Goal: Task Accomplishment & Management: Use online tool/utility

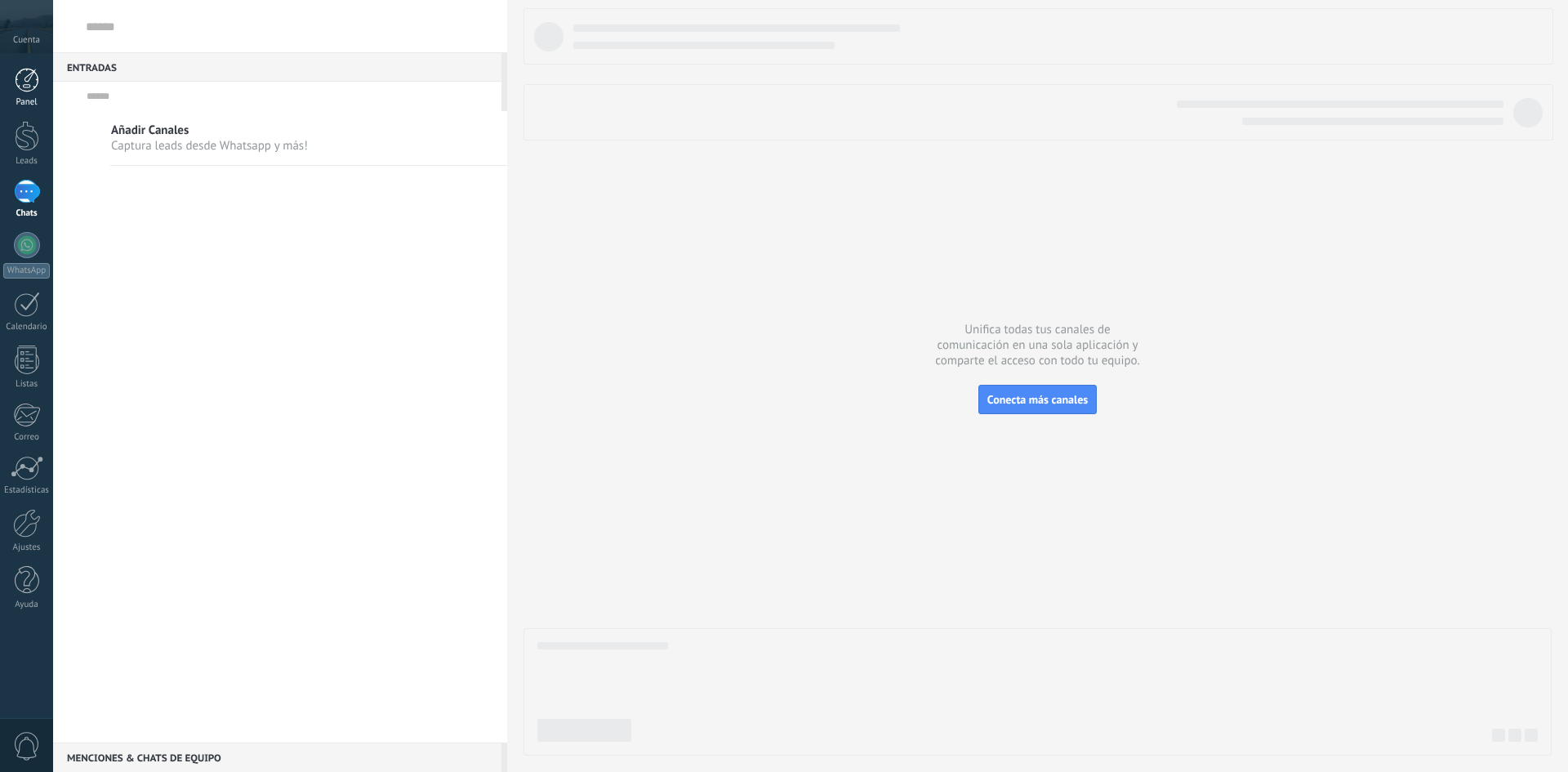
click at [24, 93] on link "Panel" at bounding box center [27, 88] width 53 height 40
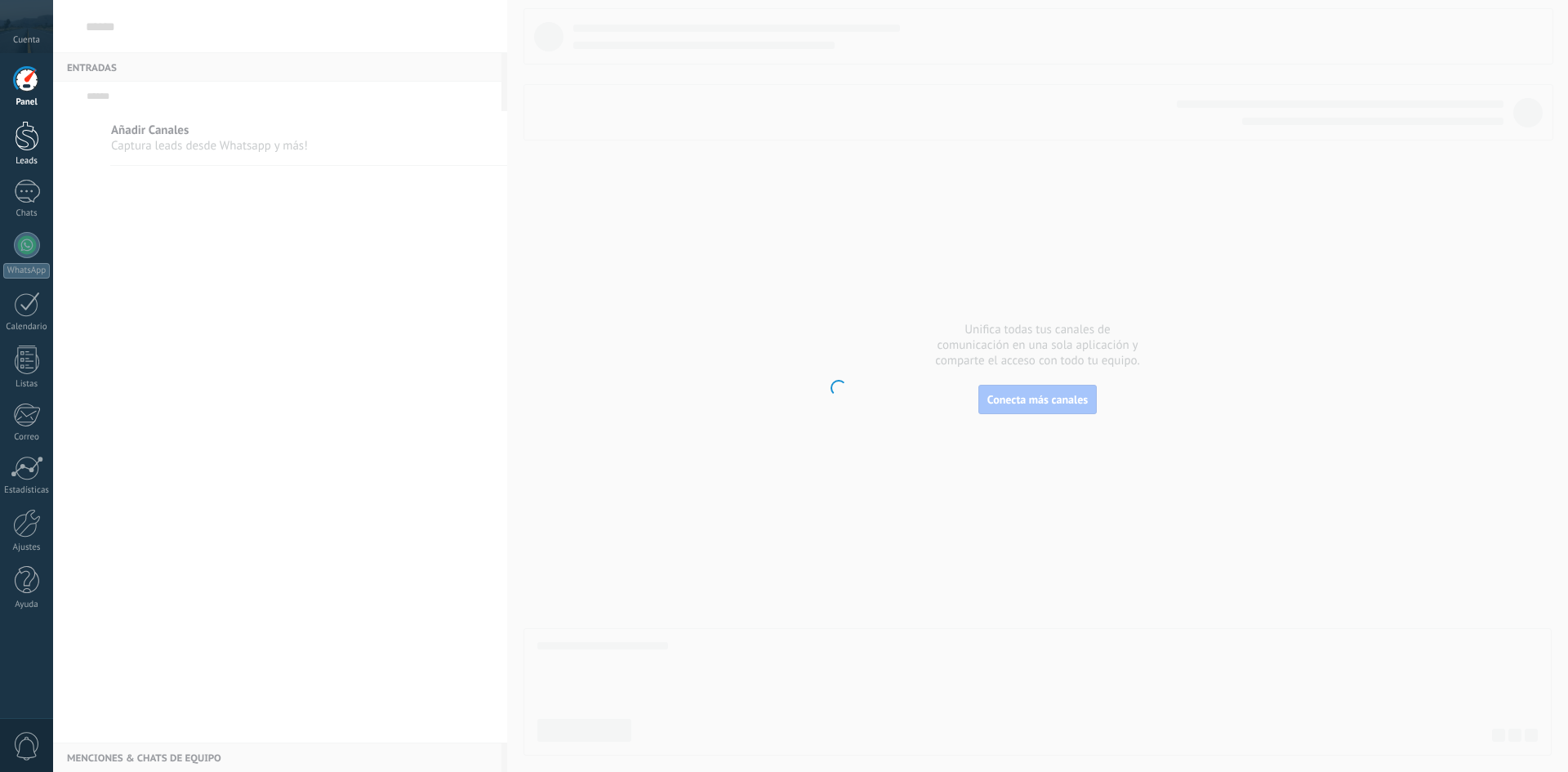
click at [18, 147] on div at bounding box center [27, 136] width 25 height 31
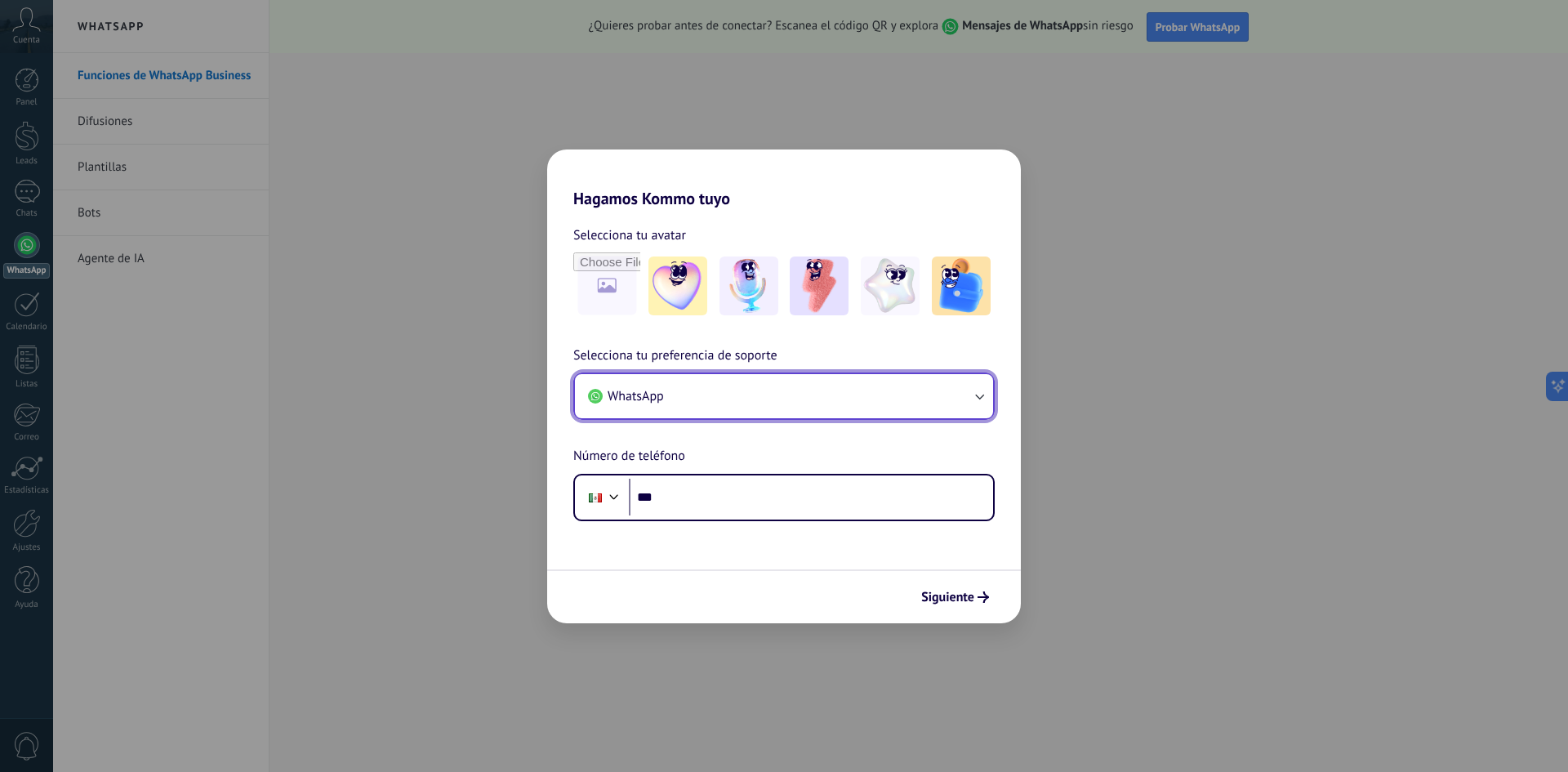
click at [809, 399] on button "WhatsApp" at bounding box center [784, 396] width 418 height 44
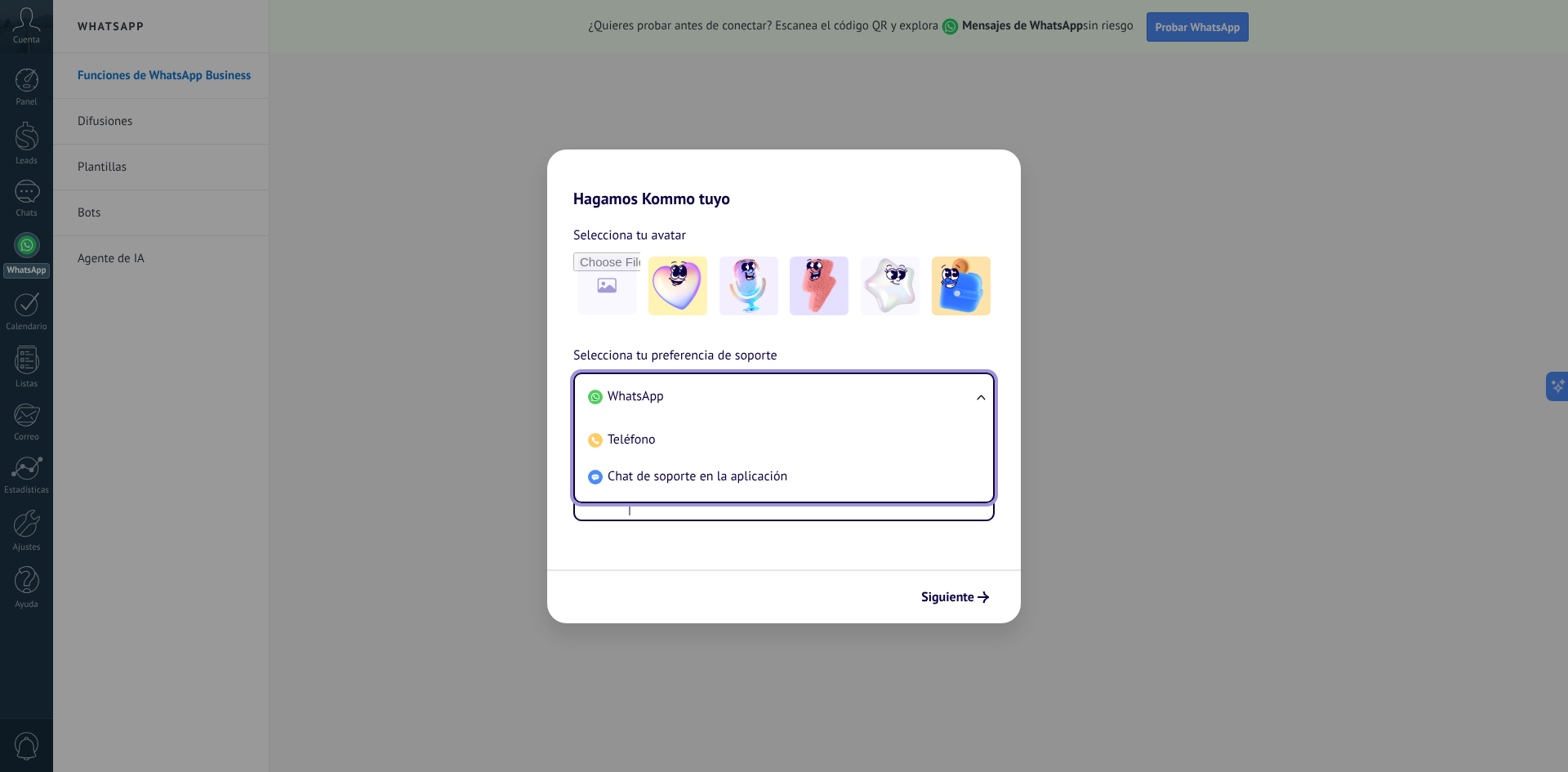
click at [564, 334] on div "Selecciona tu avatar Selecciona tu preferencia de soporte WhatsApp WhatsApp Tel…" at bounding box center [784, 364] width 474 height 313
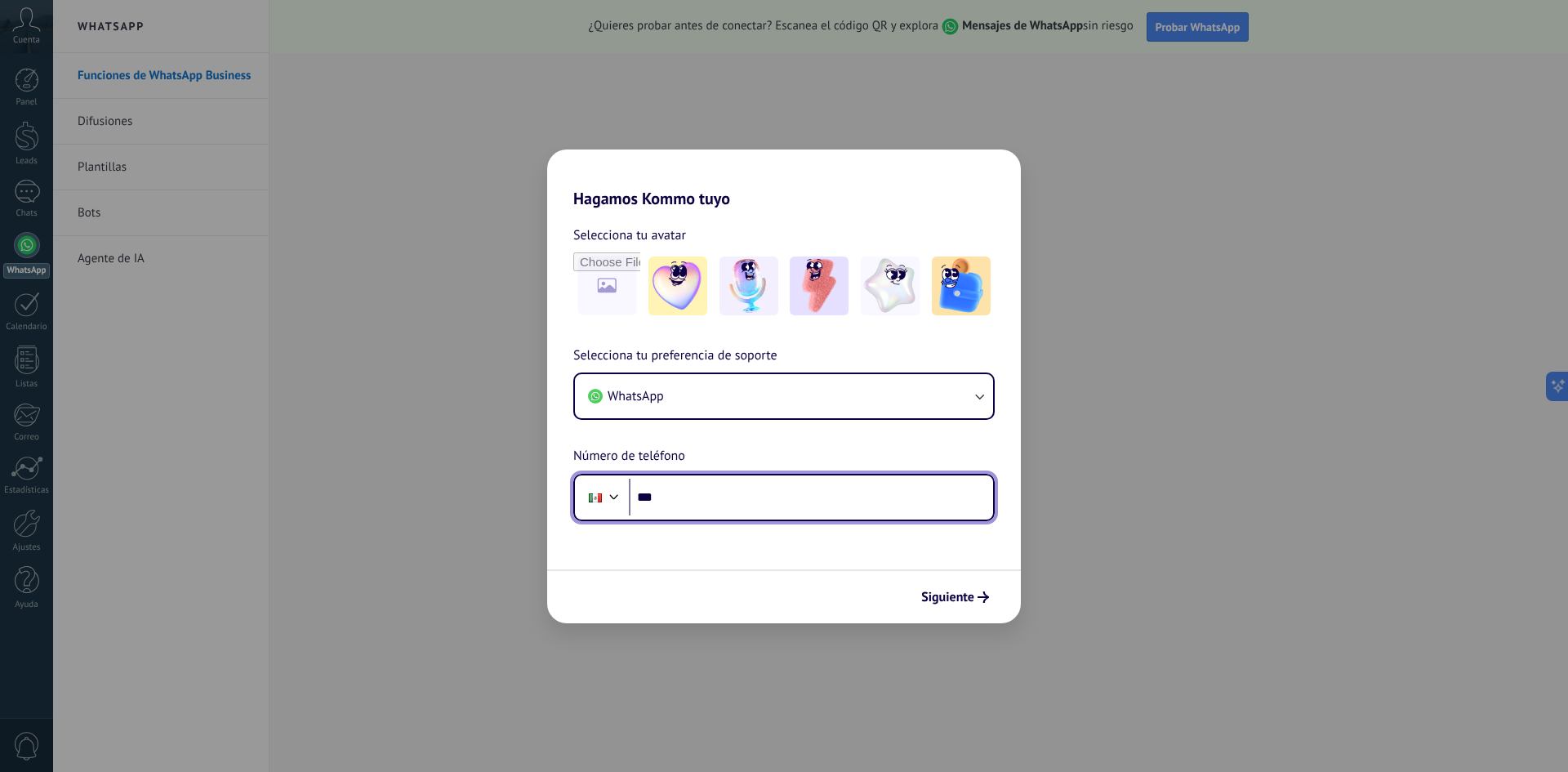
click at [713, 498] on input "***" at bounding box center [811, 498] width 365 height 37
type input "**********"
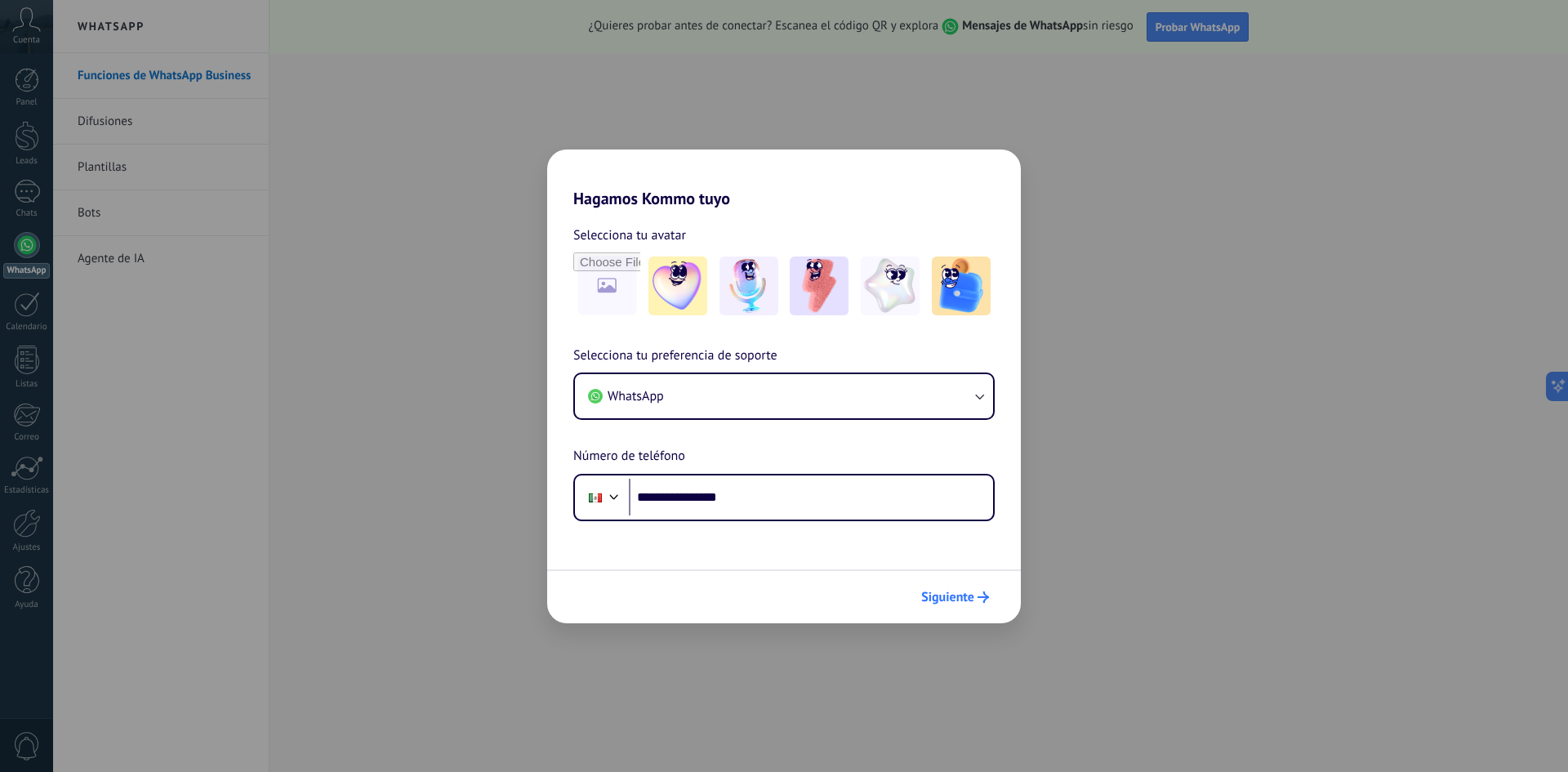
click at [965, 600] on span "Siguiente" at bounding box center [948, 597] width 53 height 12
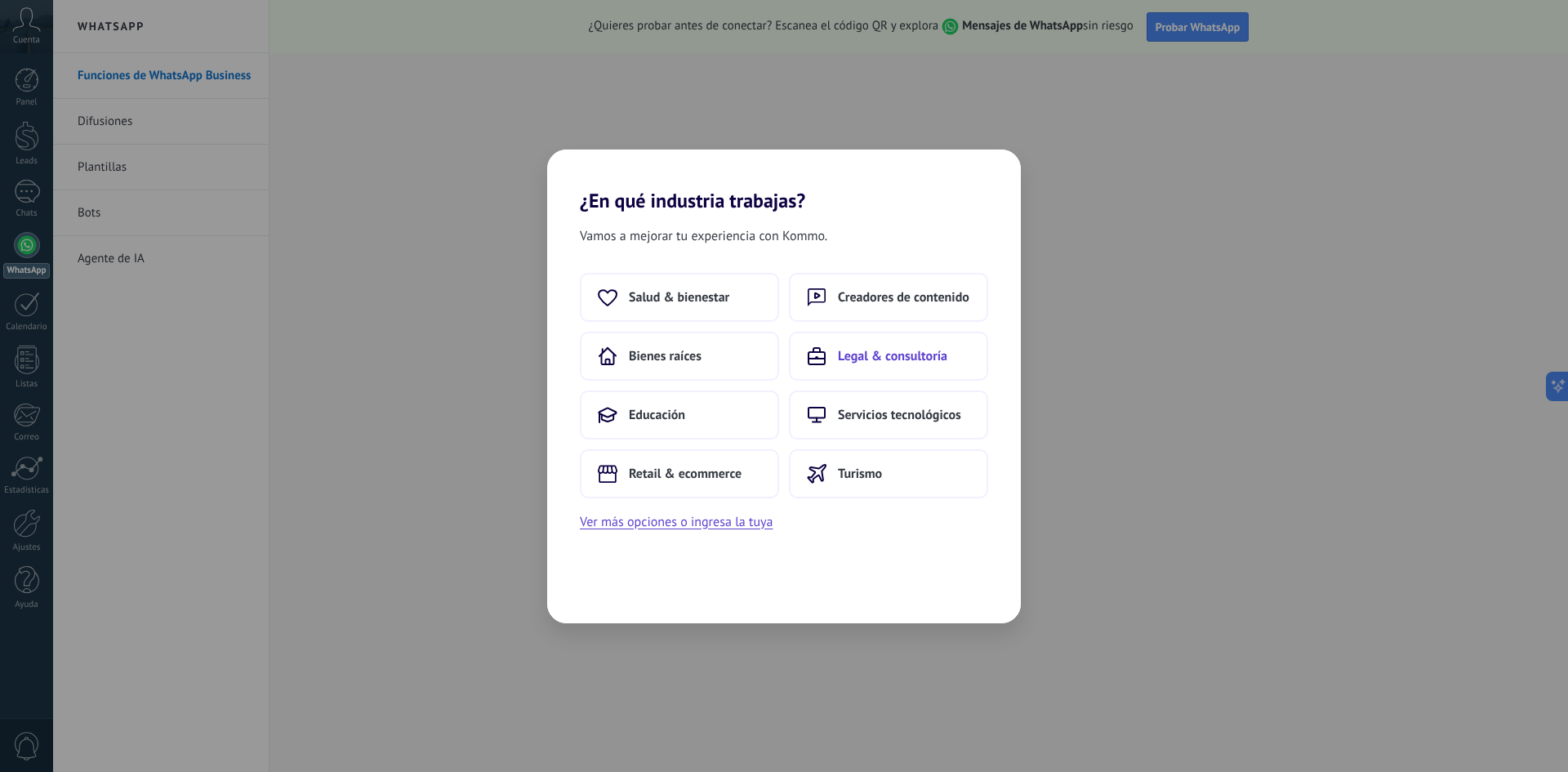
click at [890, 363] on span "Legal & consultoría" at bounding box center [892, 356] width 109 height 17
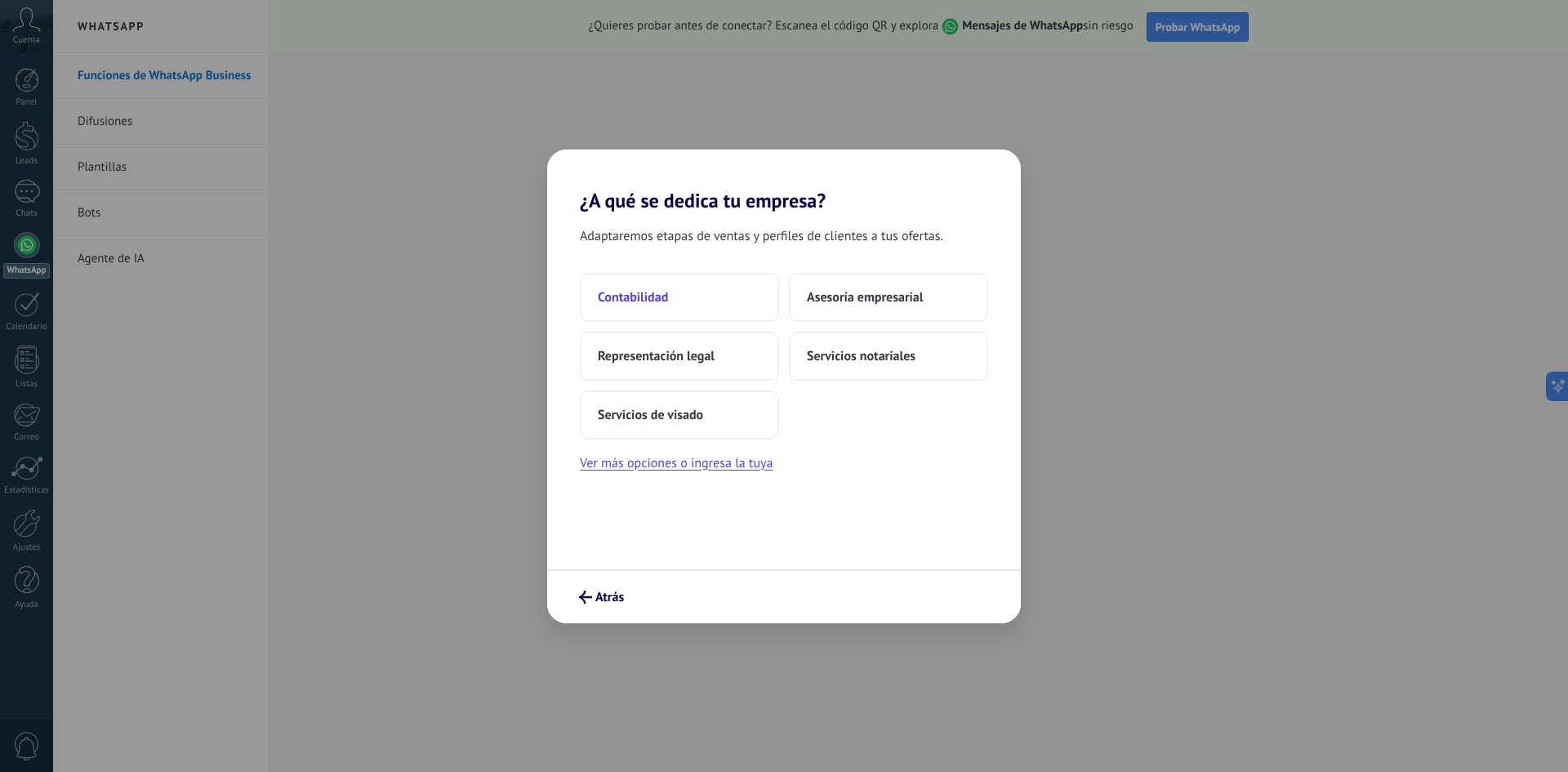
click at [691, 283] on button "Contabilidad" at bounding box center [679, 298] width 199 height 49
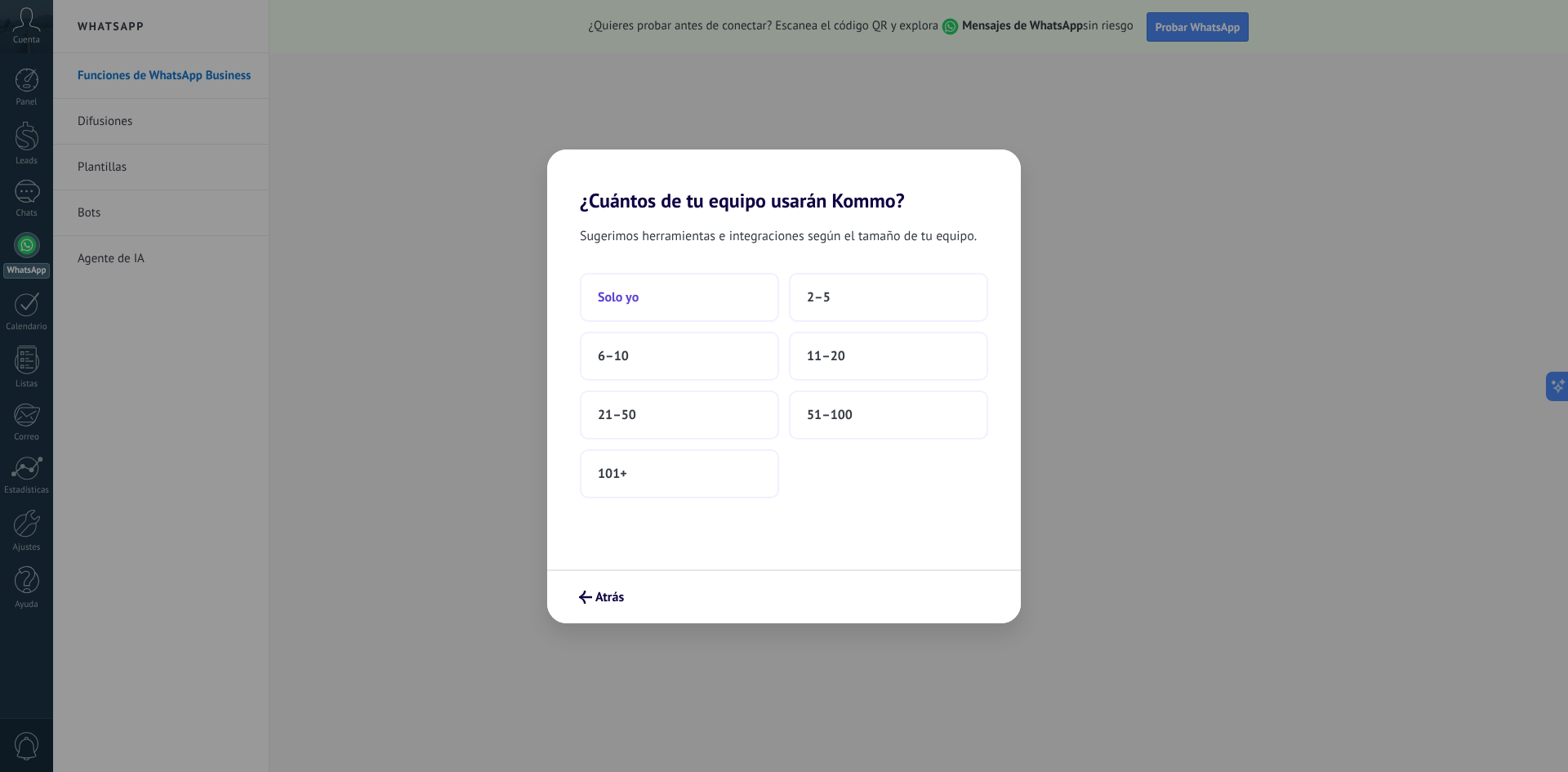
click at [699, 299] on button "Solo yo" at bounding box center [679, 298] width 199 height 49
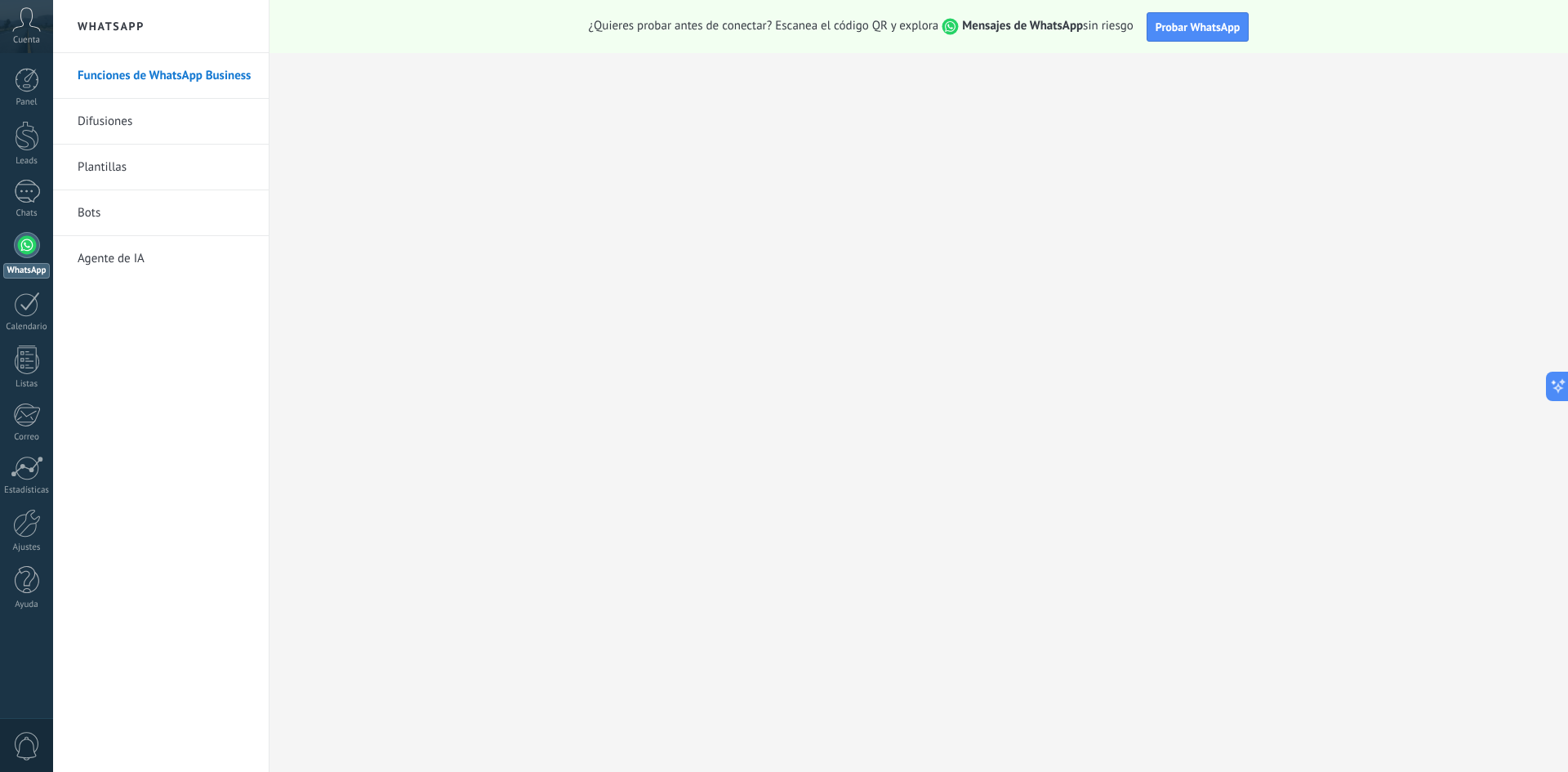
click at [115, 121] on link "Difusiones" at bounding box center [165, 121] width 174 height 45
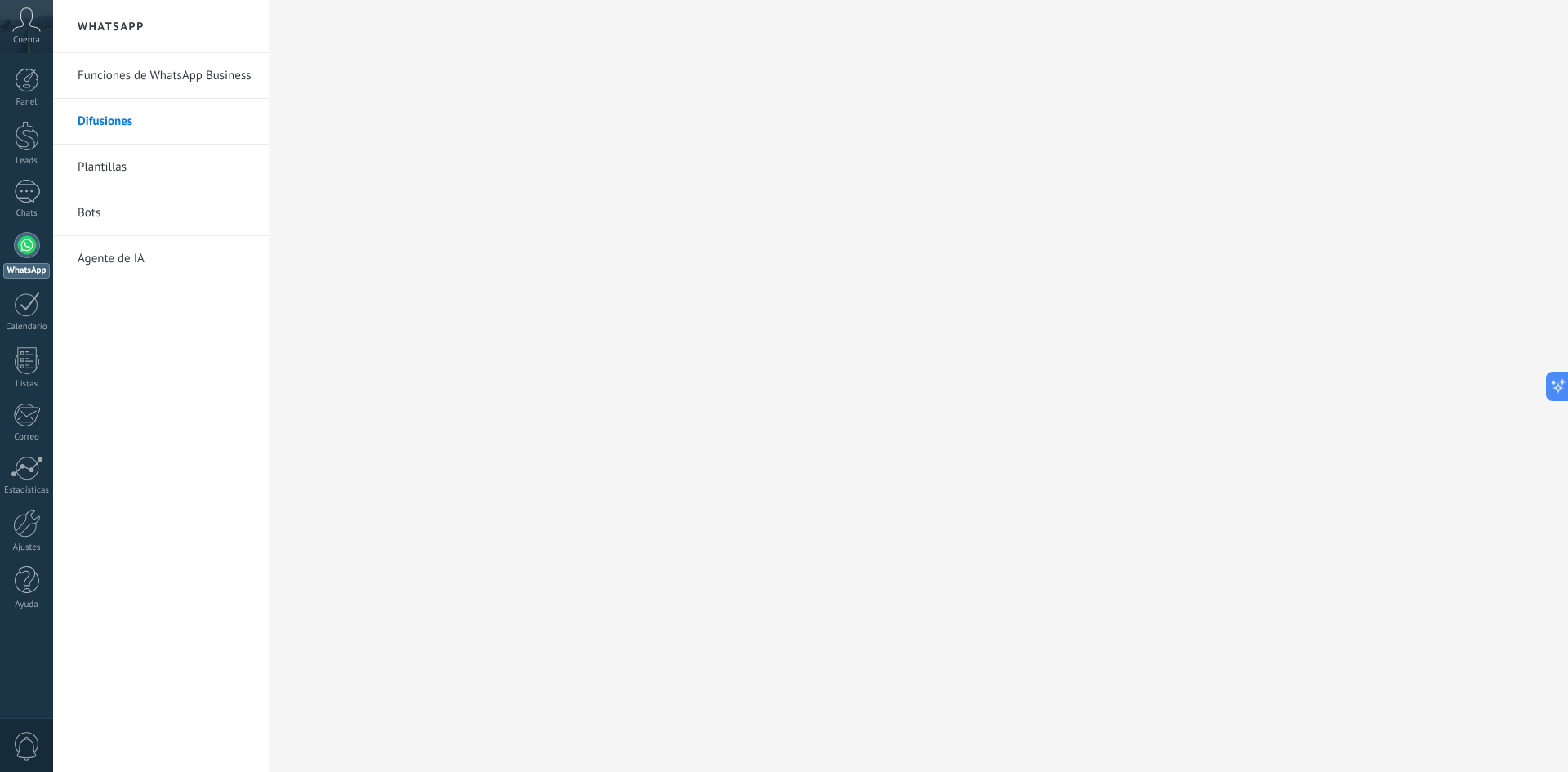
drag, startPoint x: 106, startPoint y: 164, endPoint x: 108, endPoint y: 148, distance: 16.1
click at [106, 164] on link "Plantillas" at bounding box center [165, 168] width 174 height 45
click at [141, 78] on link "Funciones de WhatsApp Business" at bounding box center [165, 76] width 174 height 45
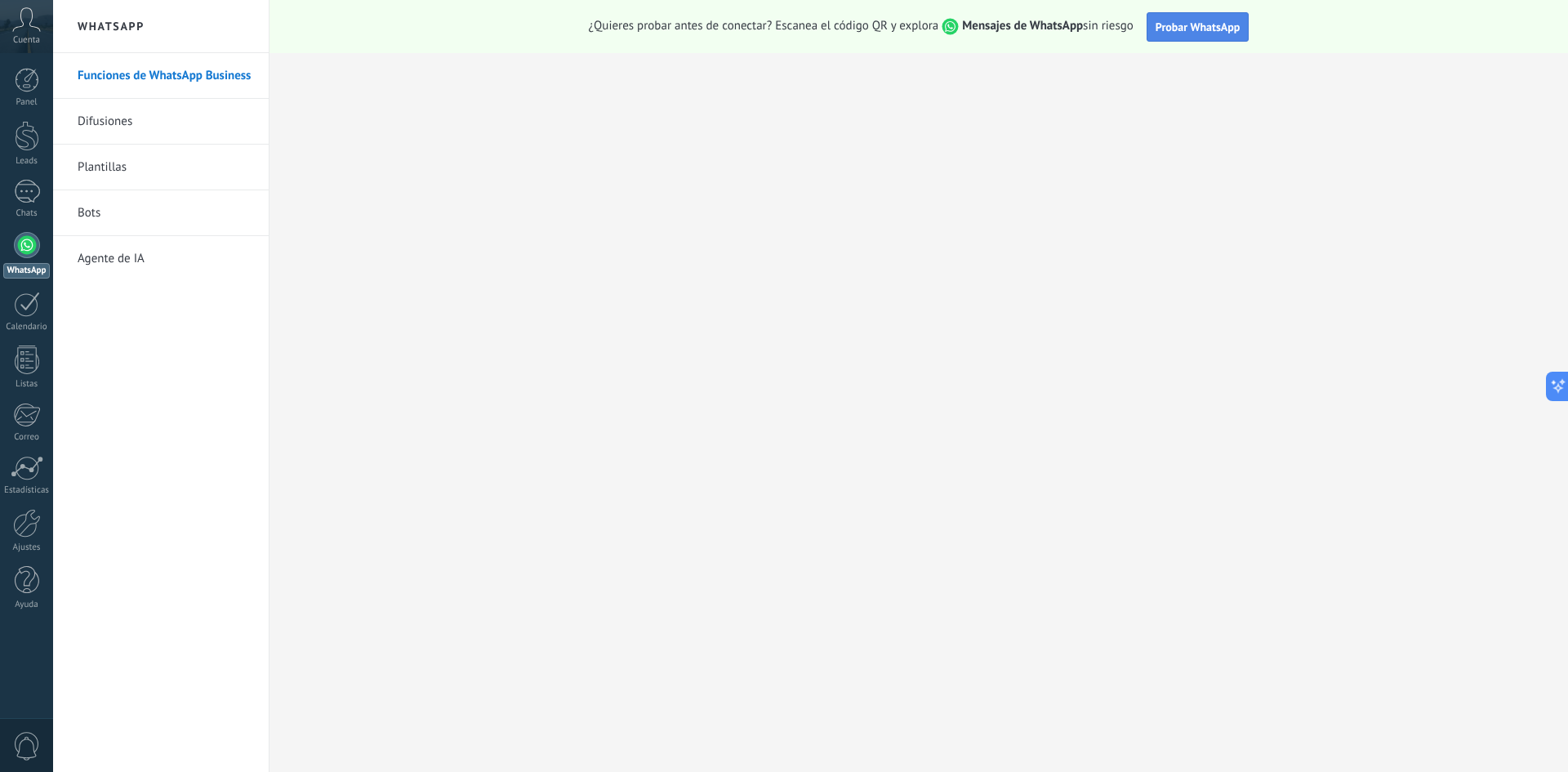
click at [1213, 23] on span "Probar WhatsApp" at bounding box center [1198, 27] width 85 height 15
click at [29, 177] on div "Panel Leads 1 Chats WhatsApp Clientes" at bounding box center [27, 347] width 53 height 559
click at [28, 186] on div "1" at bounding box center [27, 191] width 27 height 24
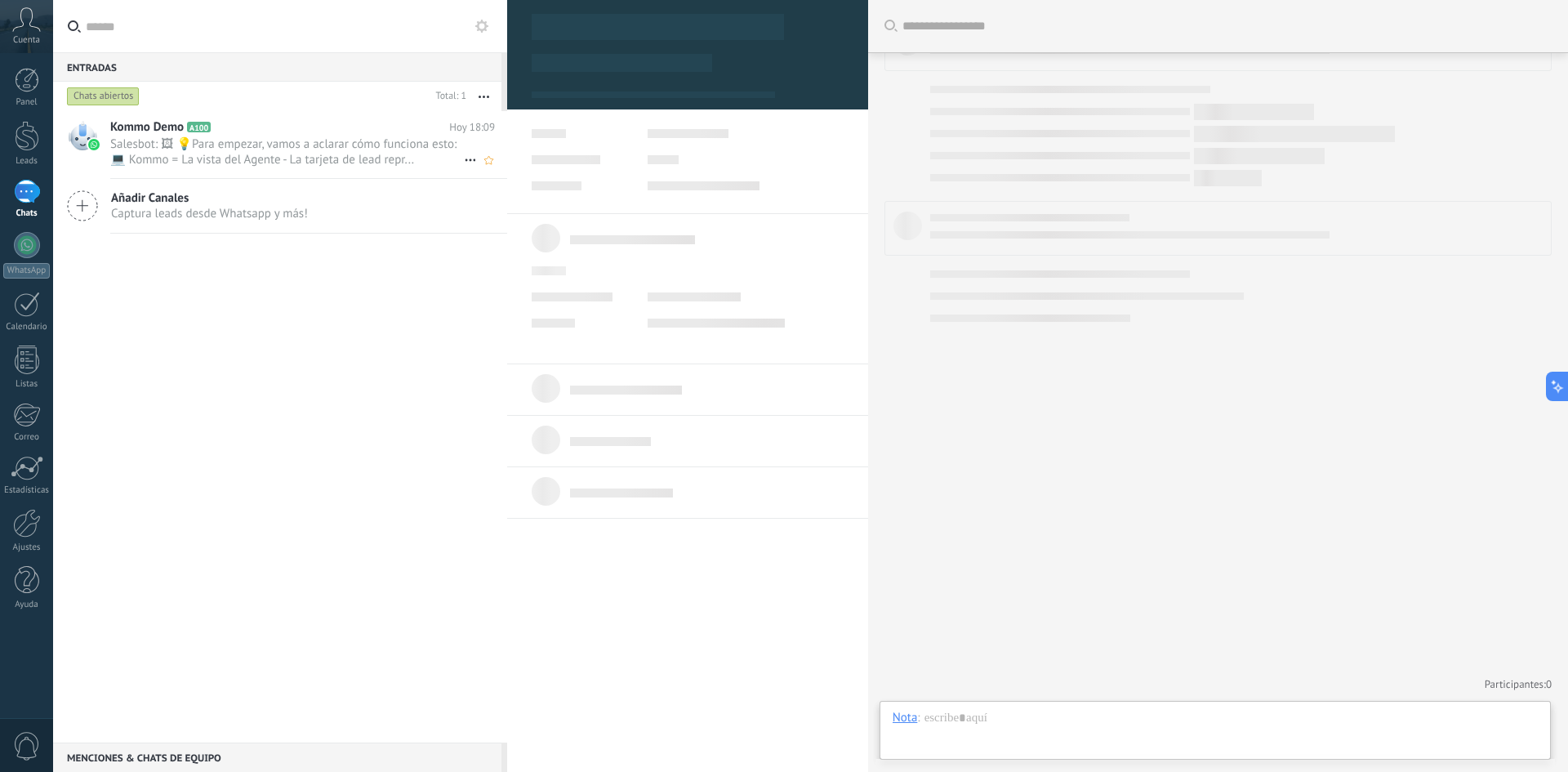
click at [318, 155] on span "Salesbot: 🖼 💡Para empezar, vamos a aclarar cómo funciona esto: 💻 Kommo = La vis…" at bounding box center [287, 151] width 354 height 31
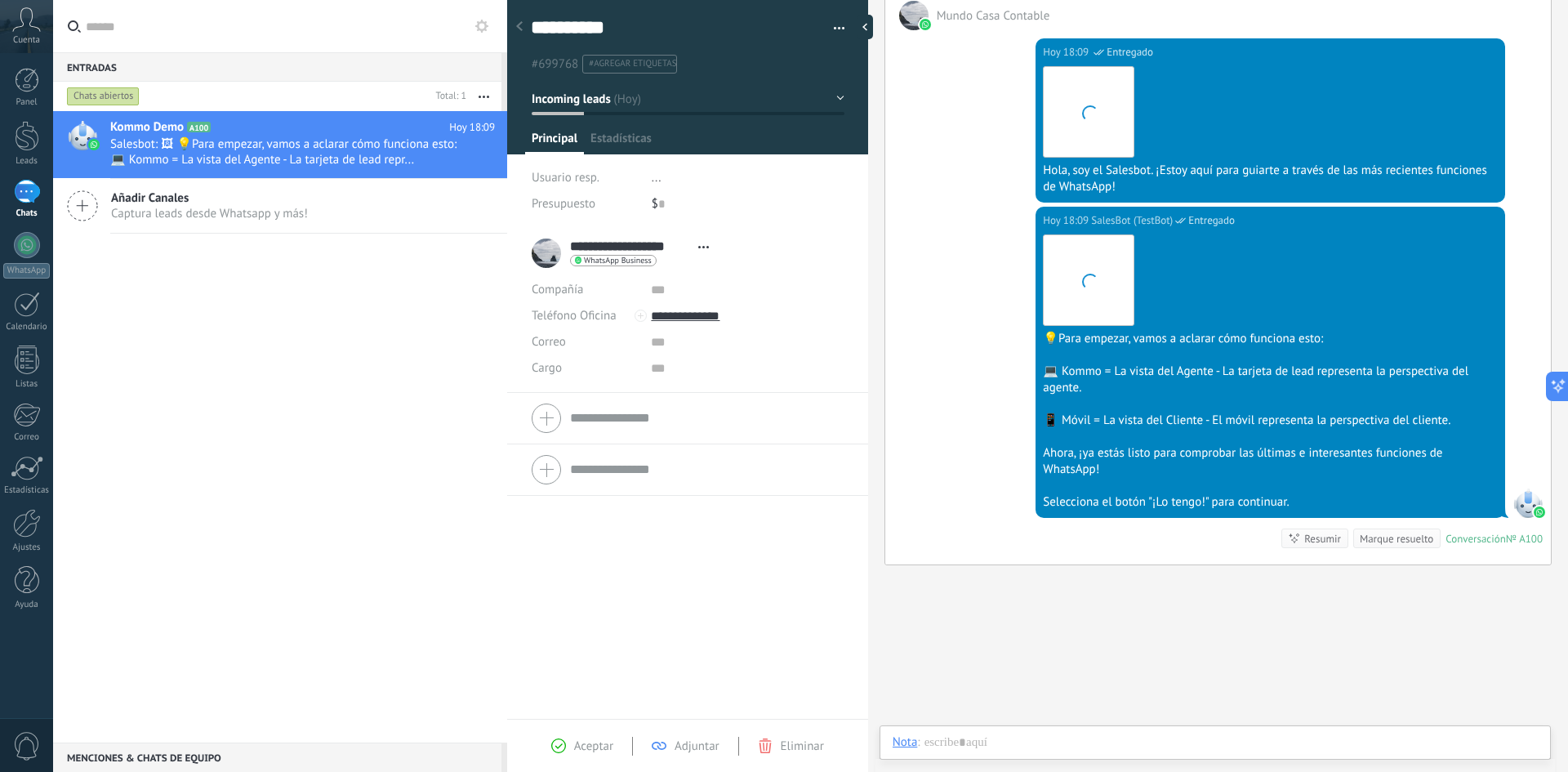
scroll to position [25, 0]
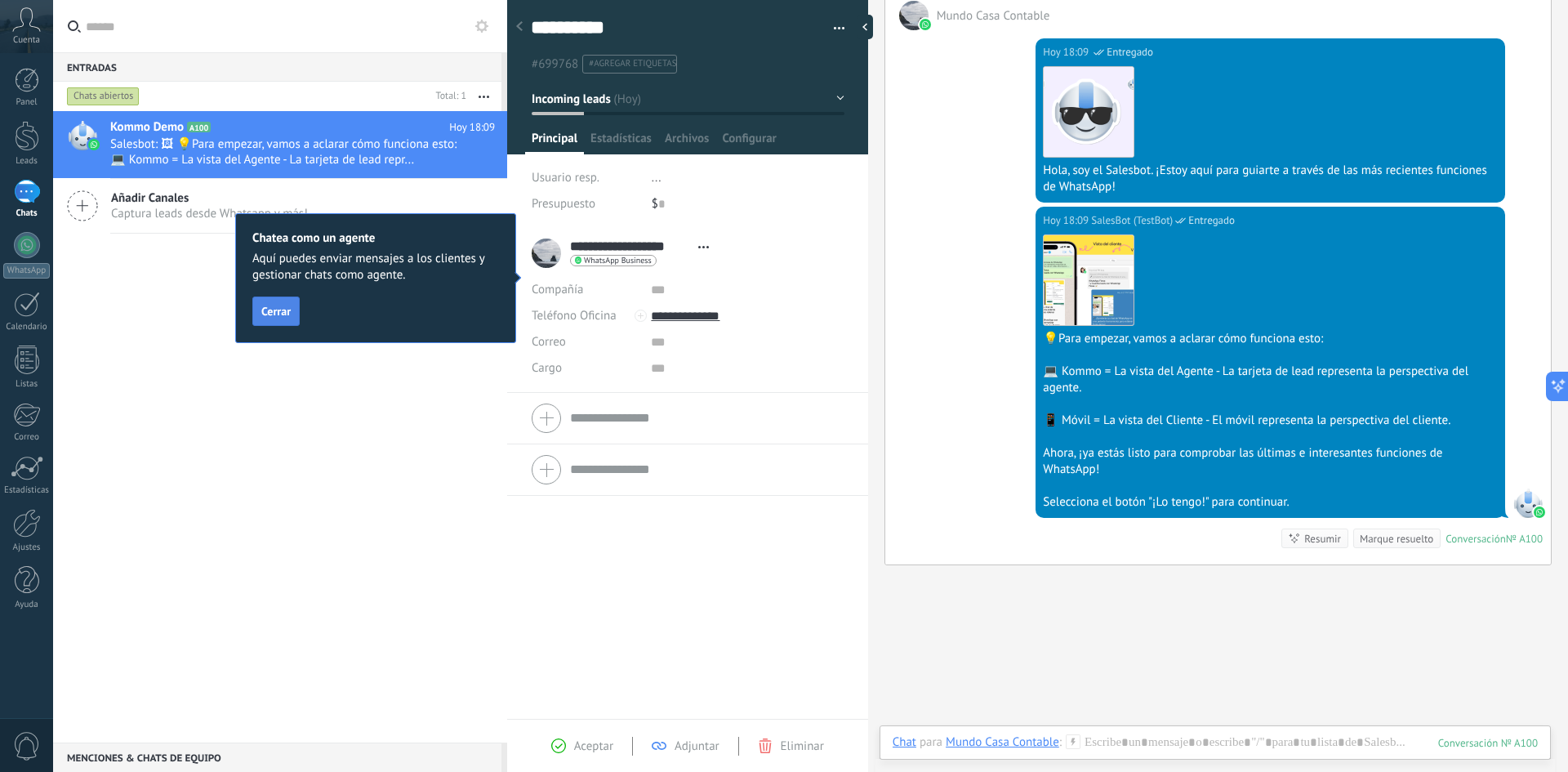
click at [274, 317] on span "Cerrar" at bounding box center [276, 312] width 30 height 12
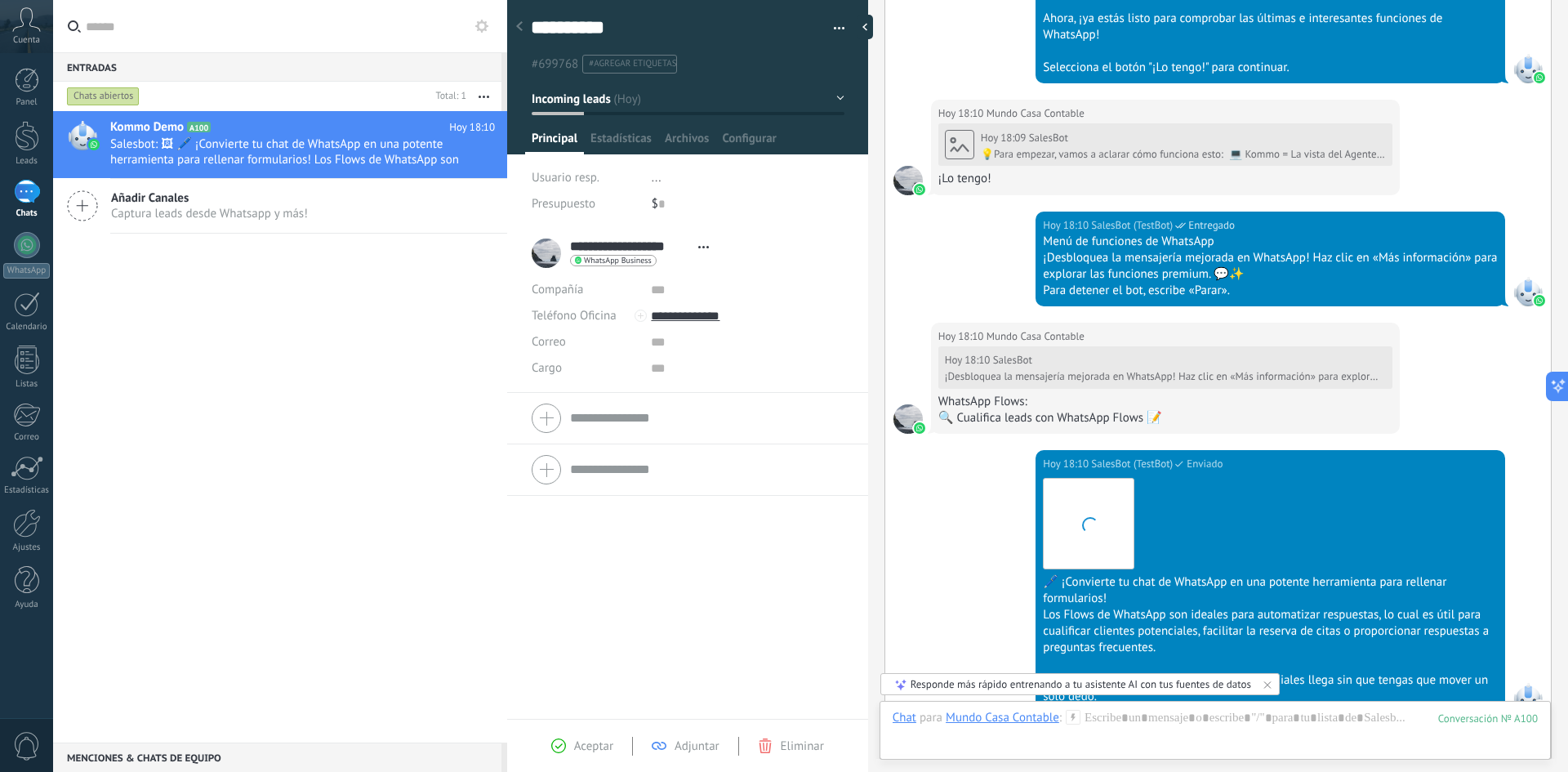
scroll to position [1005, 0]
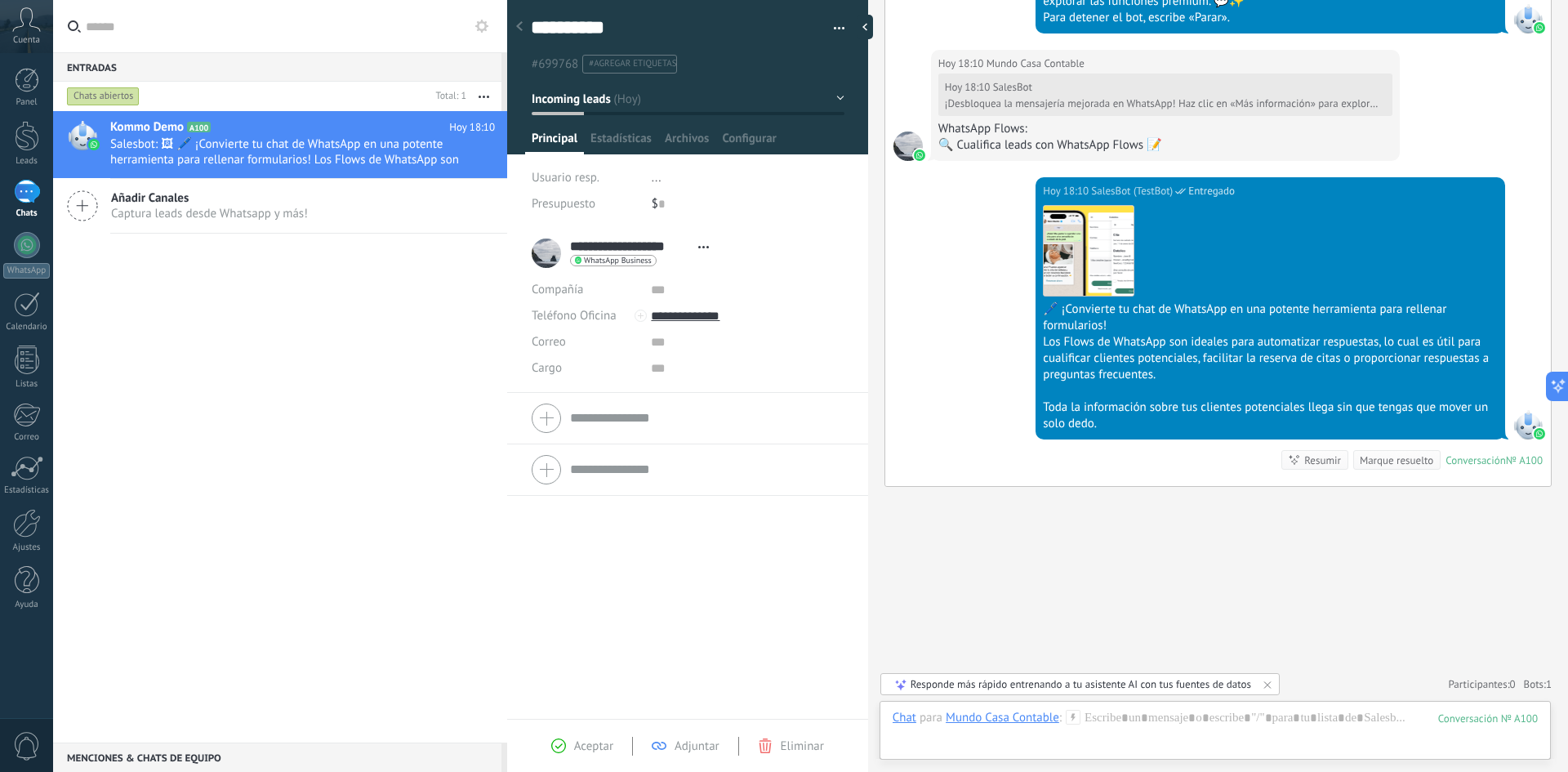
click at [604, 425] on form "Compañía Teléfono Oficina Ofic. directo Celular Fax Casa Otro Teléfono Oficina …" at bounding box center [687, 418] width 312 height 40
click at [640, 304] on input "text" at bounding box center [707, 305] width 274 height 27
click at [548, 296] on div at bounding box center [687, 304] width 312 height 40
click at [739, 246] on div "**********" at bounding box center [687, 252] width 312 height 40
click at [550, 462] on div at bounding box center [687, 469] width 312 height 40
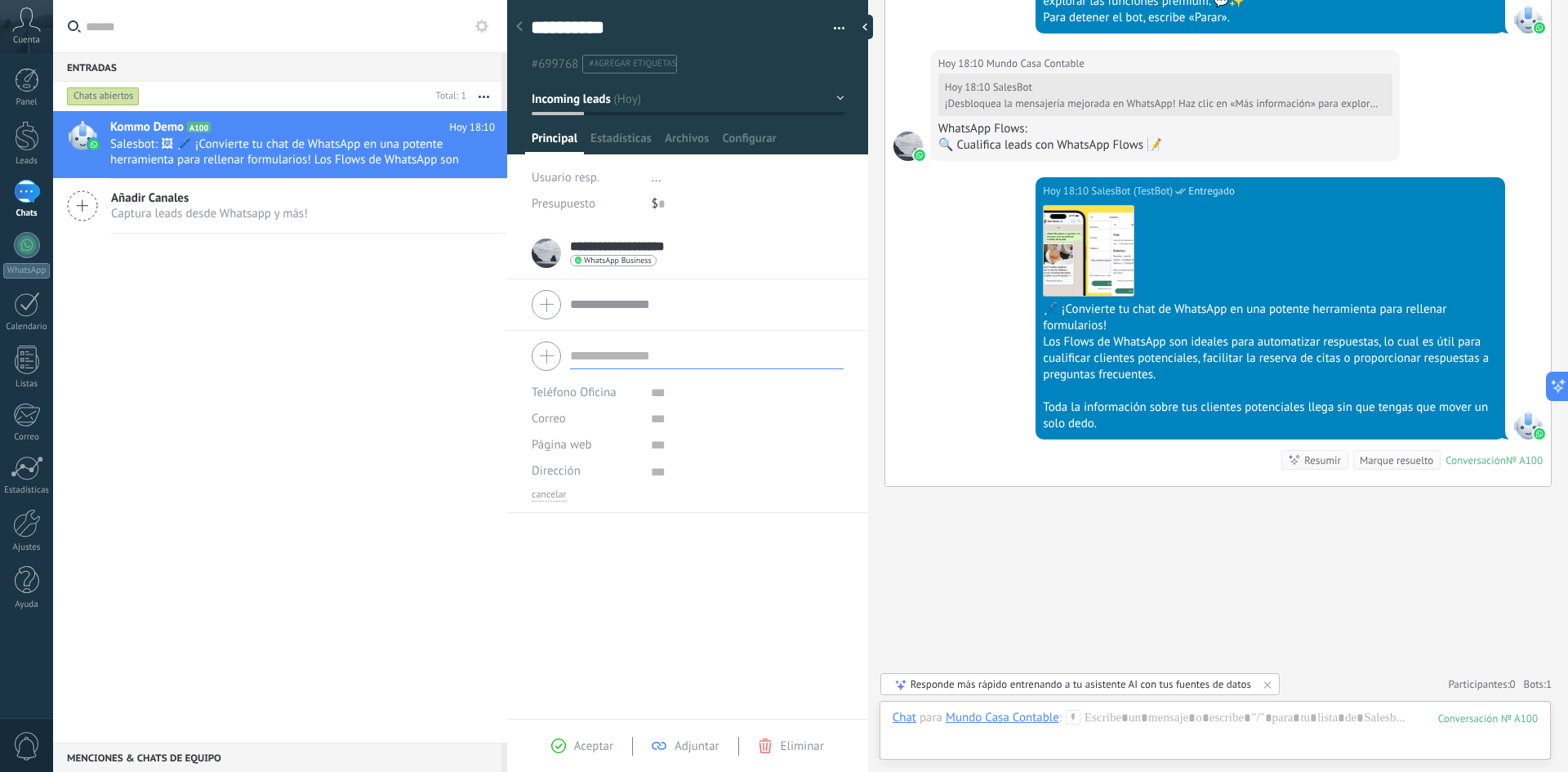
click at [543, 356] on div at bounding box center [687, 356] width 312 height 40
click at [784, 233] on div "**********" at bounding box center [687, 252] width 312 height 40
click at [585, 746] on span "Aceptar" at bounding box center [594, 746] width 39 height 16
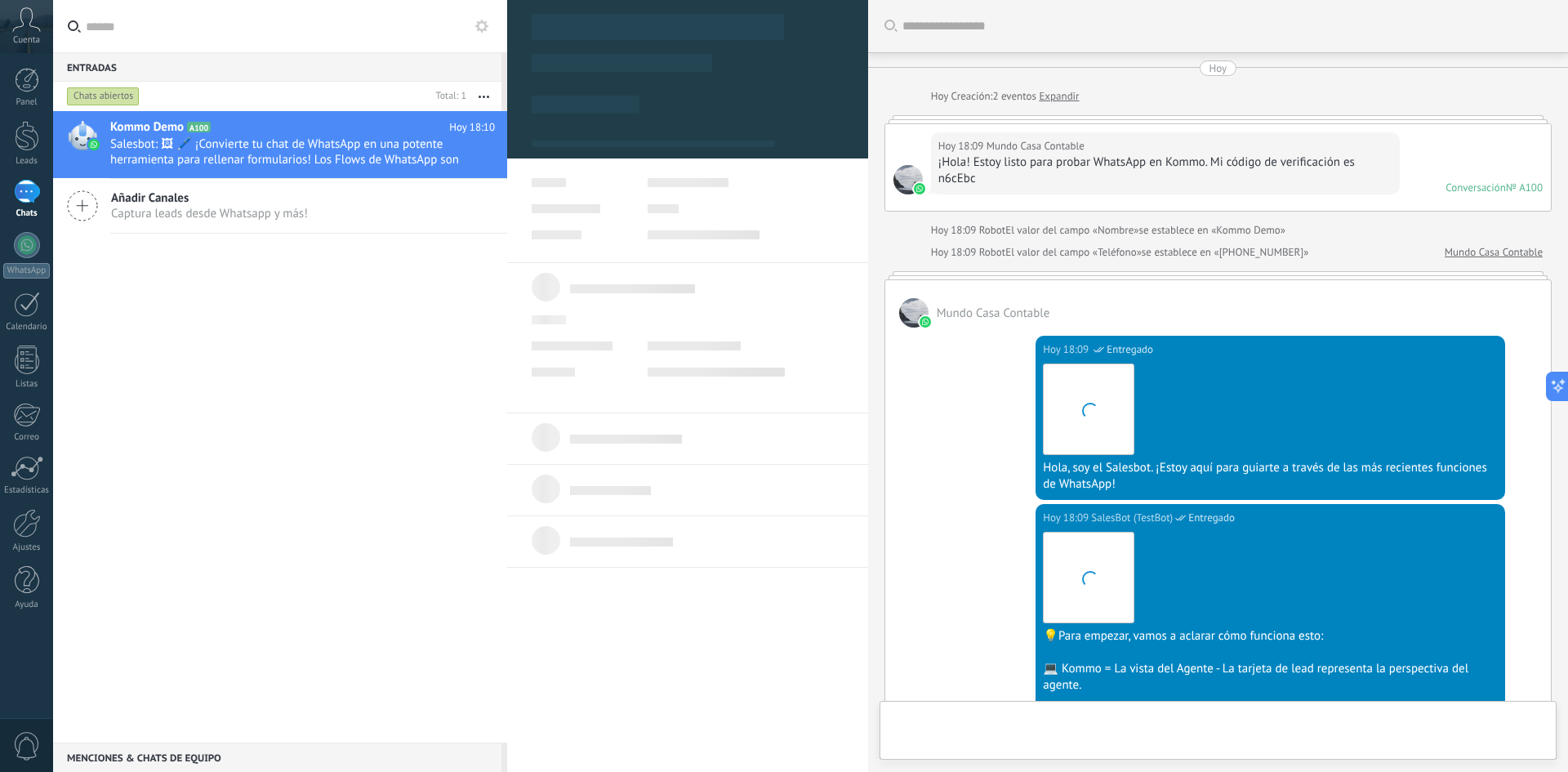
type textarea "**********"
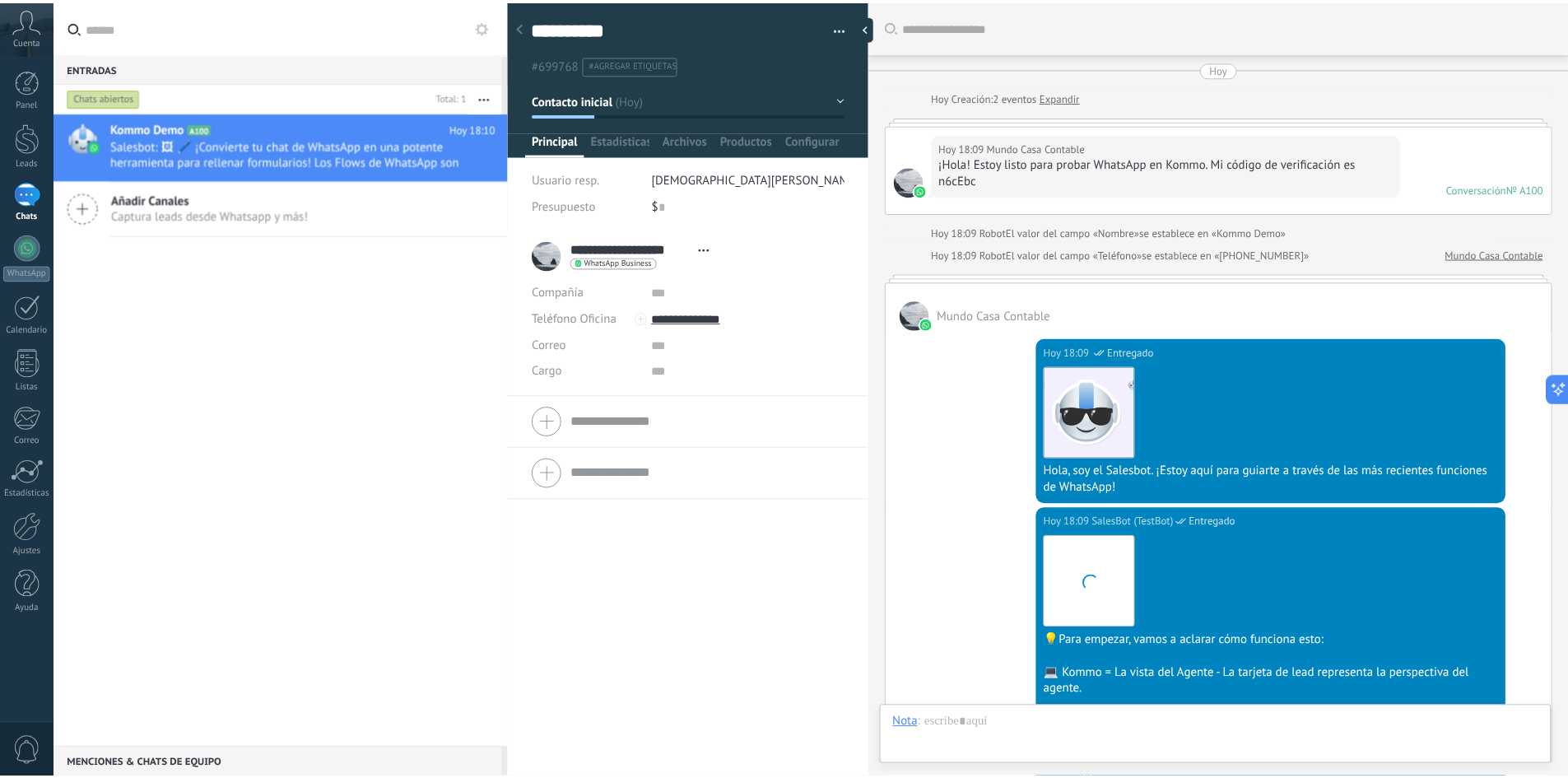
scroll to position [1062, 0]
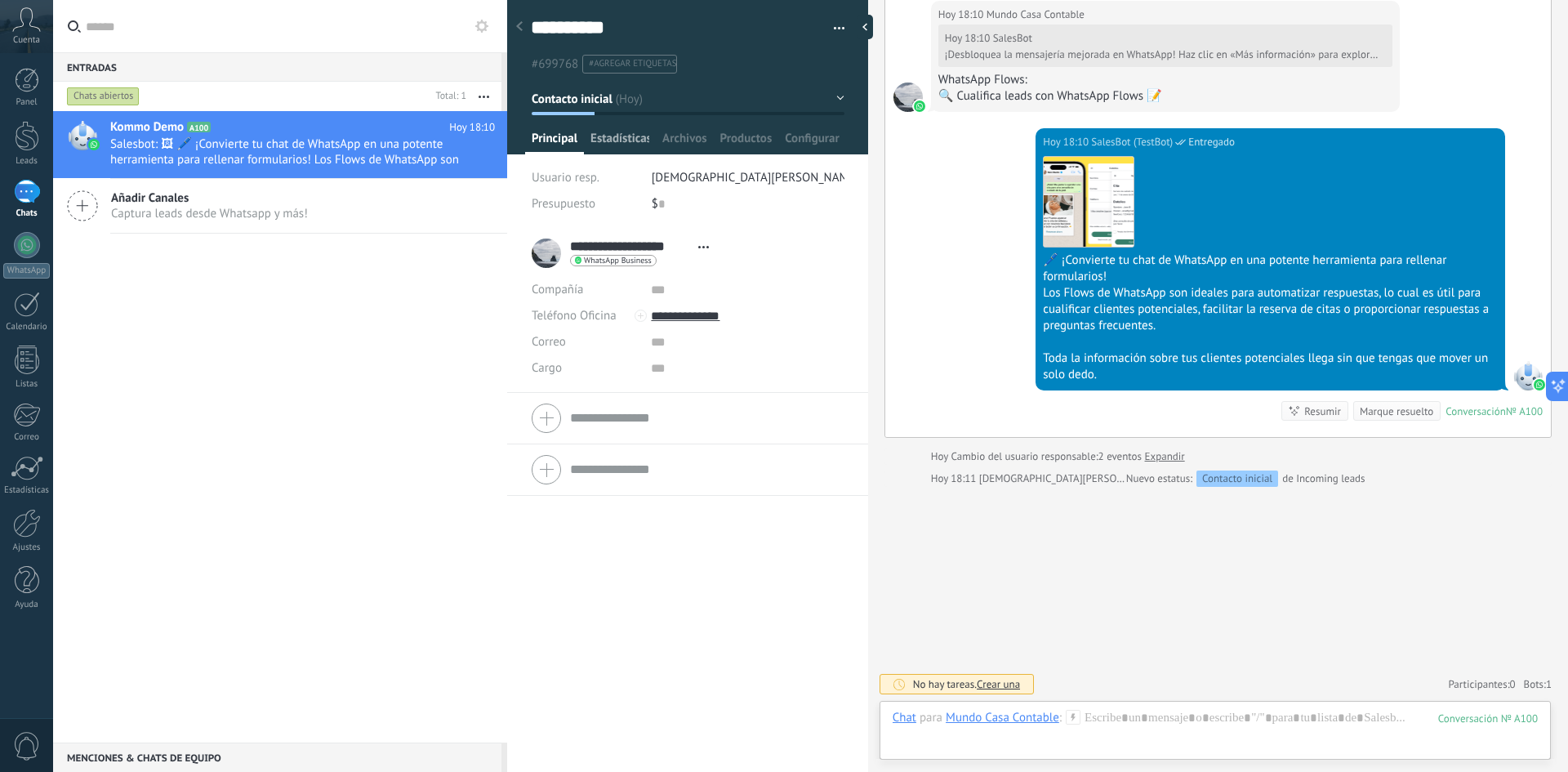
click at [629, 139] on span "Estadísticas" at bounding box center [620, 143] width 59 height 24
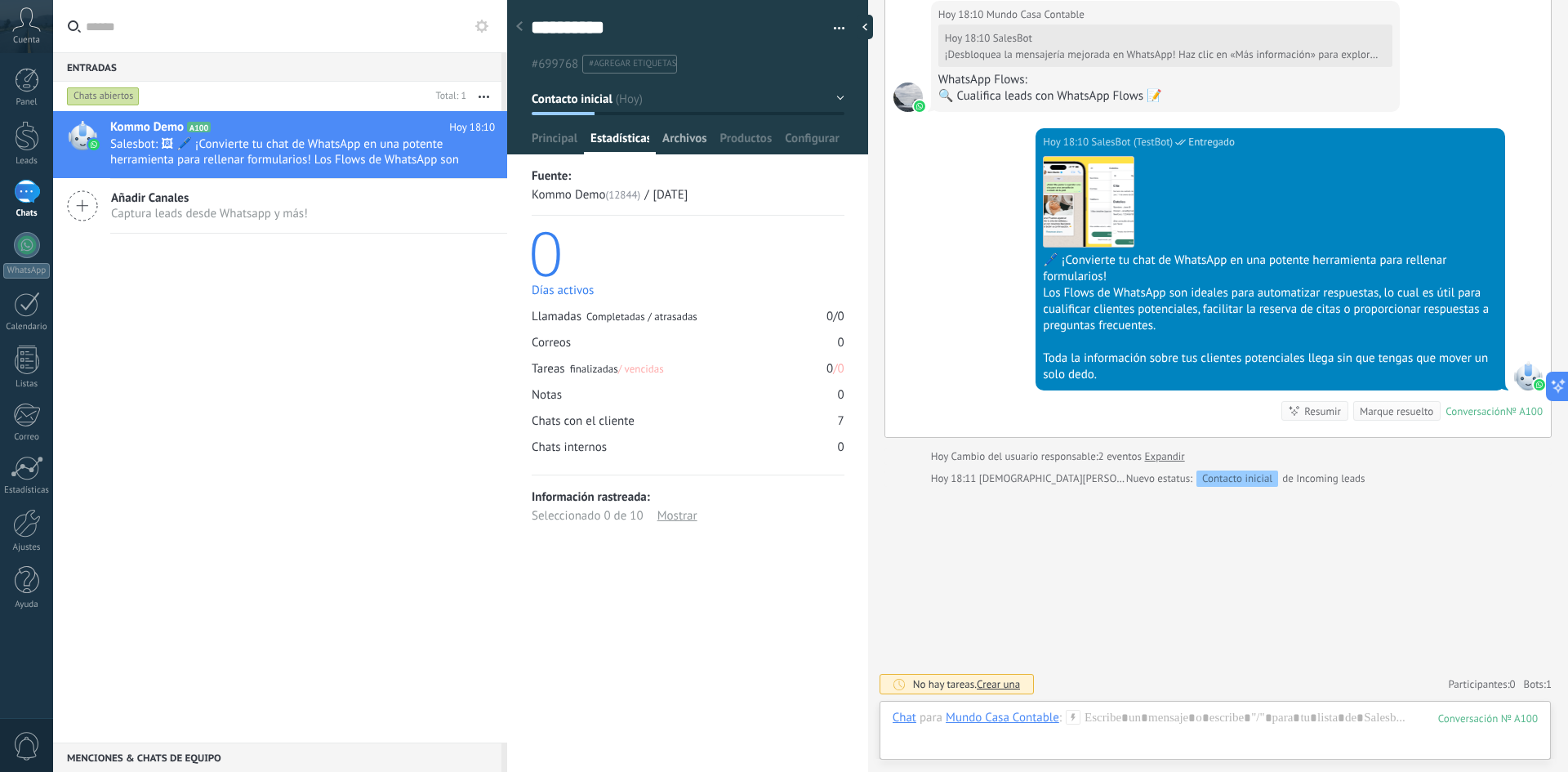
click at [669, 136] on span "Archivos" at bounding box center [684, 143] width 44 height 24
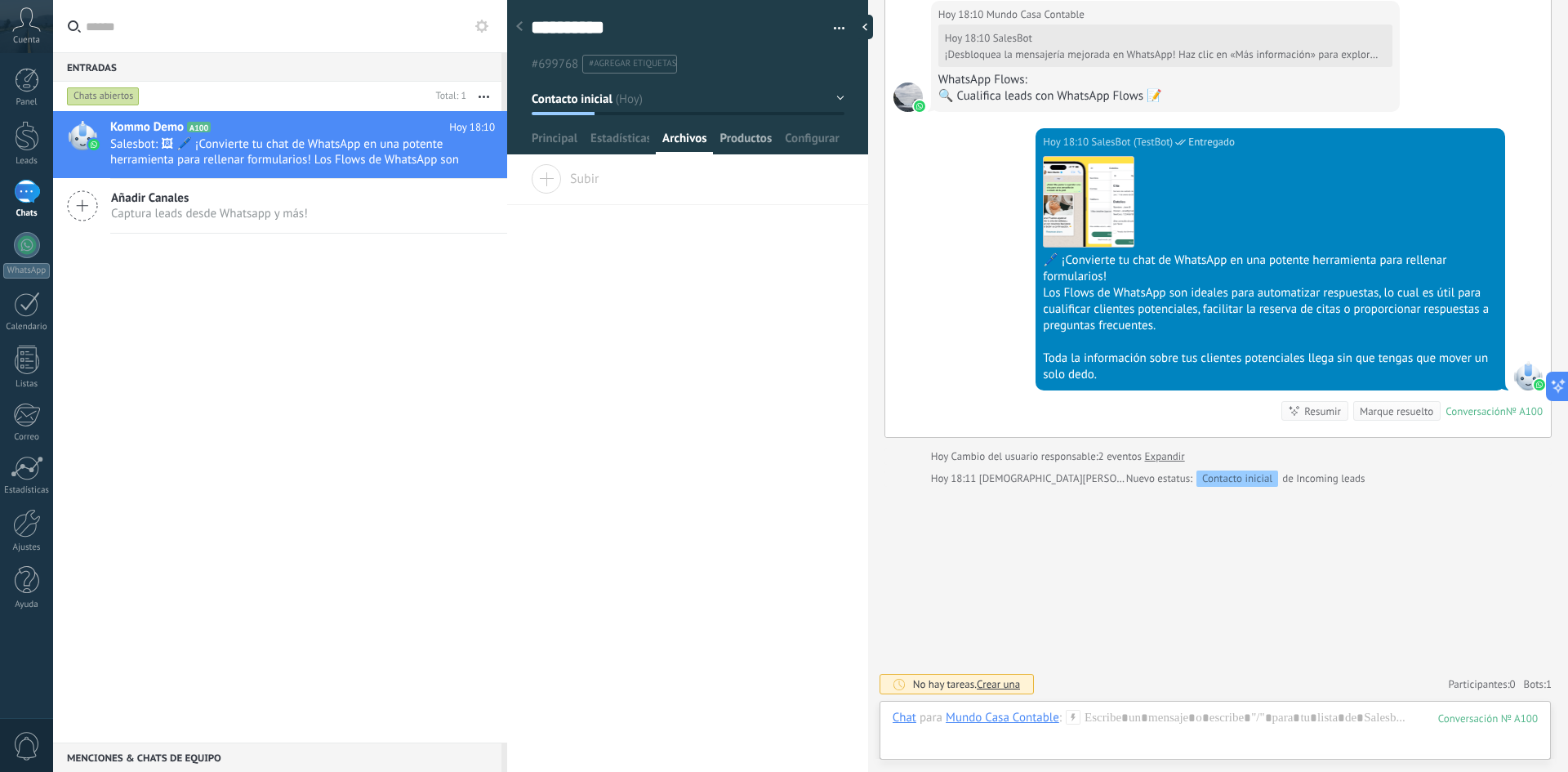
click at [743, 136] on span "Productos" at bounding box center [746, 143] width 52 height 24
click at [798, 136] on span "Configurar" at bounding box center [811, 143] width 54 height 24
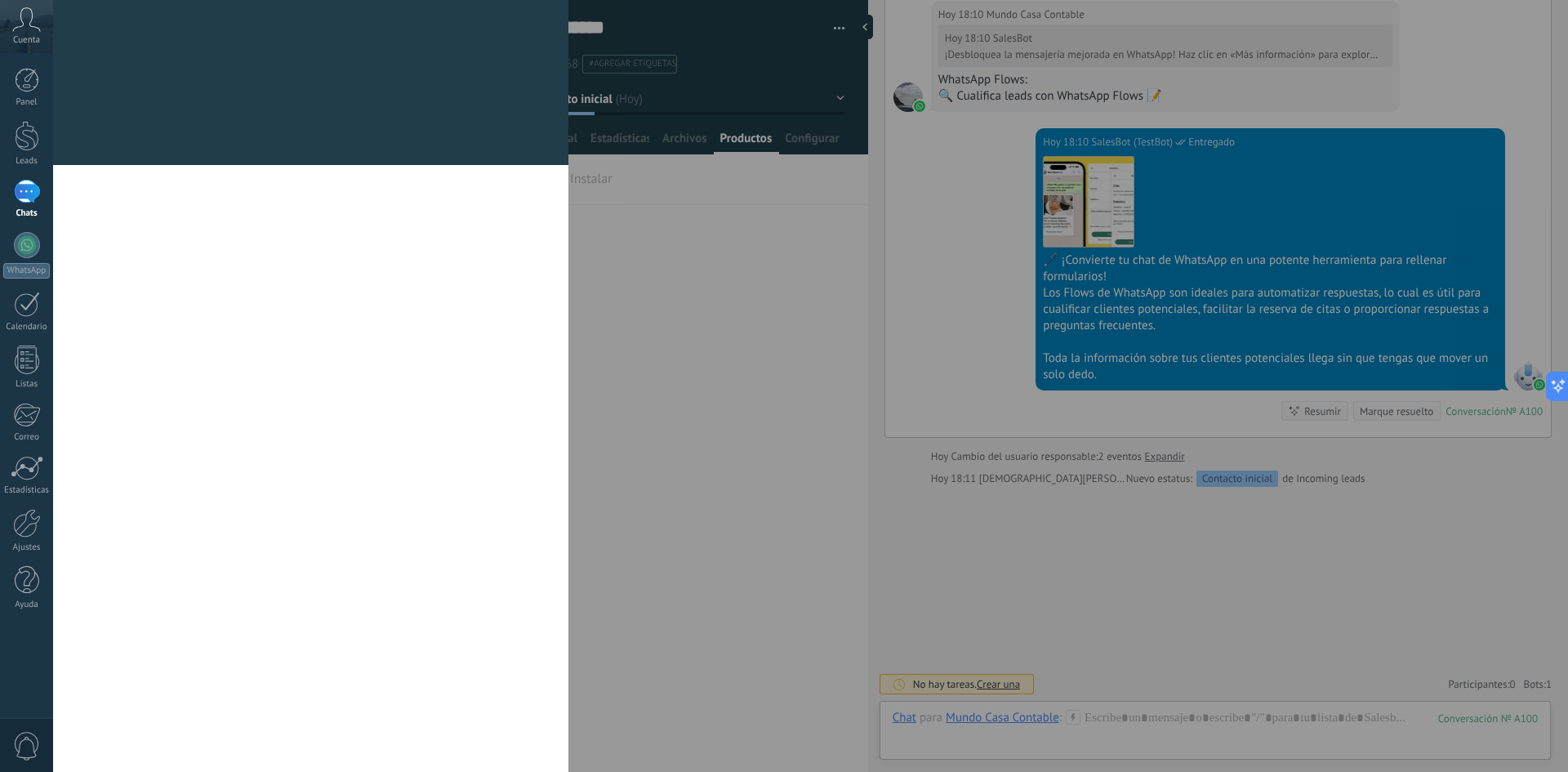
click at [573, 133] on div "Campos y grupos En Kommo puedes añadir tus propios campos y usarlos para cualqu…" at bounding box center [810, 386] width 1515 height 772
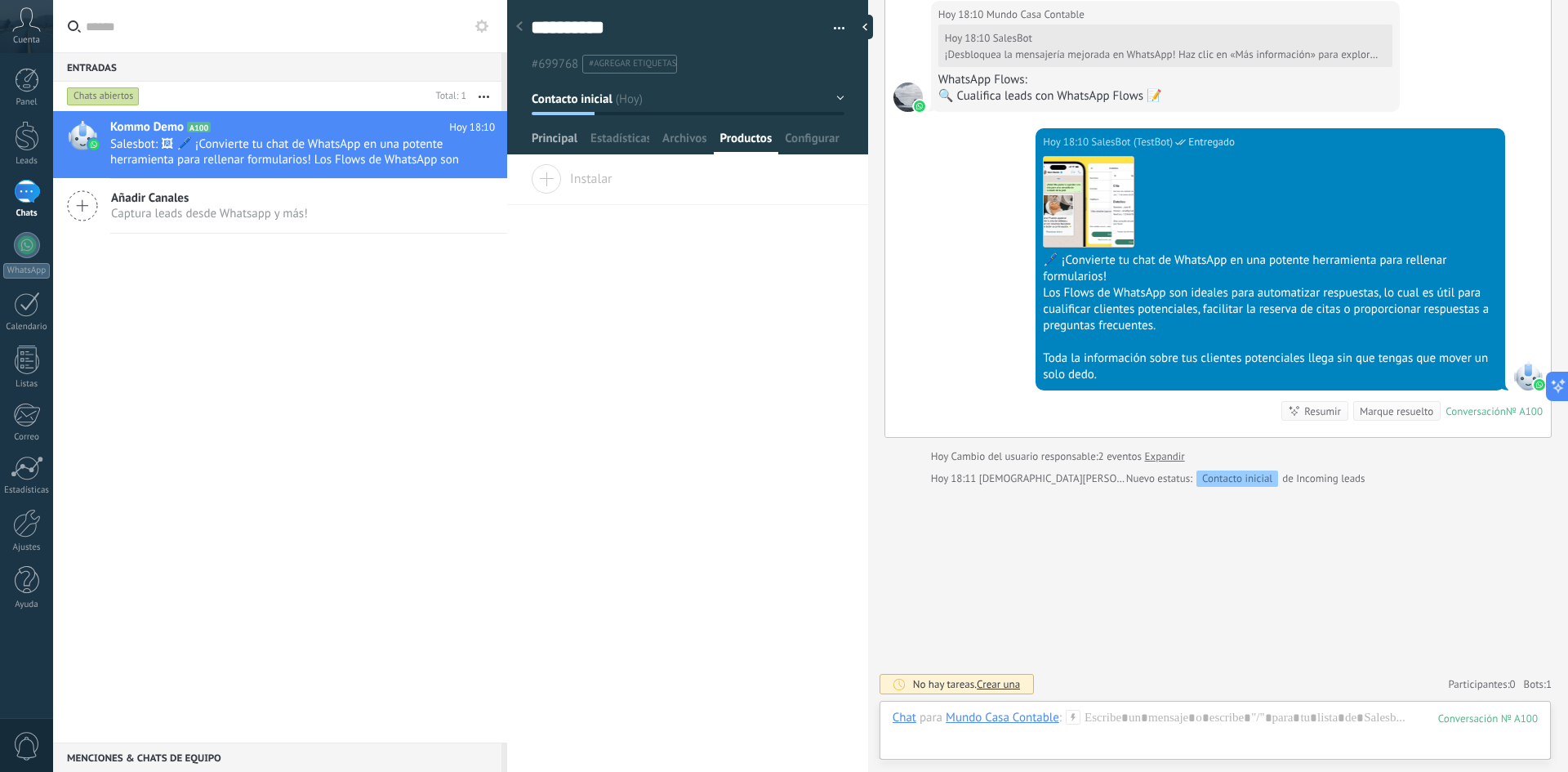
click at [563, 133] on span "Principal" at bounding box center [554, 143] width 45 height 24
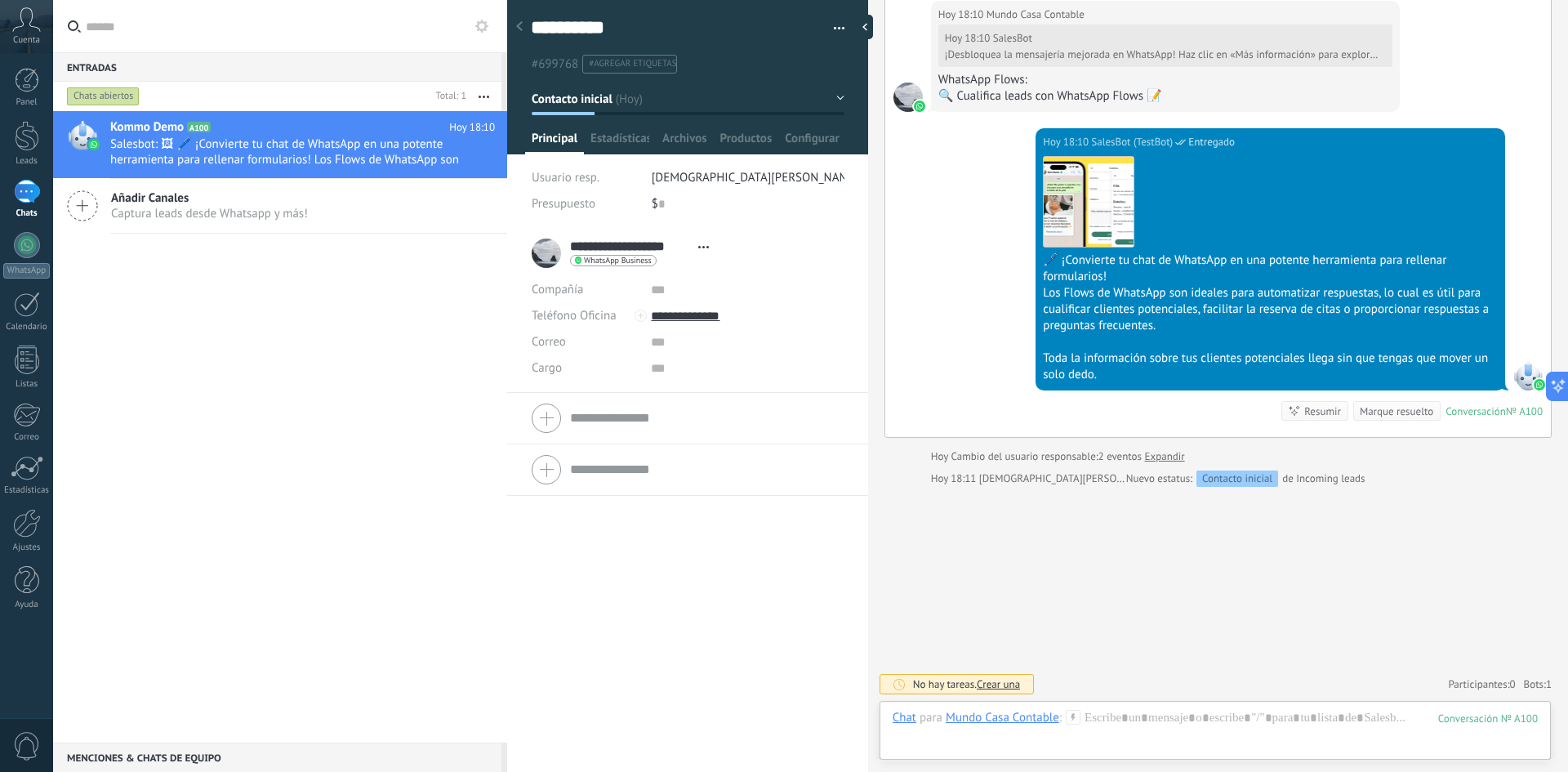
click at [25, 28] on icon at bounding box center [26, 19] width 29 height 25
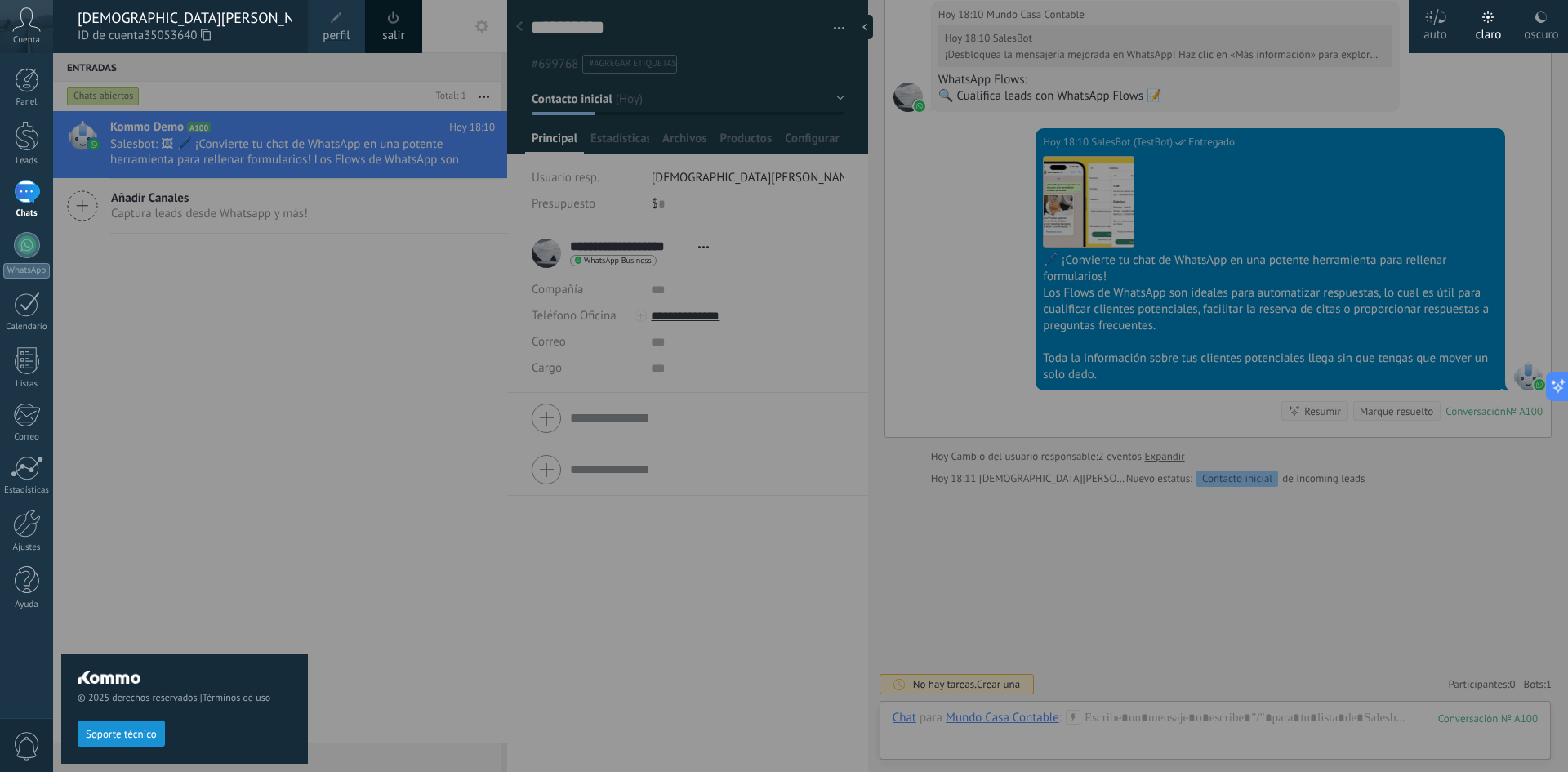
click at [341, 19] on span at bounding box center [337, 18] width 12 height 12
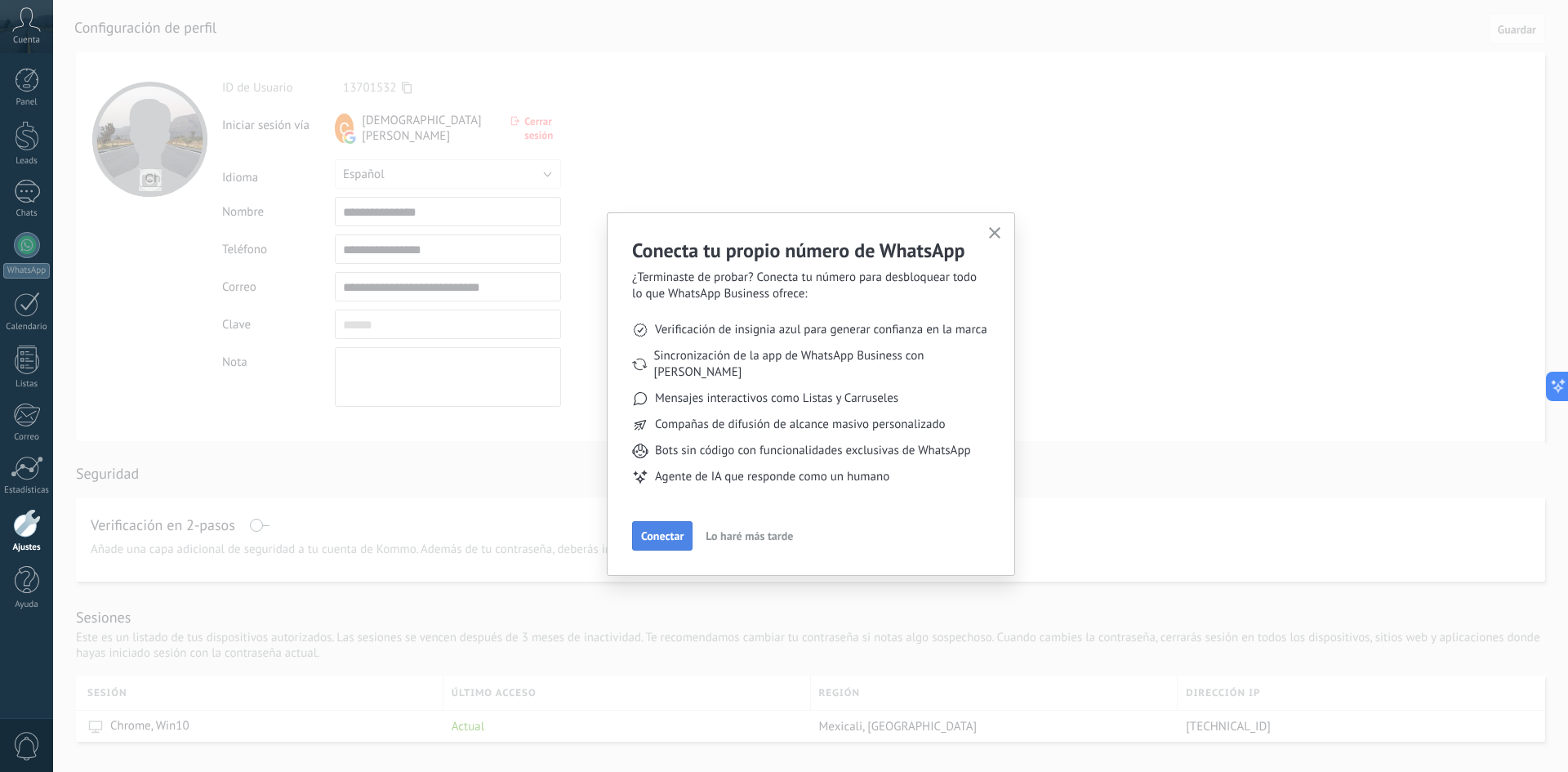
click at [677, 530] on span "Conectar" at bounding box center [662, 536] width 42 height 12
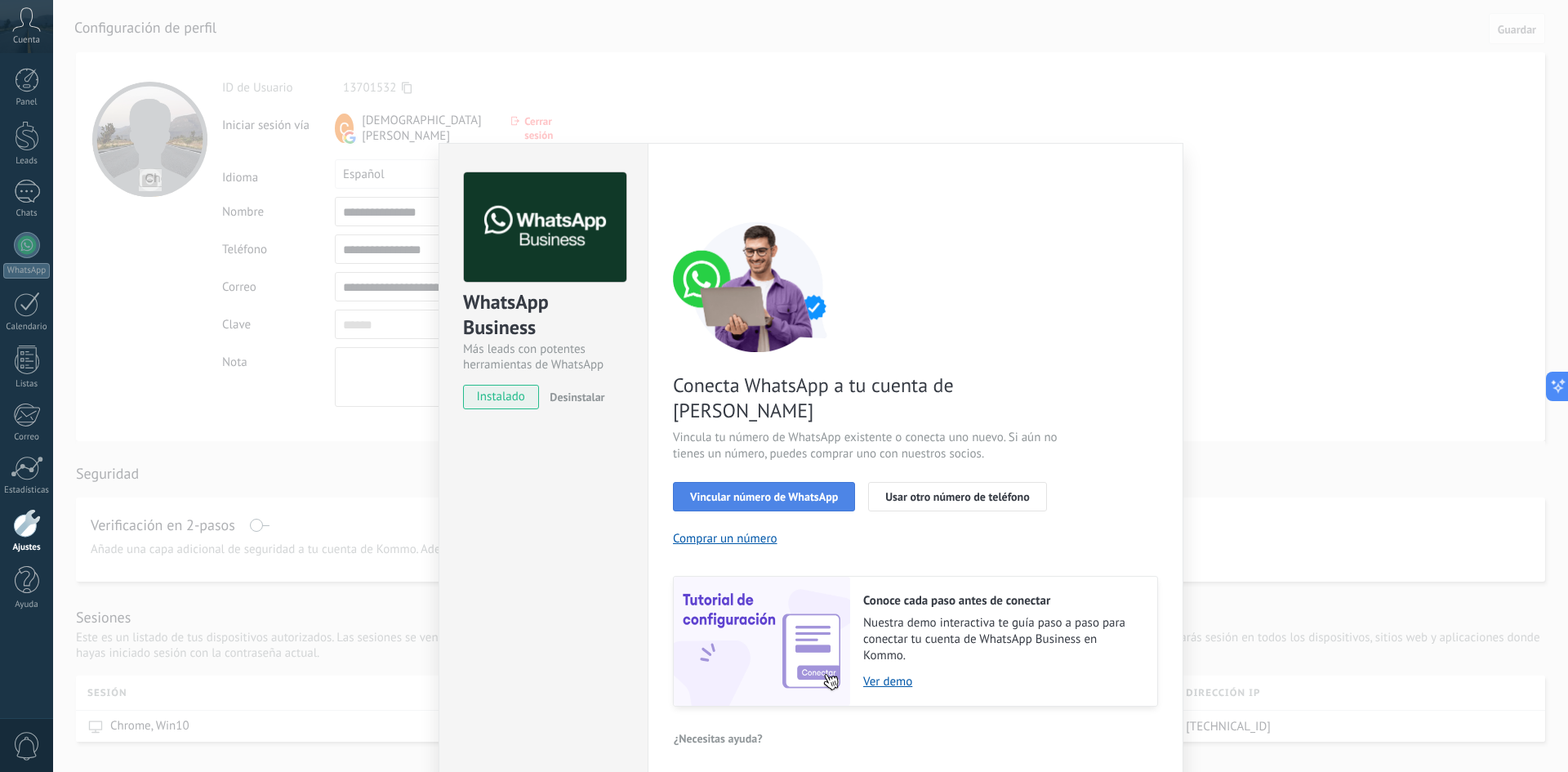
click at [784, 491] on span "Vincular número de WhatsApp" at bounding box center [764, 497] width 148 height 12
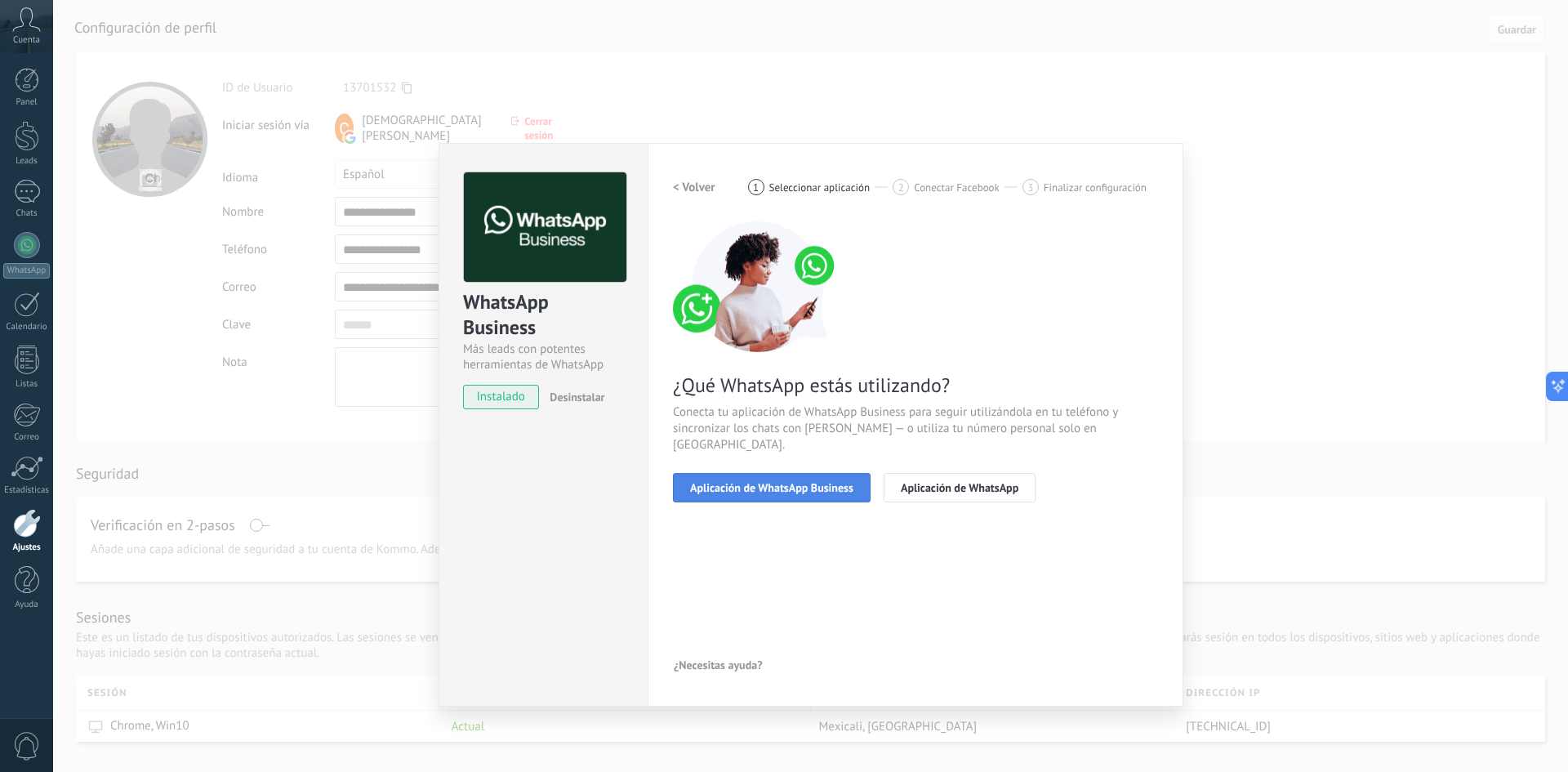
click at [767, 482] on span "Aplicación de WhatsApp Business" at bounding box center [772, 488] width 164 height 12
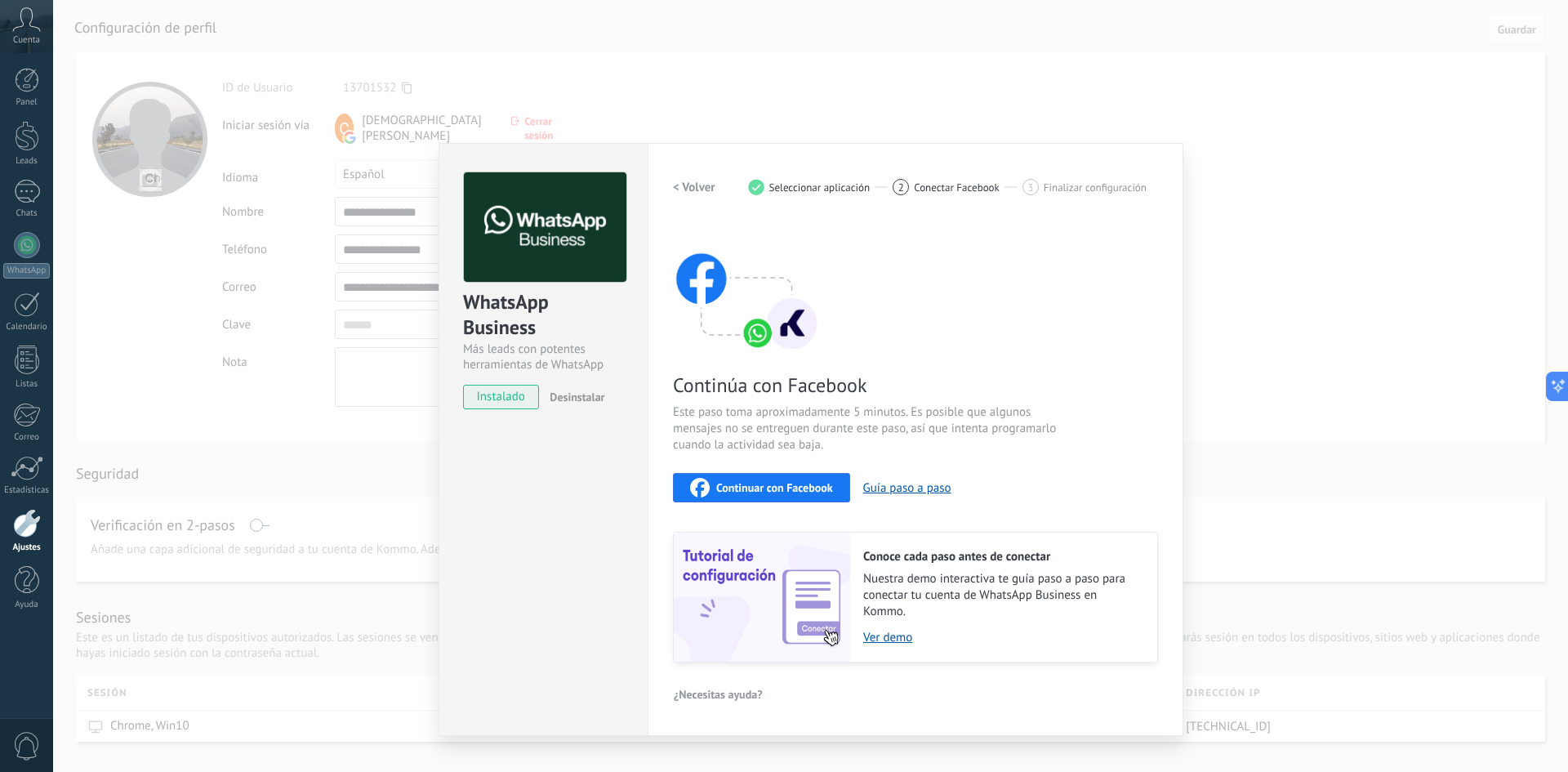
click at [777, 485] on span "Continuar con Facebook" at bounding box center [775, 488] width 116 height 12
click at [793, 482] on span "Continuar con Facebook" at bounding box center [775, 488] width 116 height 12
click at [421, 427] on div "WhatsApp Business Más leads con potentes herramientas de WhatsApp instalado Des…" at bounding box center [810, 386] width 1515 height 772
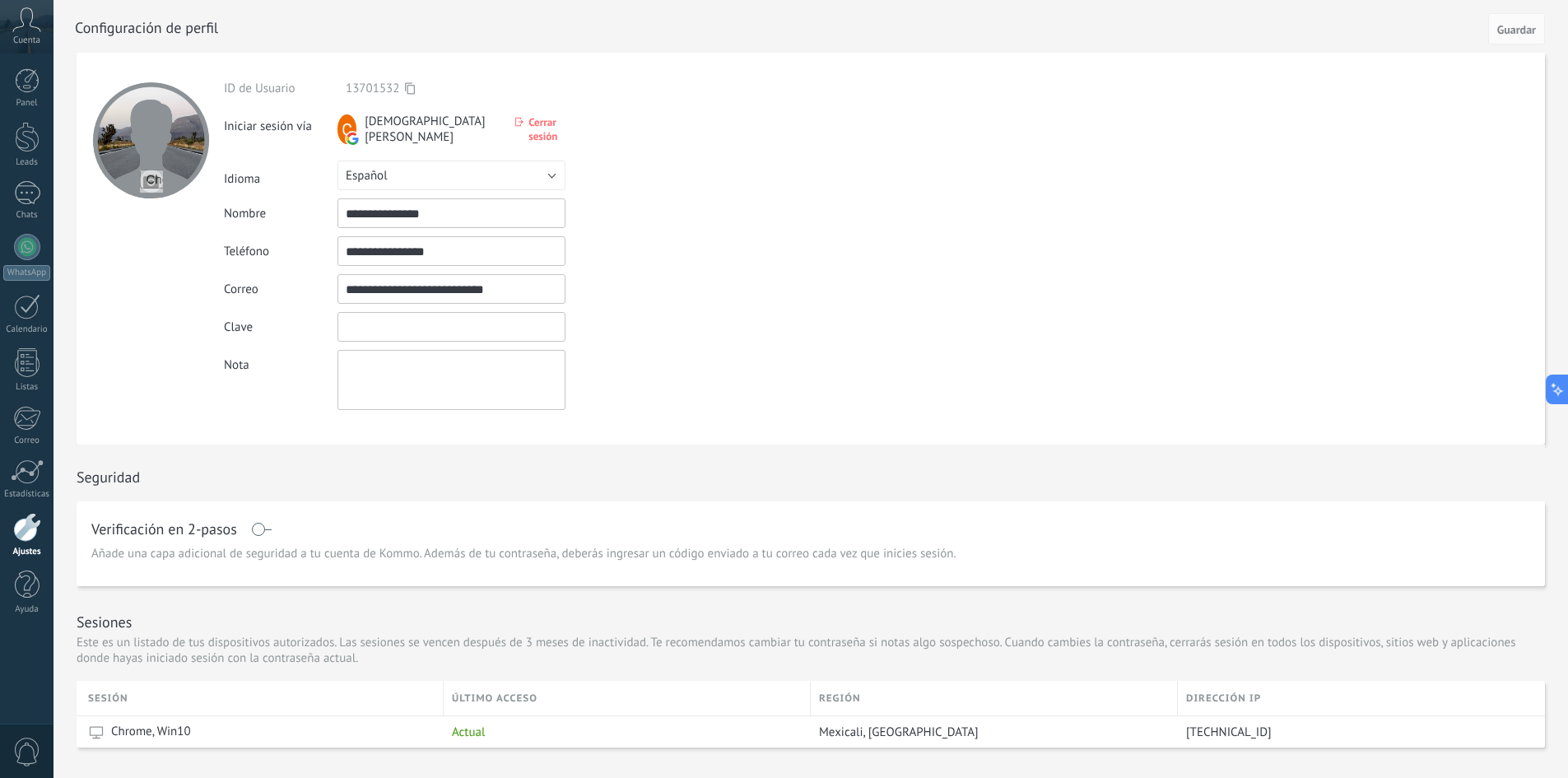
click at [399, 326] on input "textbox" at bounding box center [452, 327] width 228 height 30
click at [27, 316] on div at bounding box center [27, 307] width 27 height 26
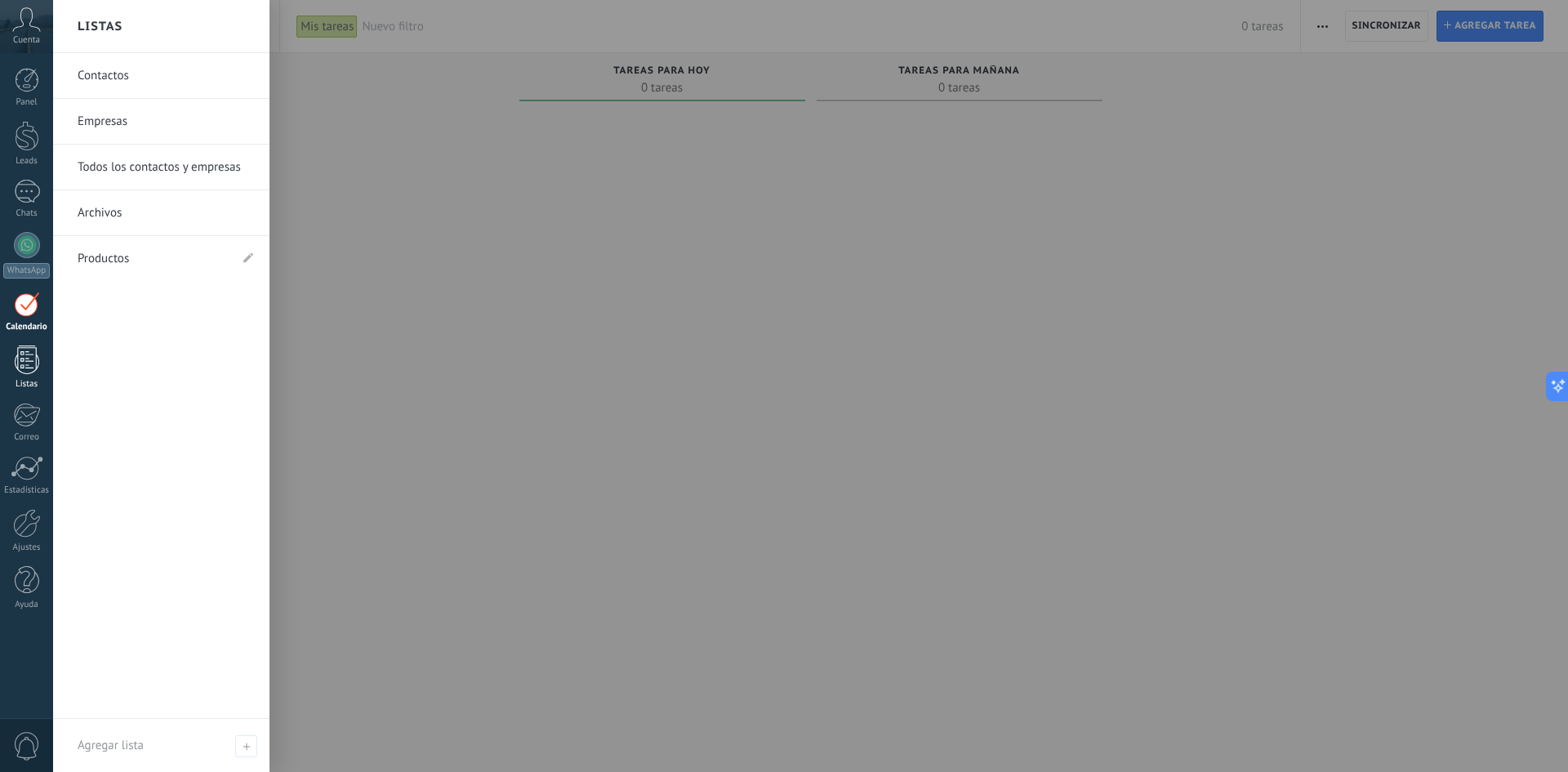
click at [34, 365] on div at bounding box center [27, 360] width 25 height 29
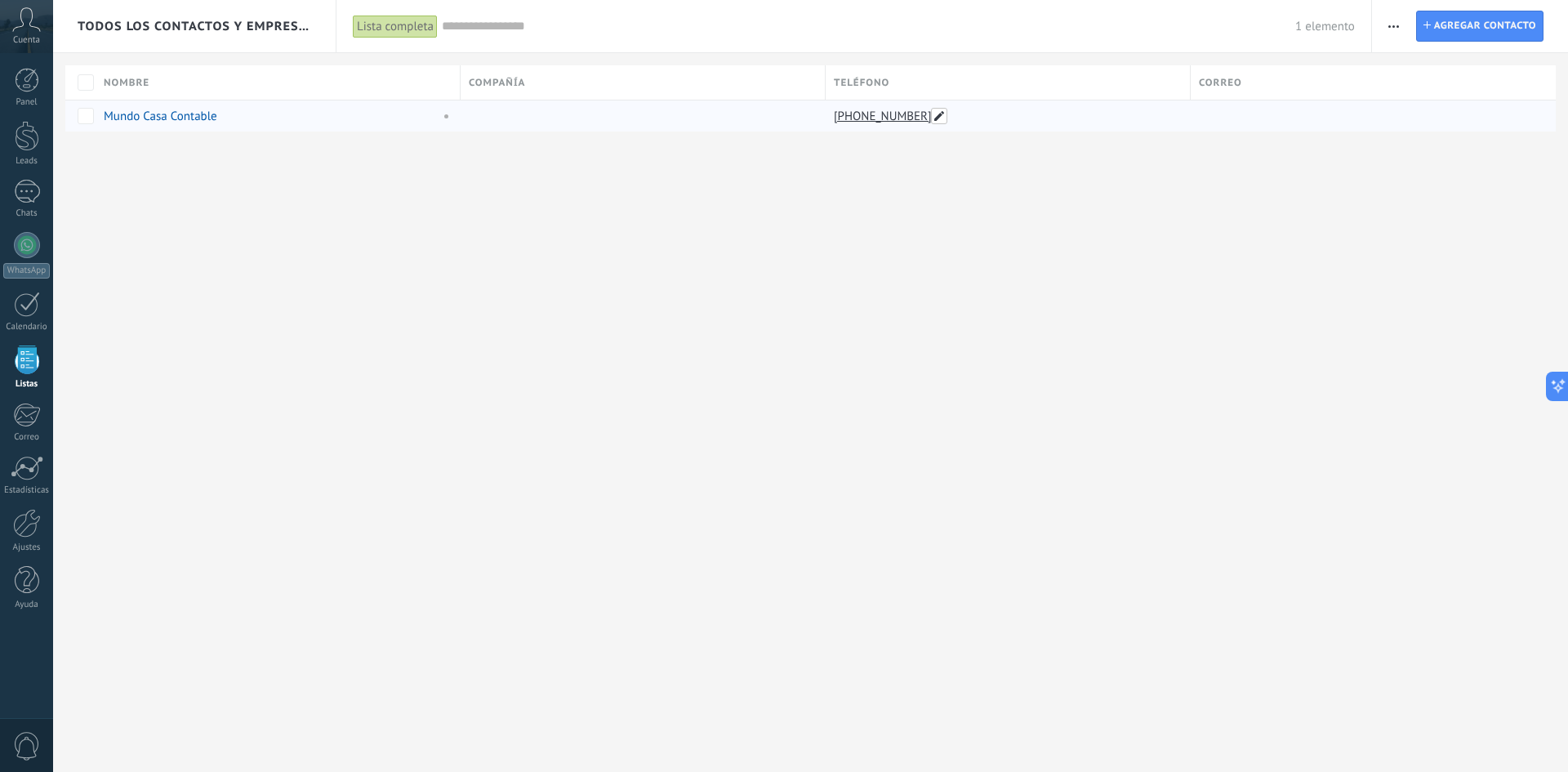
click at [944, 115] on span at bounding box center [939, 115] width 17 height 17
click at [863, 113] on input "**********" at bounding box center [973, 116] width 272 height 27
type input "**********"
click at [870, 155] on span "Guardar" at bounding box center [872, 154] width 38 height 12
click at [490, 116] on span at bounding box center [491, 115] width 17 height 17
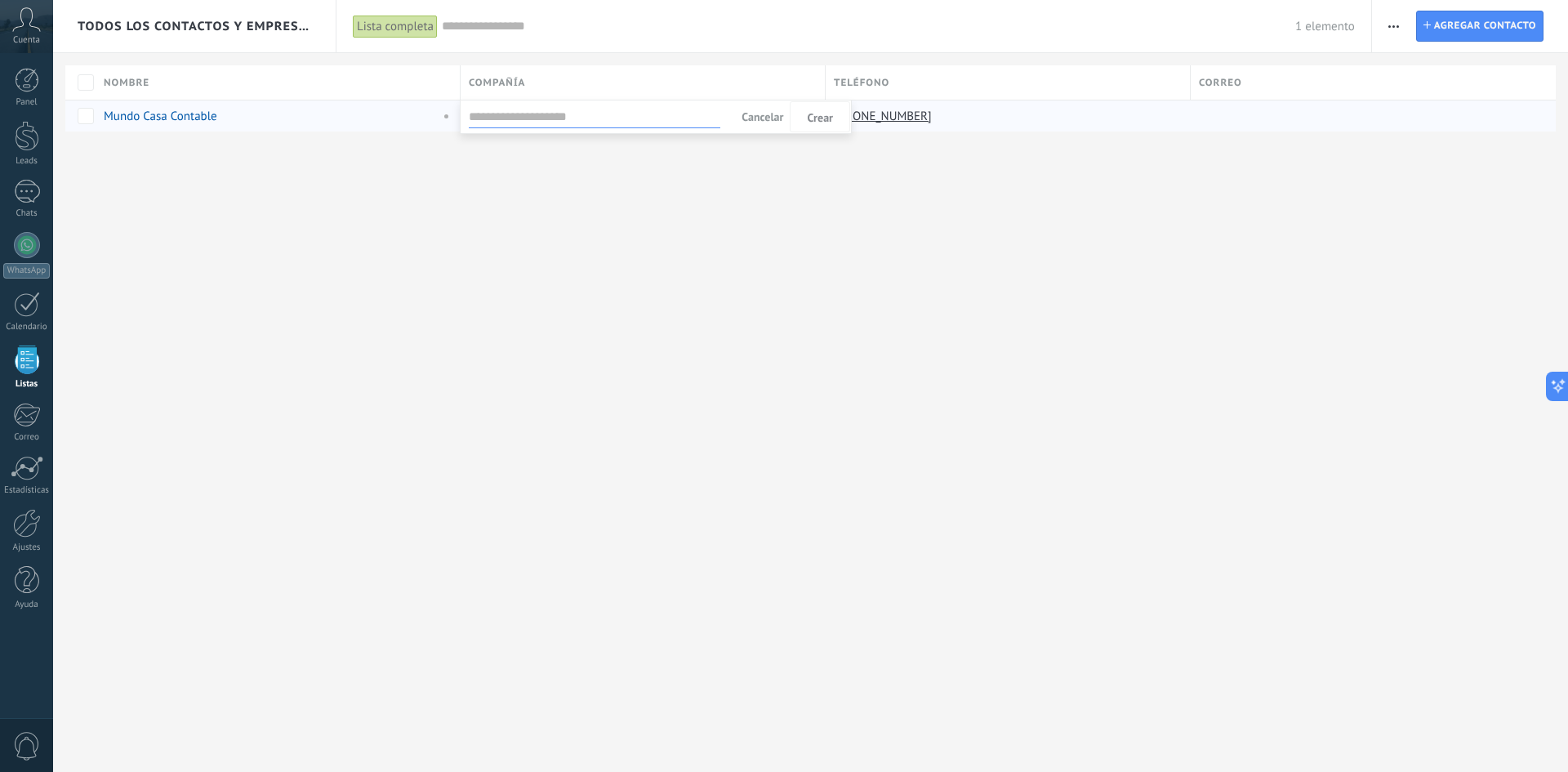
click at [757, 121] on span "Cancelar" at bounding box center [762, 116] width 41 height 15
click at [1223, 115] on span at bounding box center [1221, 115] width 17 height 17
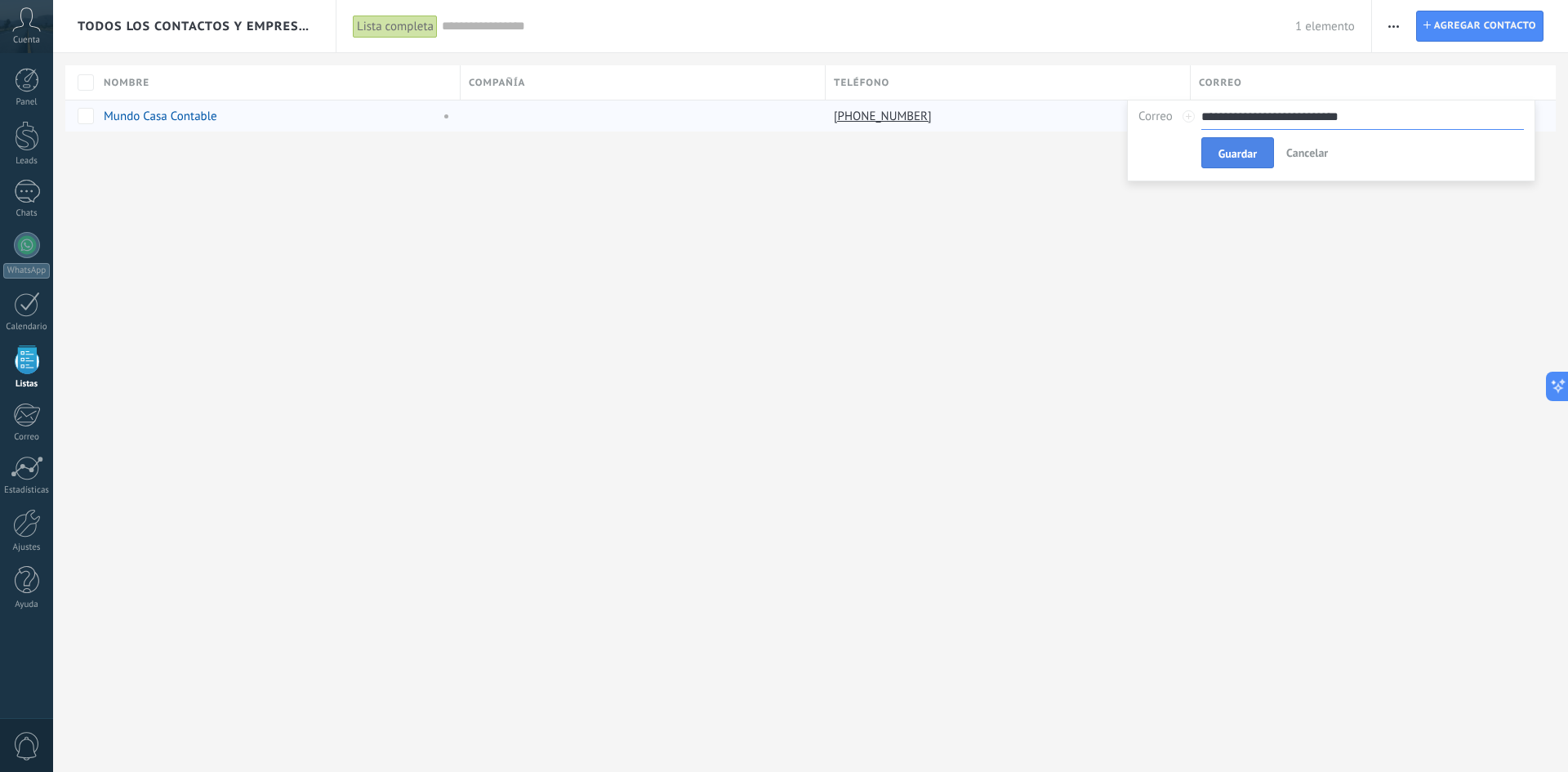
type input "**********"
click at [1242, 148] on span "Guardar" at bounding box center [1237, 154] width 38 height 12
click at [31, 32] on div "Cuenta" at bounding box center [27, 27] width 53 height 53
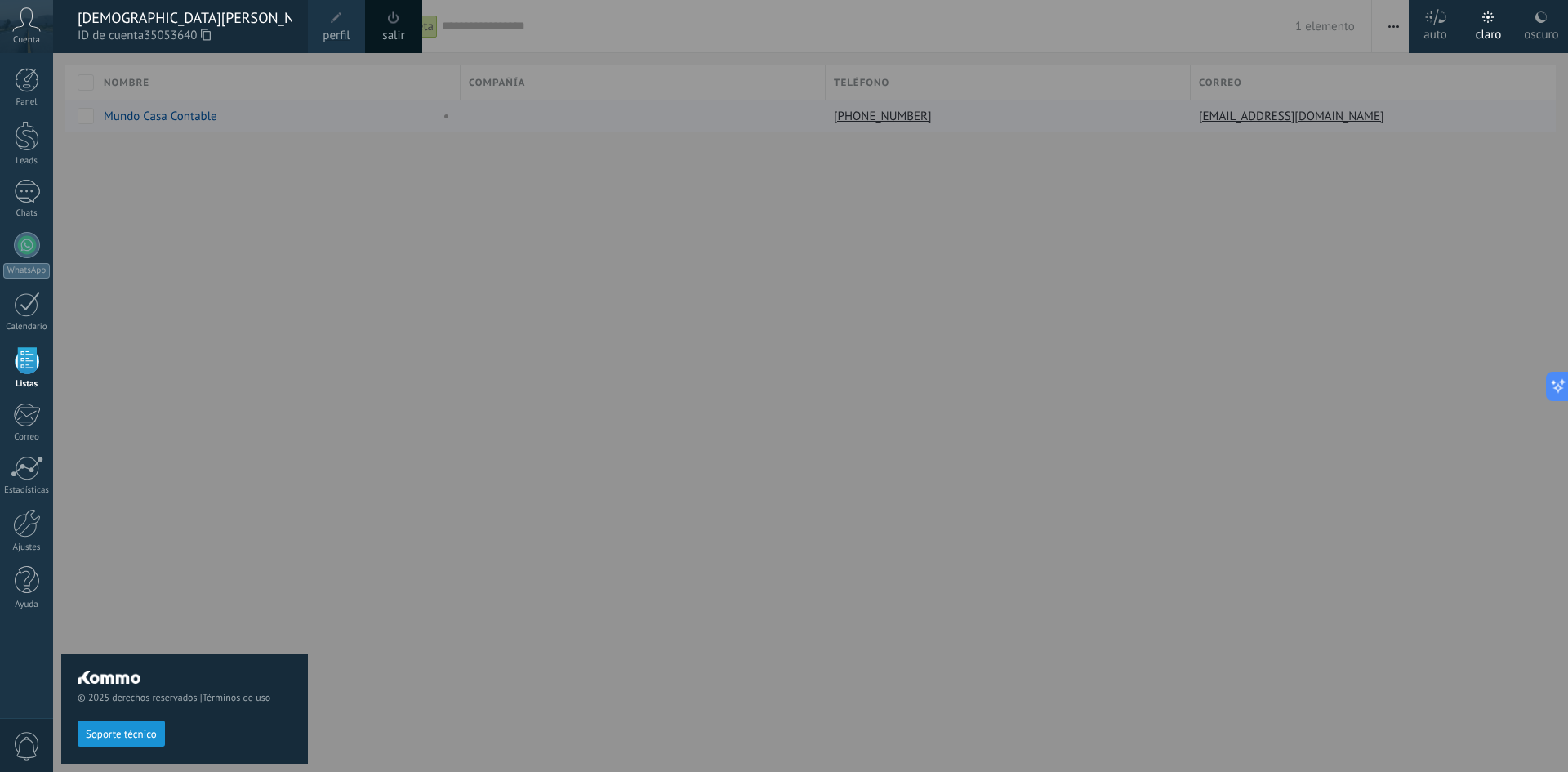
click at [1542, 30] on div "oscuro" at bounding box center [1540, 32] width 34 height 42
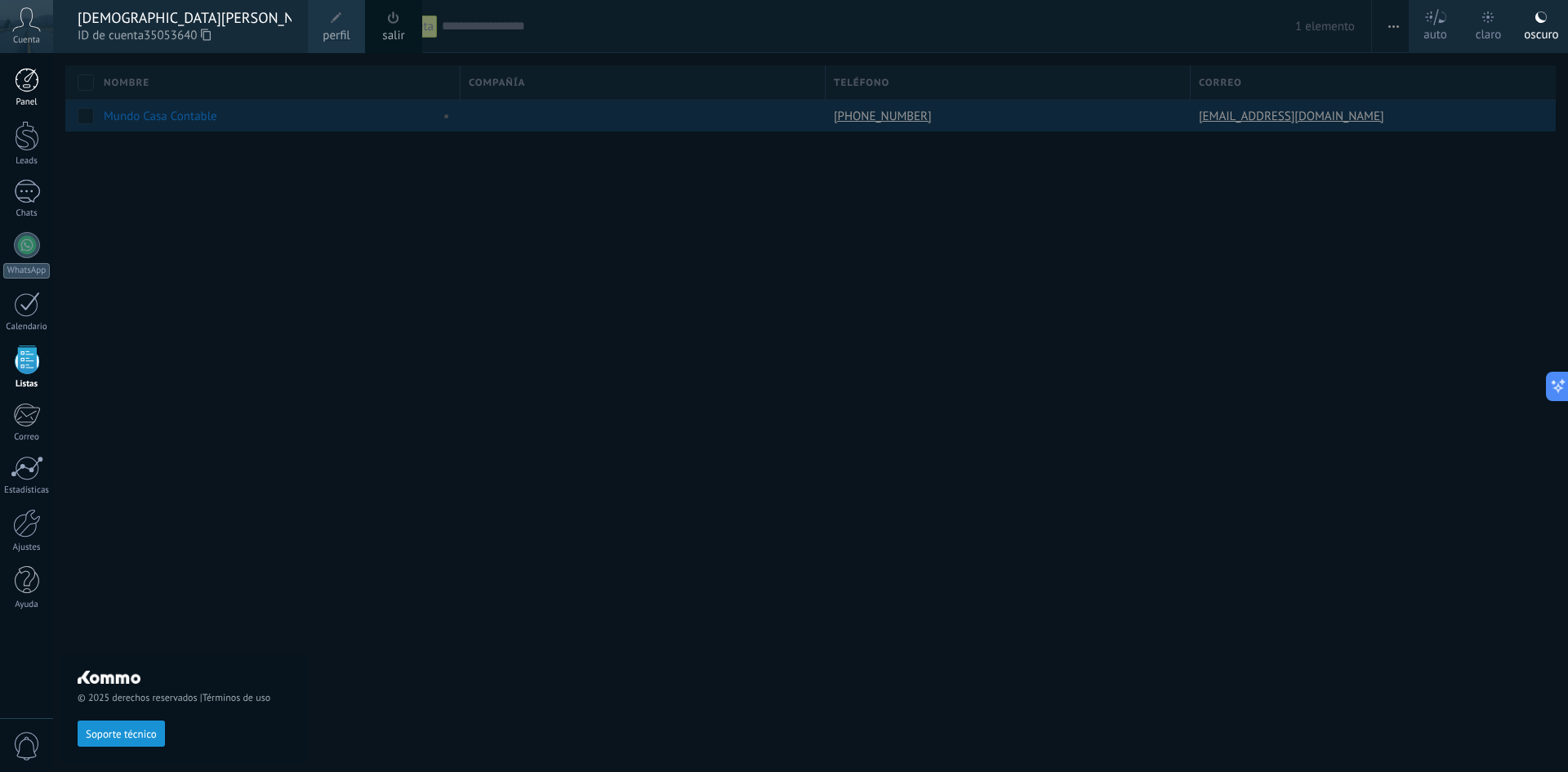
click at [27, 84] on div at bounding box center [27, 80] width 25 height 25
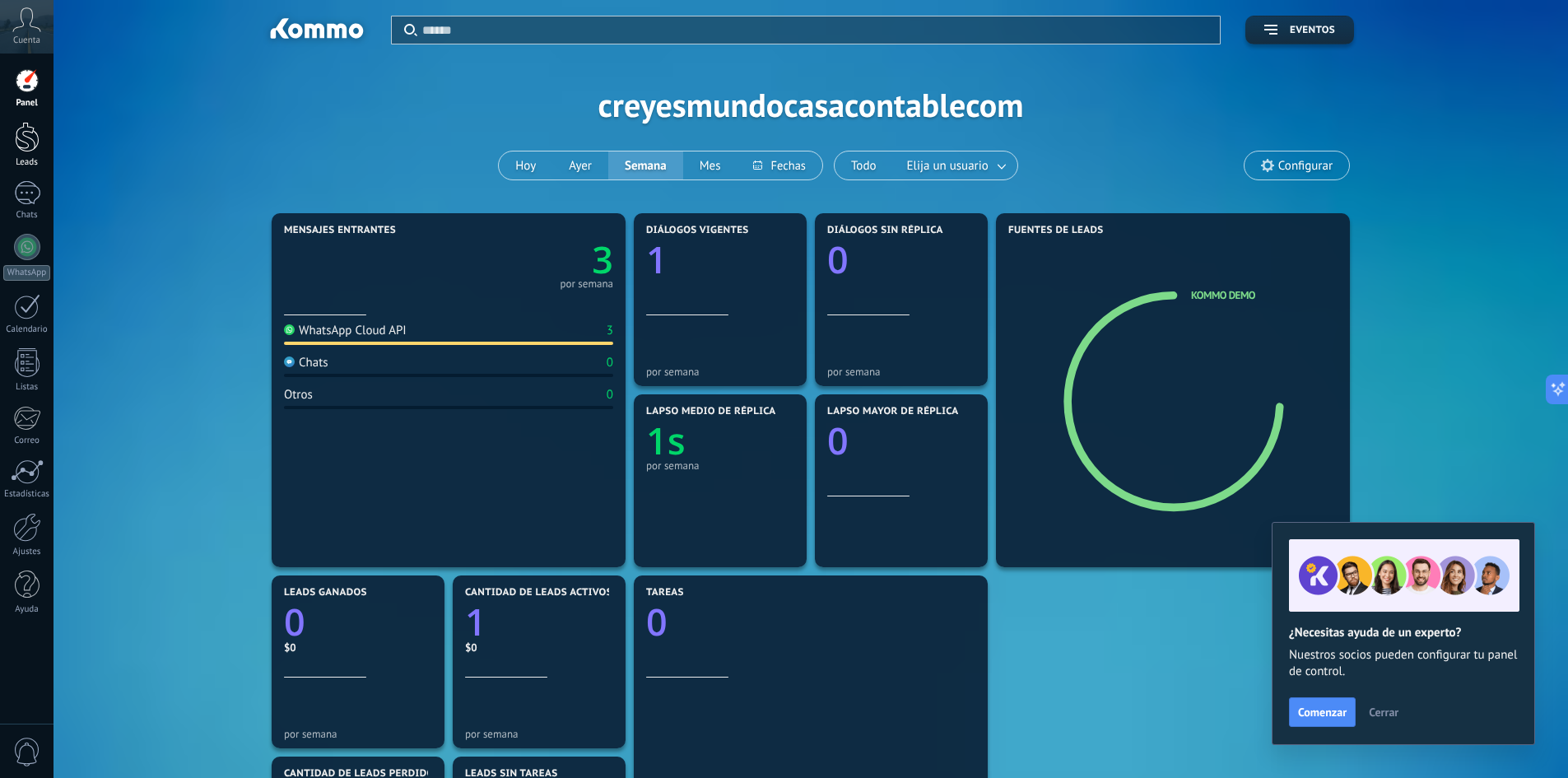
click at [20, 144] on div at bounding box center [27, 137] width 25 height 31
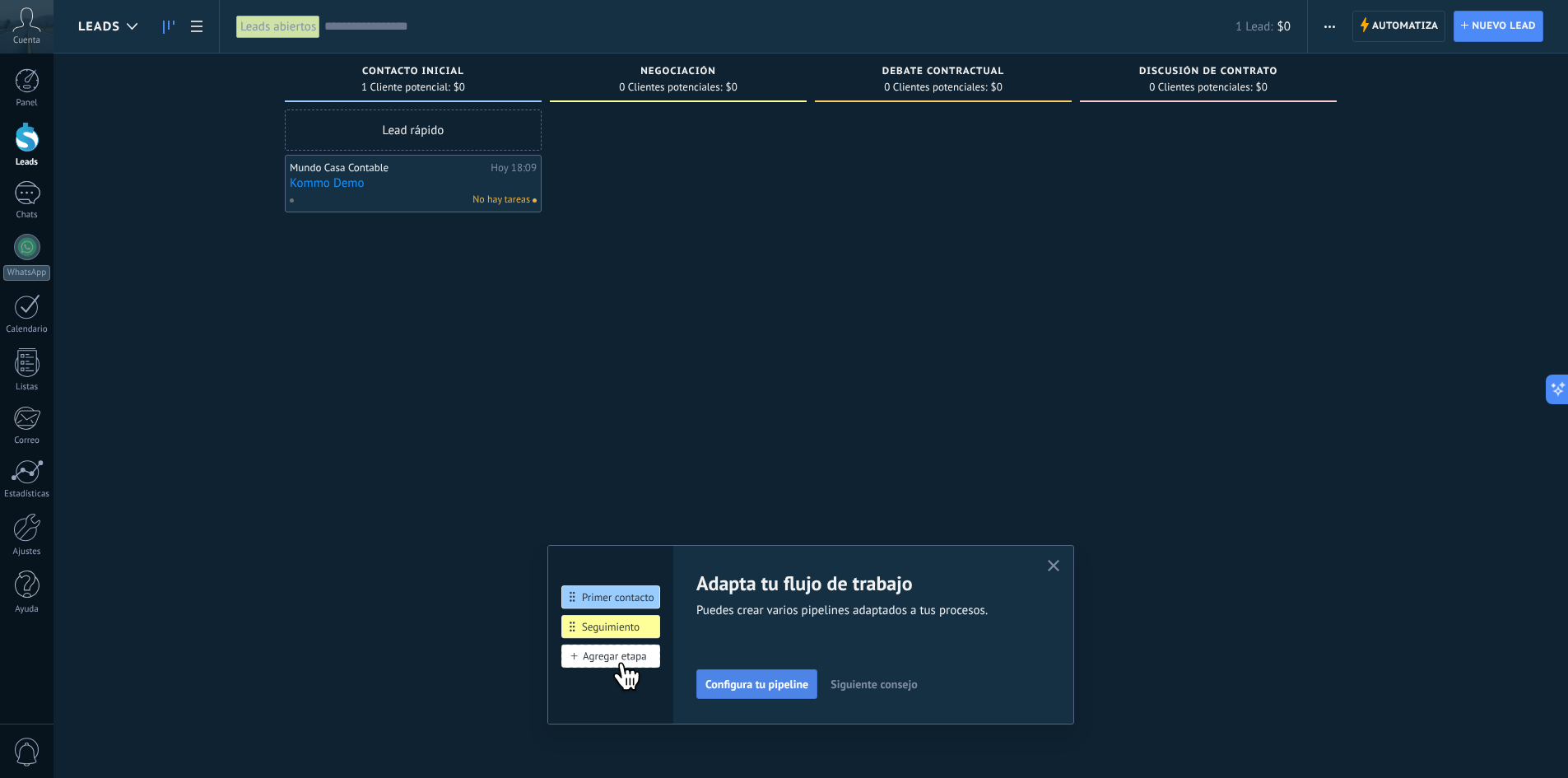
click at [785, 690] on span "Configura tu pipeline" at bounding box center [757, 685] width 103 height 12
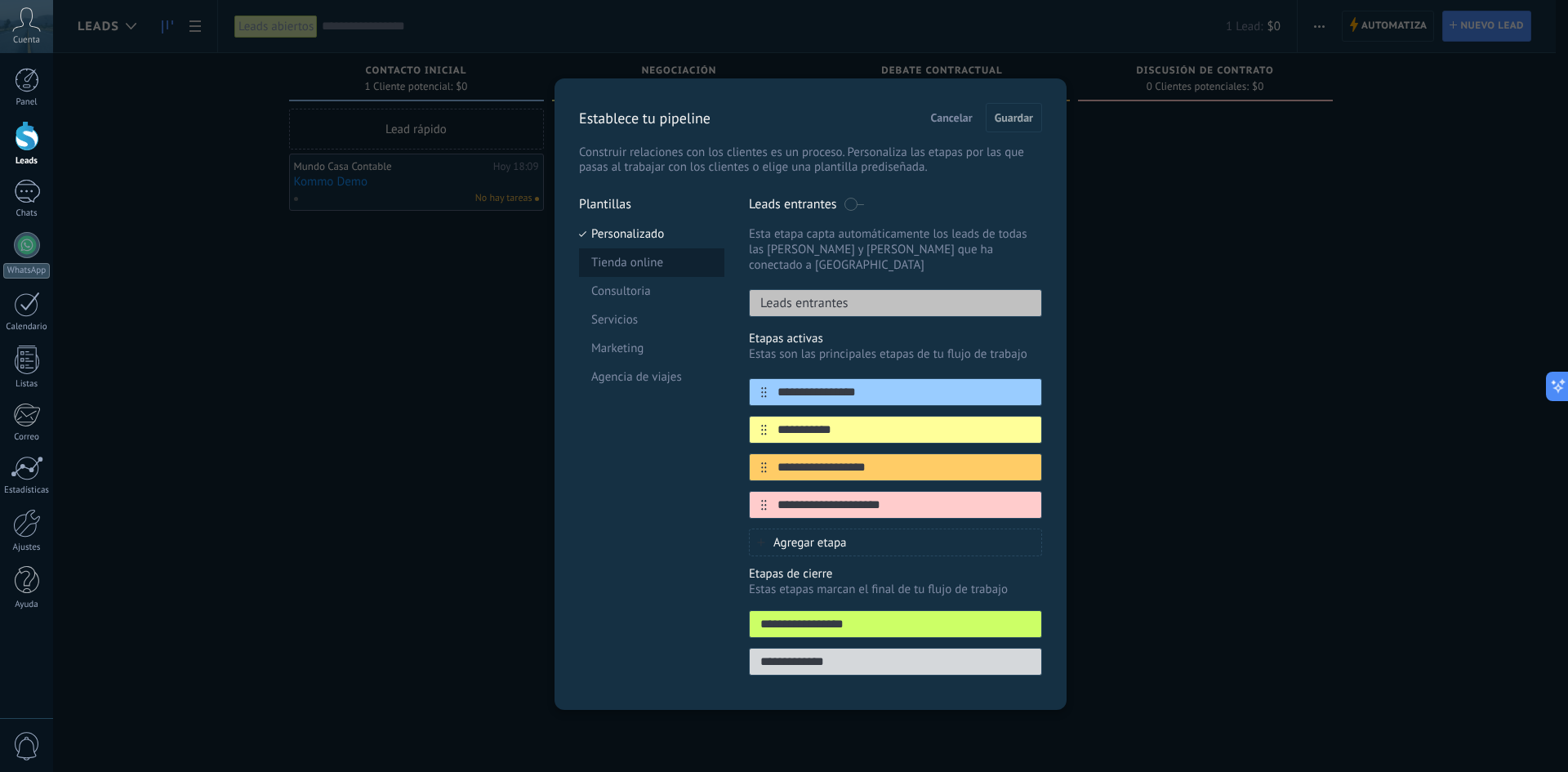
click at [627, 264] on li "Tienda online" at bounding box center [652, 262] width 146 height 29
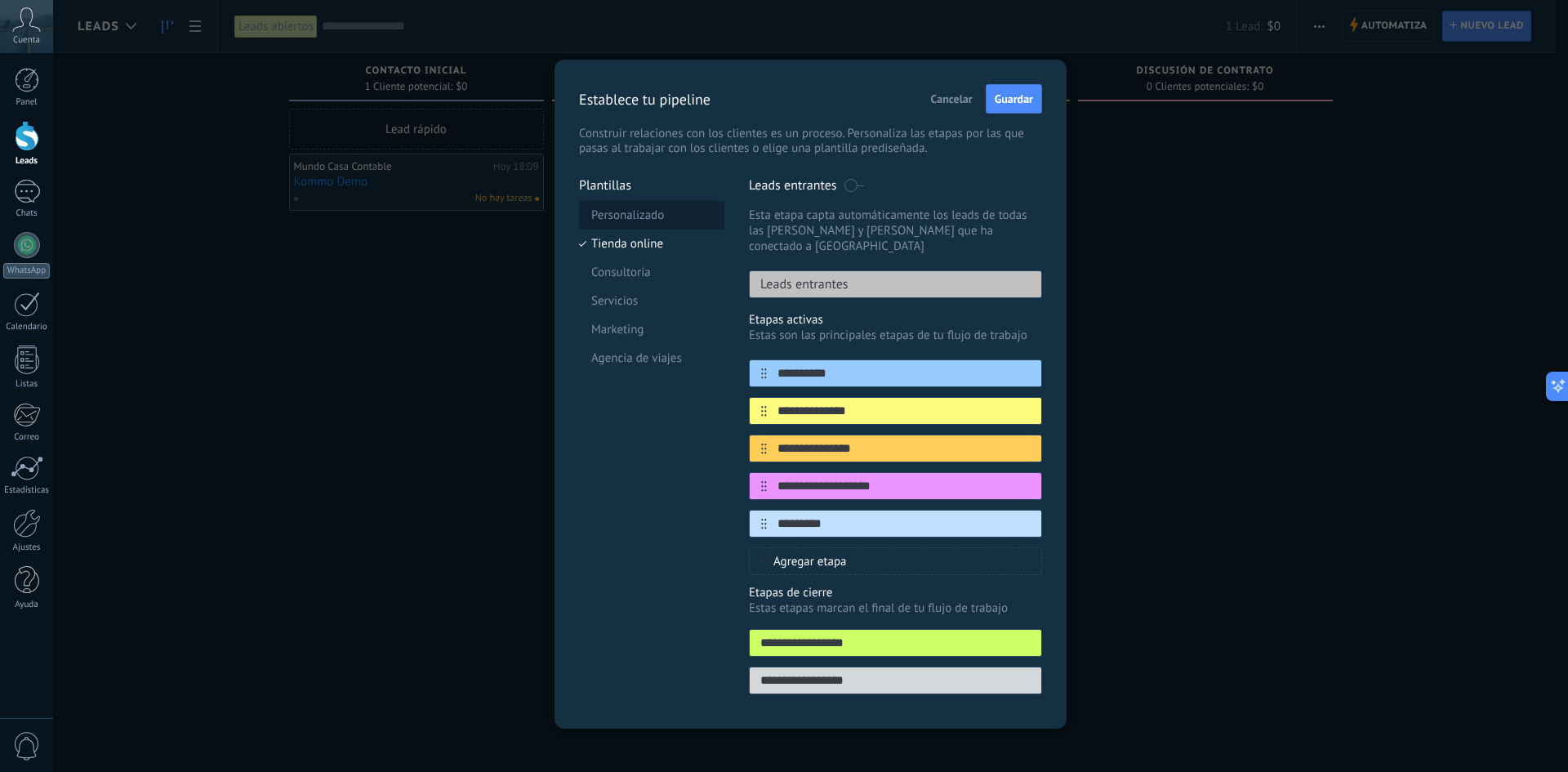
click at [640, 218] on li "Personalizado" at bounding box center [652, 215] width 146 height 29
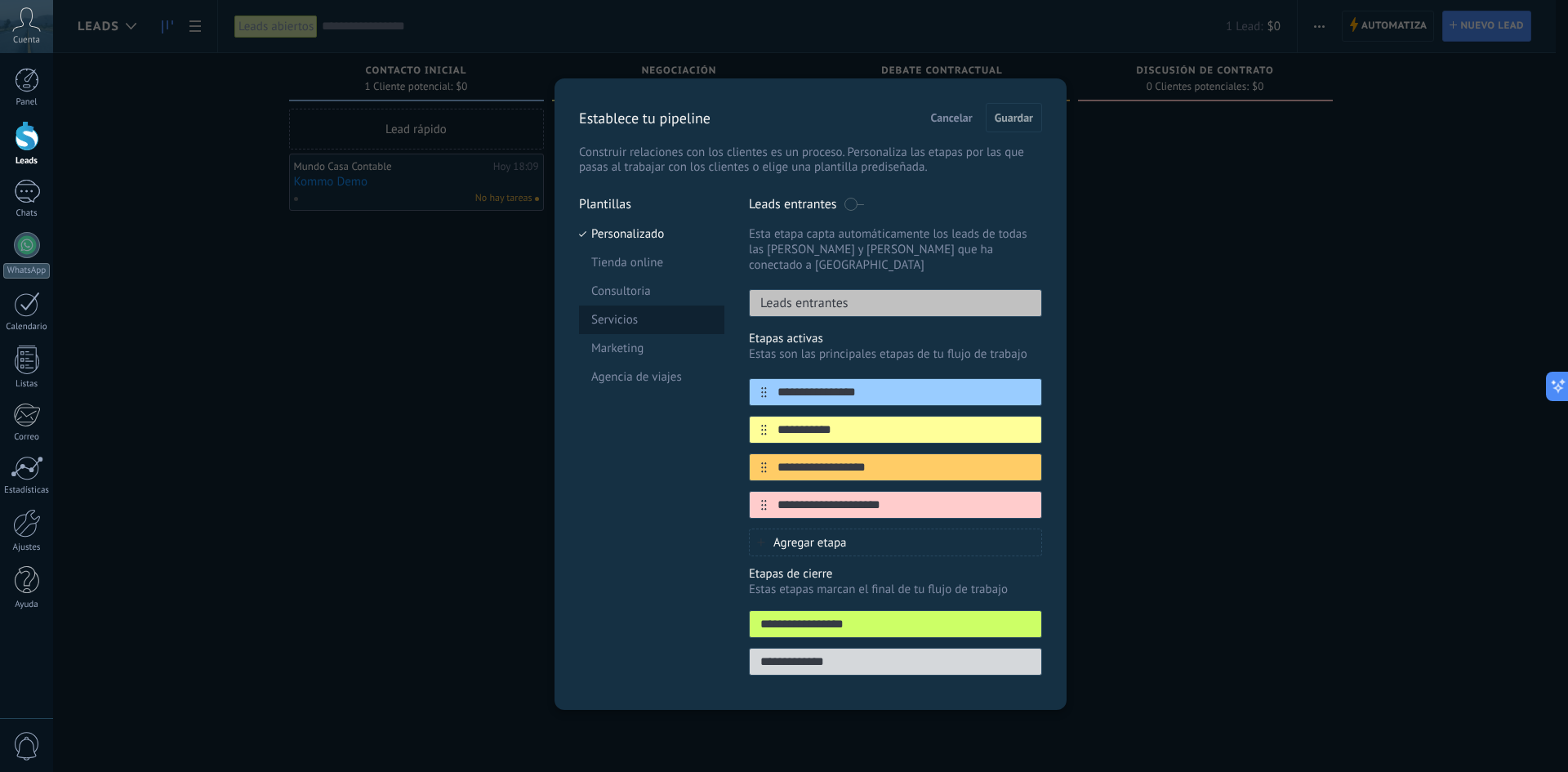
click at [628, 320] on li "Servicios" at bounding box center [652, 319] width 146 height 29
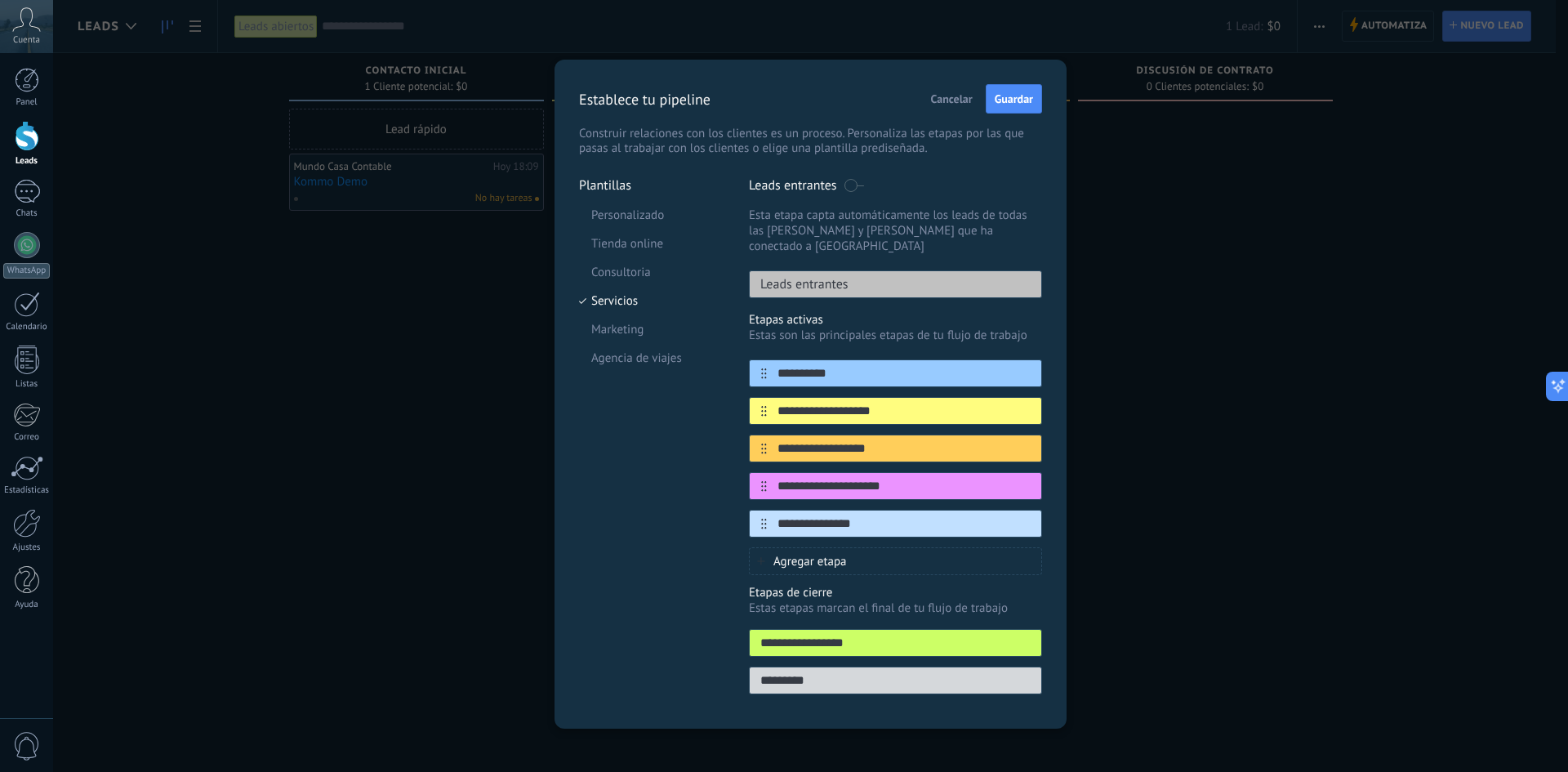
click at [852, 183] on span at bounding box center [853, 184] width 21 height 13
click at [855, 183] on span at bounding box center [853, 184] width 21 height 13
click at [632, 331] on li "Marketing" at bounding box center [652, 329] width 146 height 29
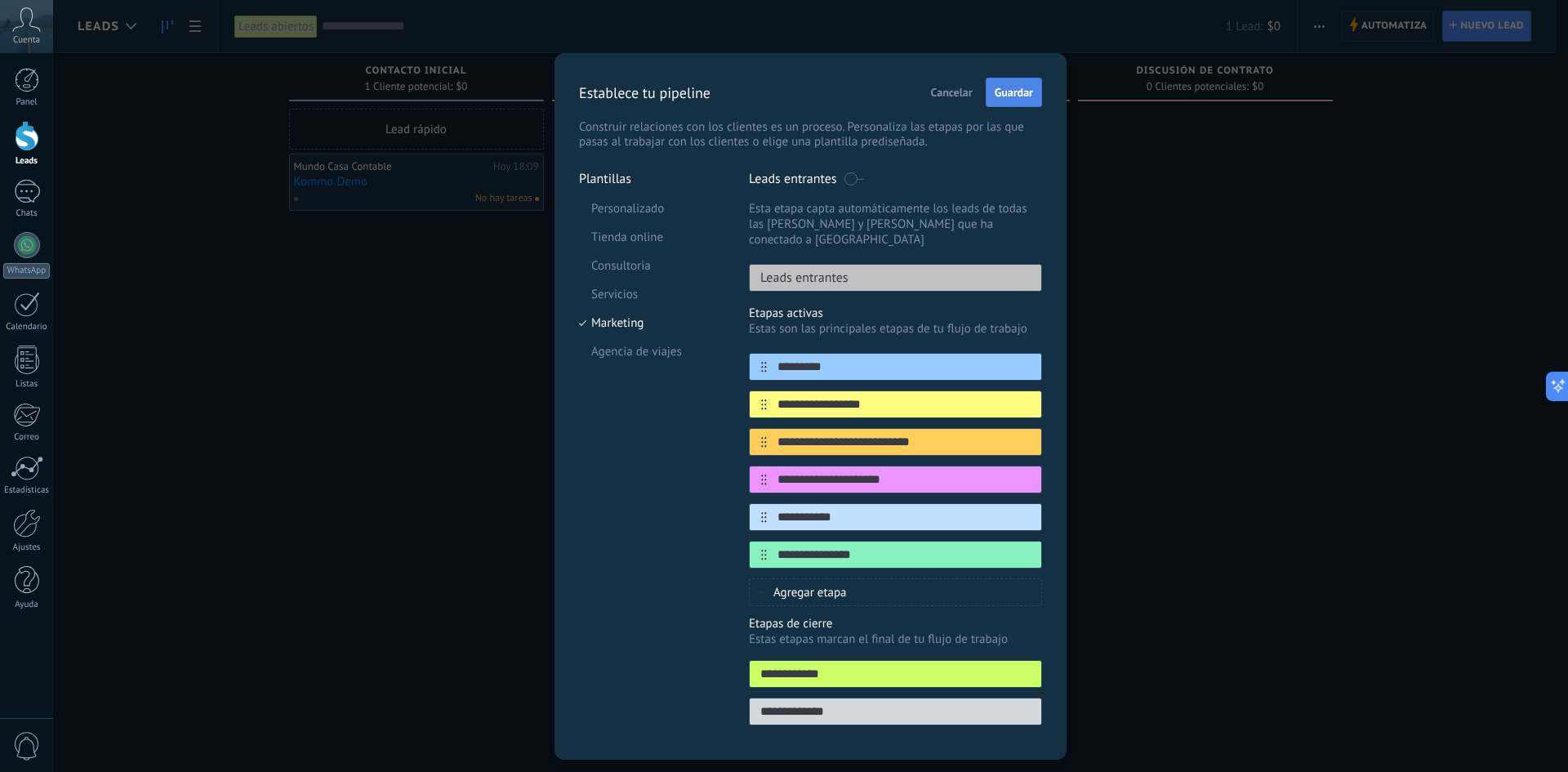
click at [1008, 93] on span "Guardar" at bounding box center [1013, 93] width 38 height 12
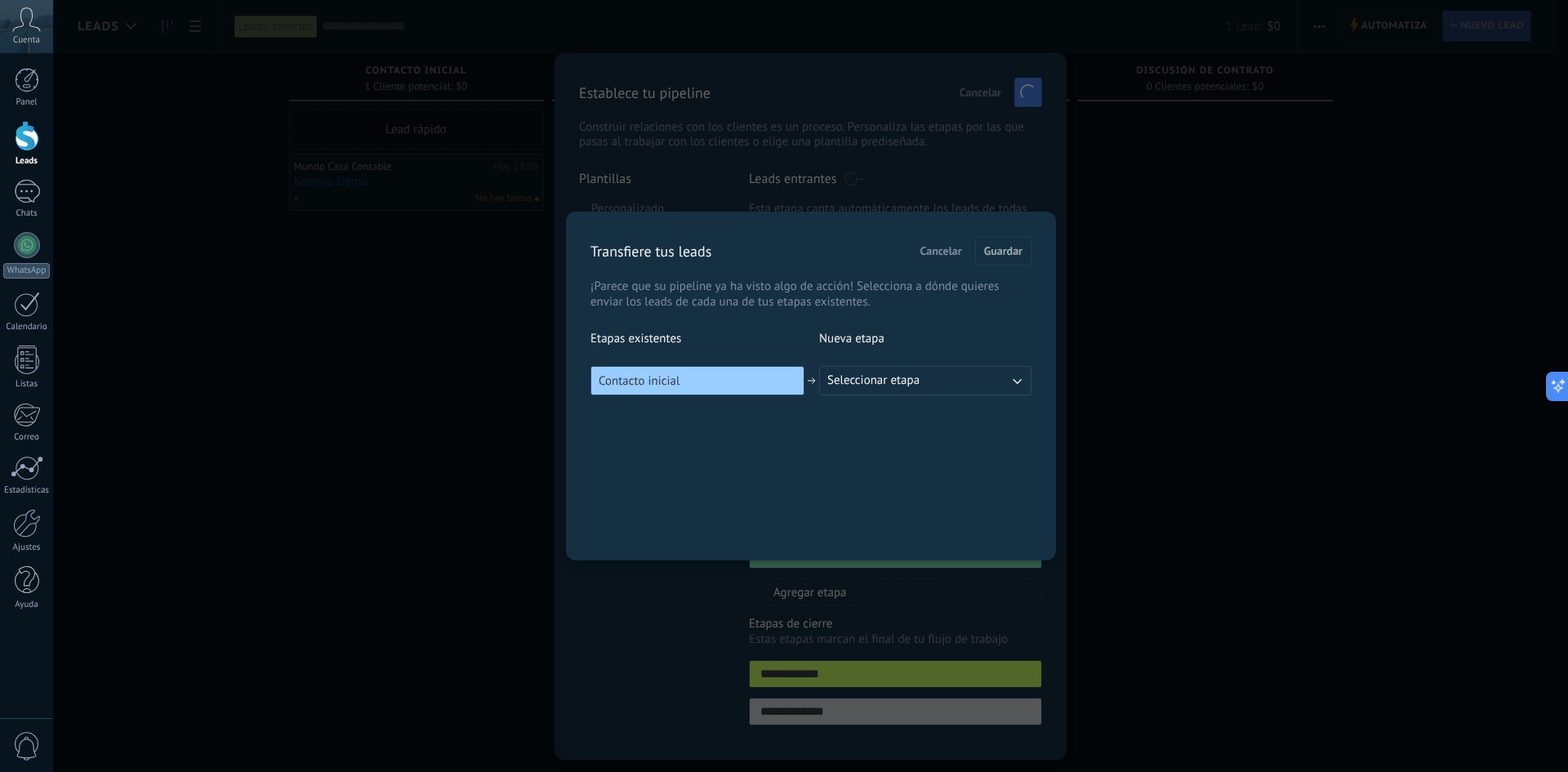
click at [938, 380] on button "Seleccionar etapa" at bounding box center [924, 381] width 212 height 30
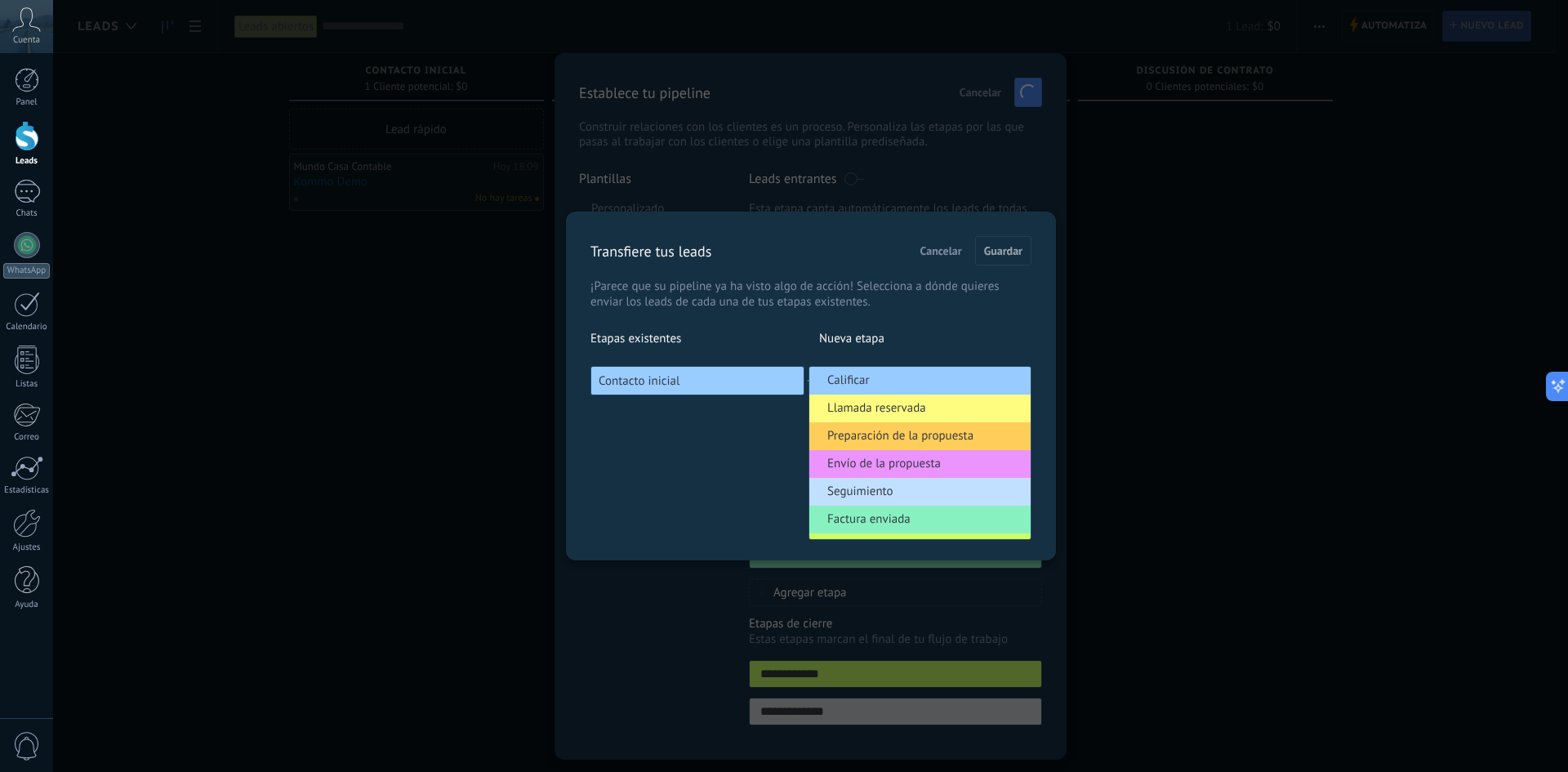
click at [938, 380] on li "Calificar" at bounding box center [920, 381] width 222 height 28
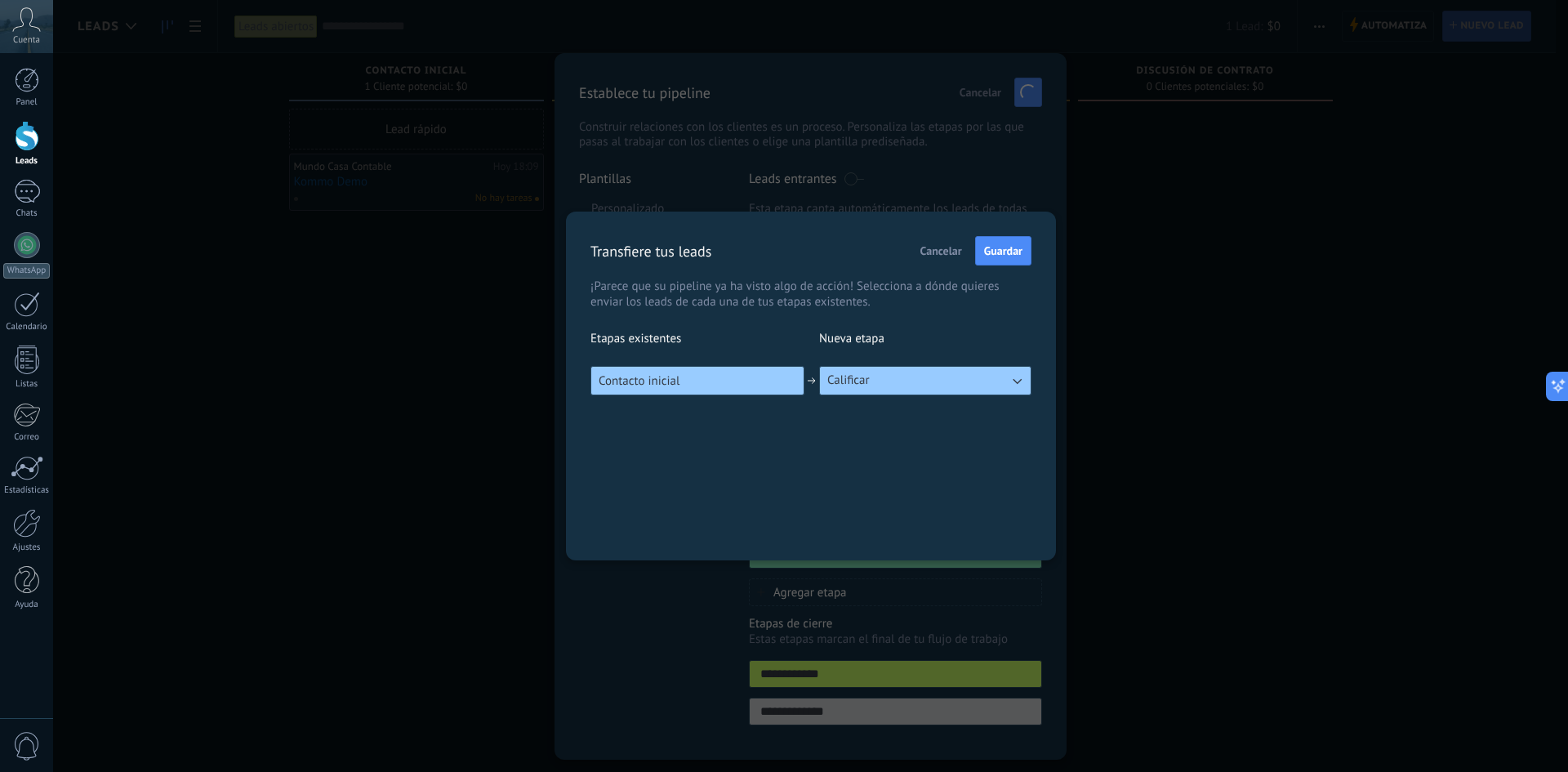
click at [975, 376] on button "Calificar" at bounding box center [924, 381] width 212 height 30
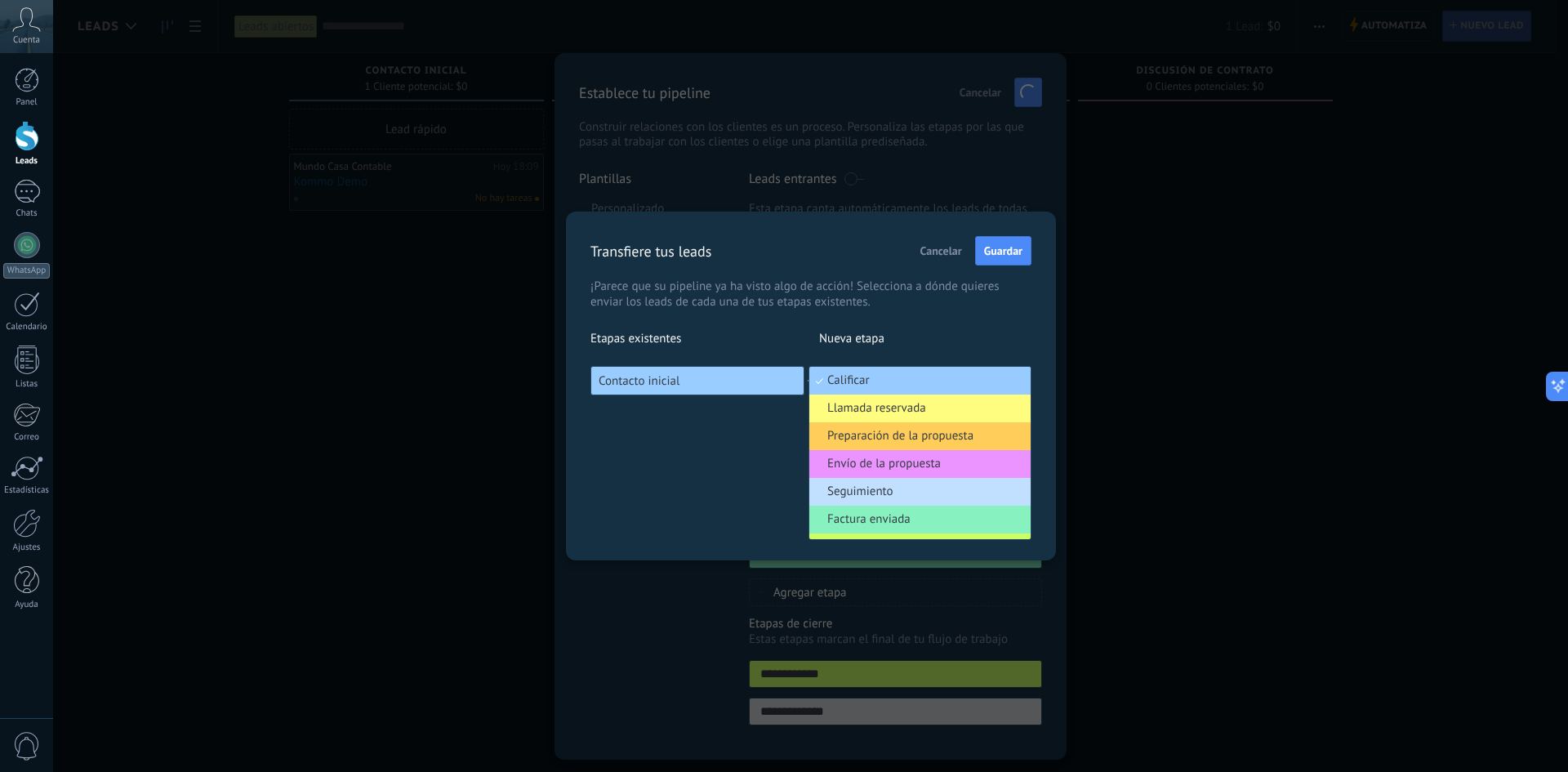
click at [977, 331] on p "Nueva etapa" at bounding box center [924, 339] width 212 height 16
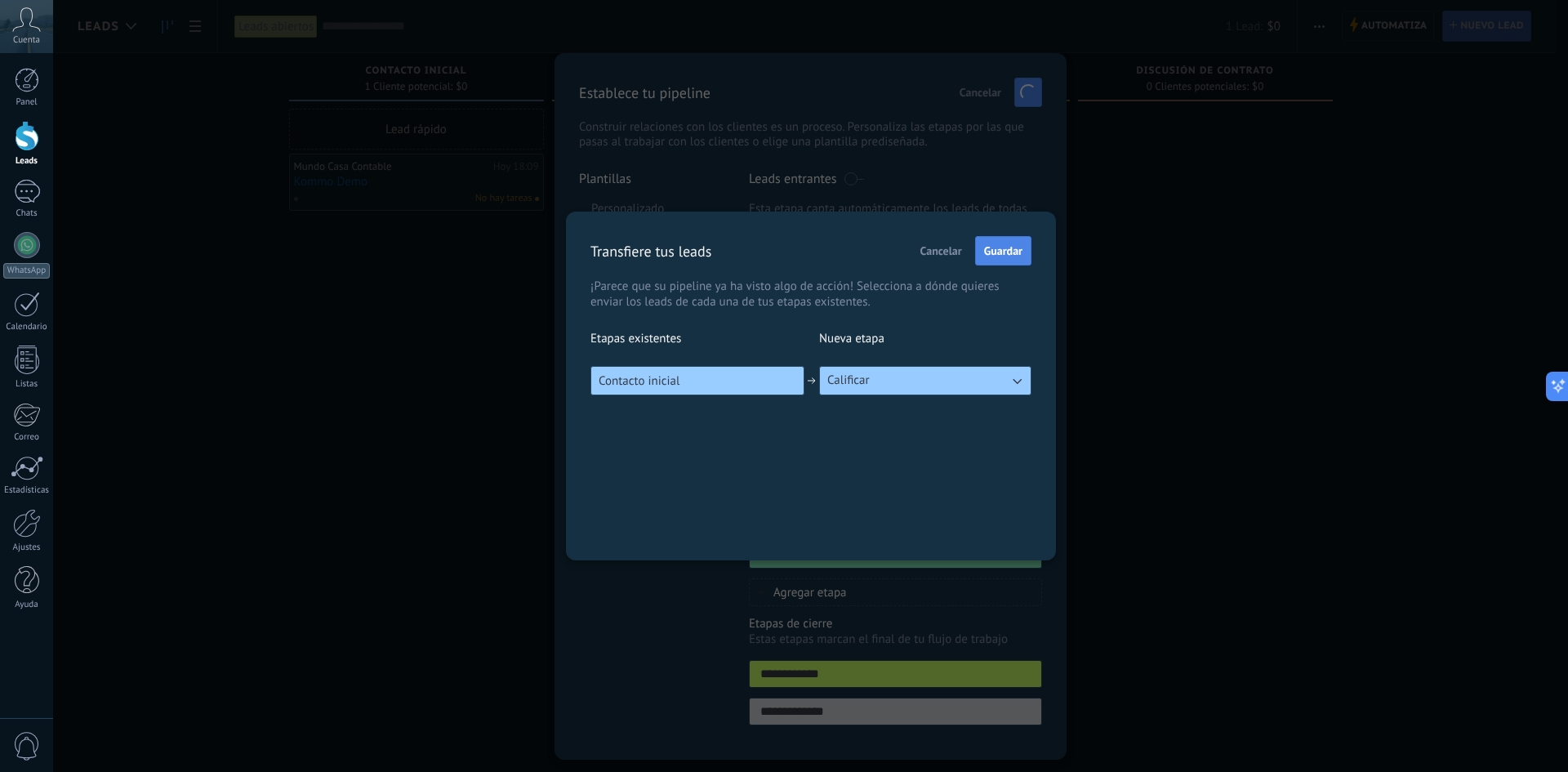
click at [1013, 249] on span "Guardar" at bounding box center [1003, 251] width 38 height 12
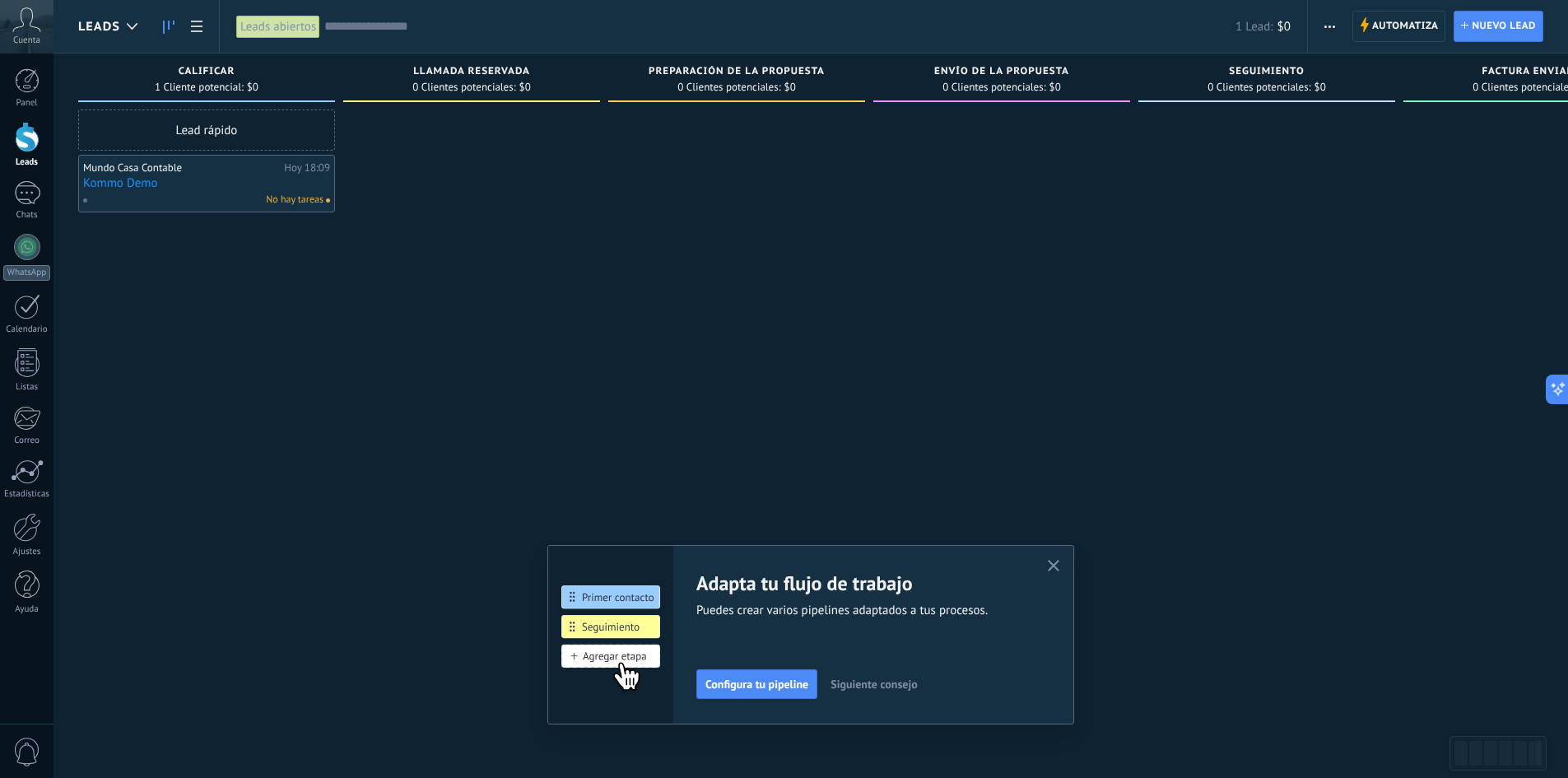
click at [180, 291] on div "Lead rápido Mundo Casa Contable Hoy 18:09 Kommo Demo No hay tareas" at bounding box center [207, 390] width 257 height 563
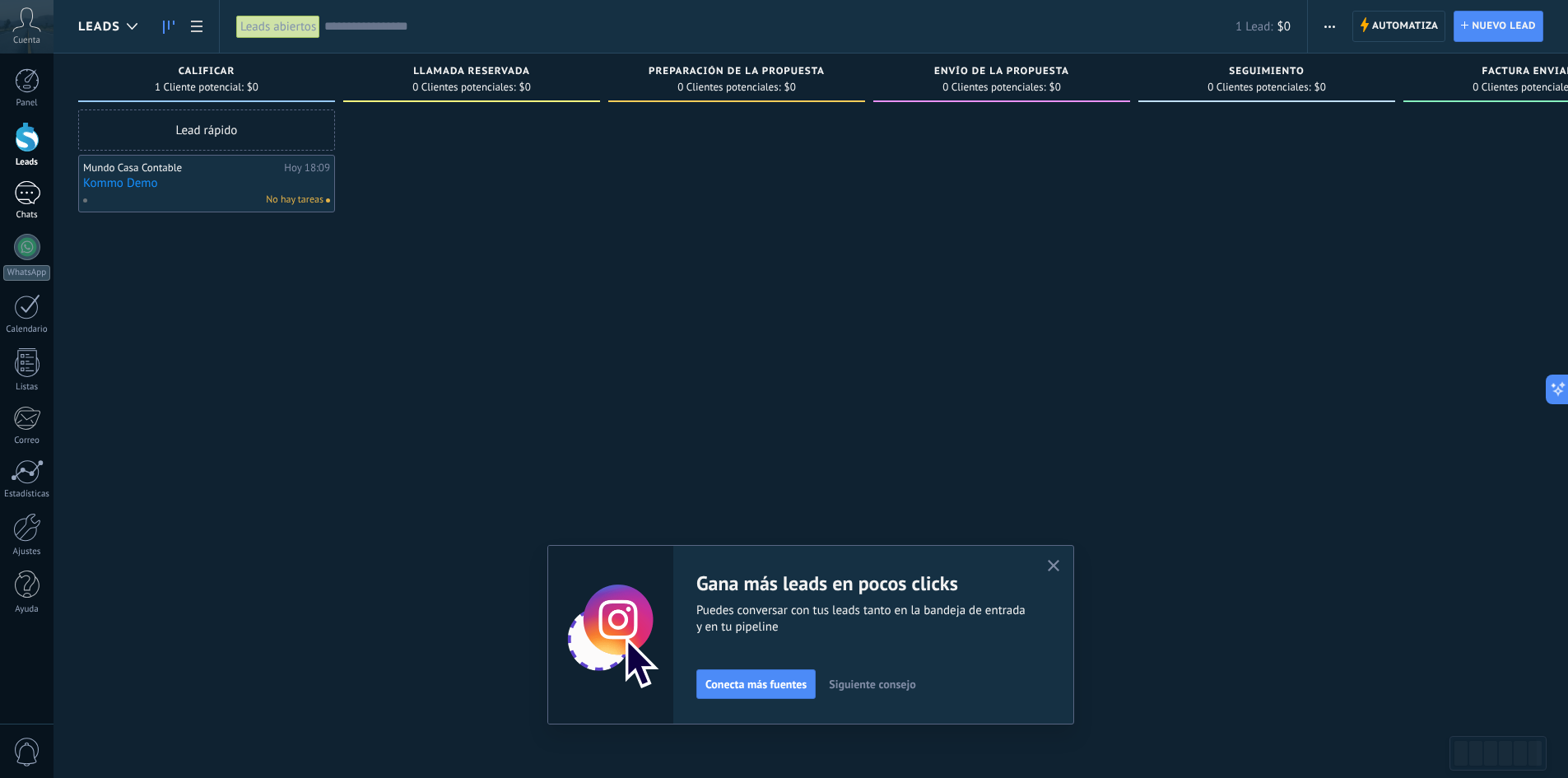
click at [27, 194] on div "1" at bounding box center [27, 193] width 27 height 24
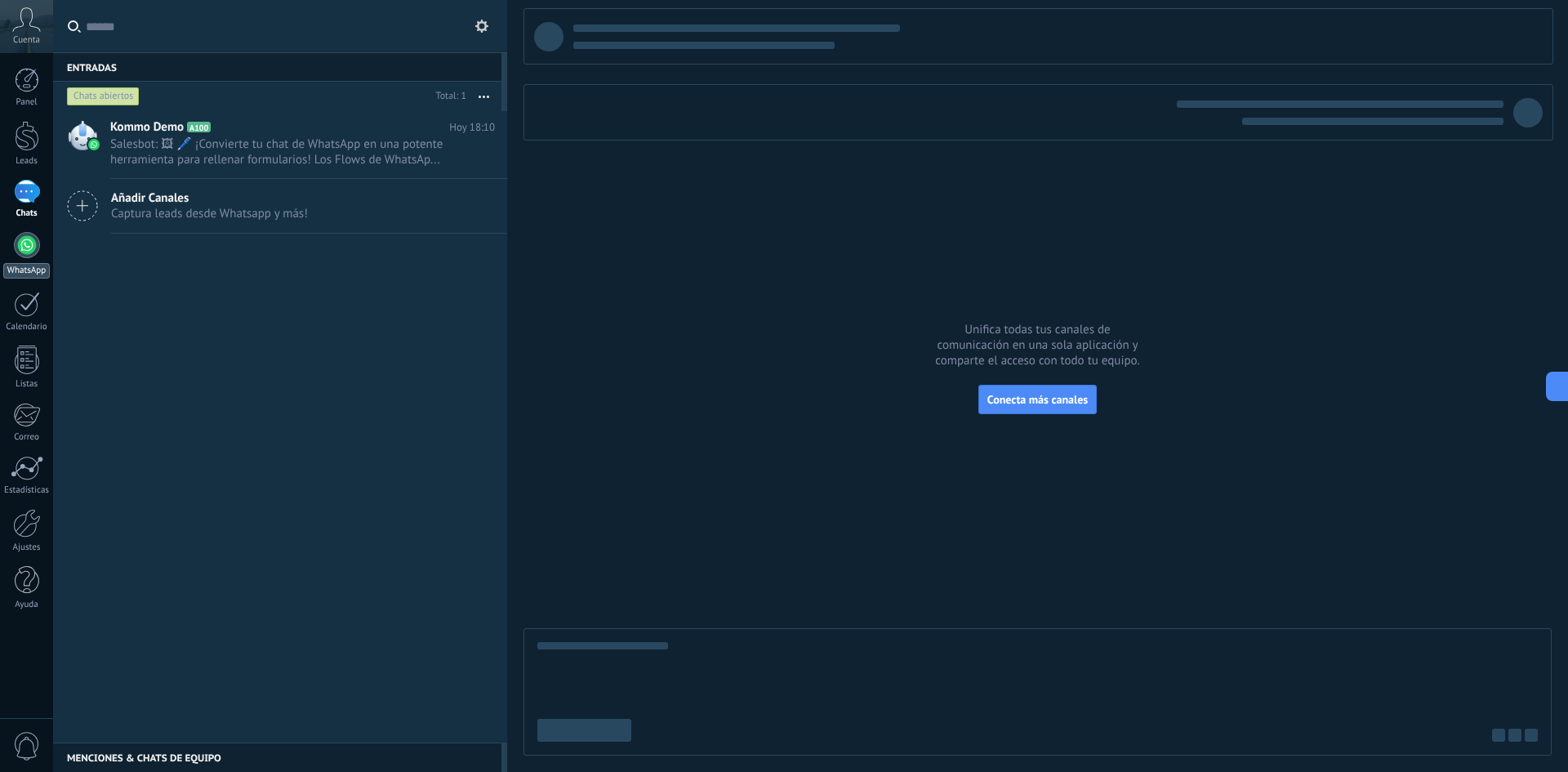
click at [30, 252] on div at bounding box center [27, 245] width 27 height 27
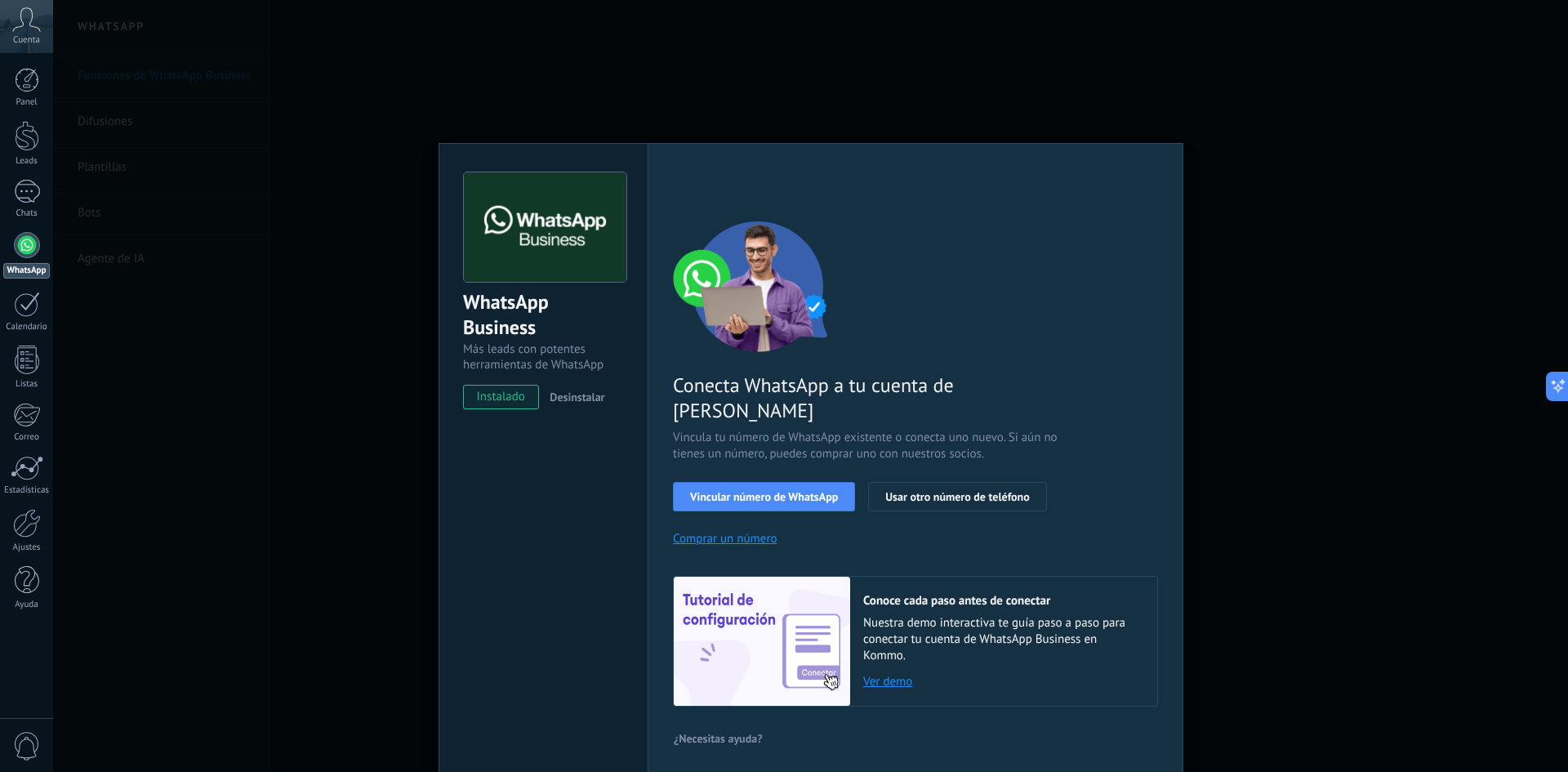
click at [592, 398] on span "Desinstalar" at bounding box center [578, 396] width 55 height 15
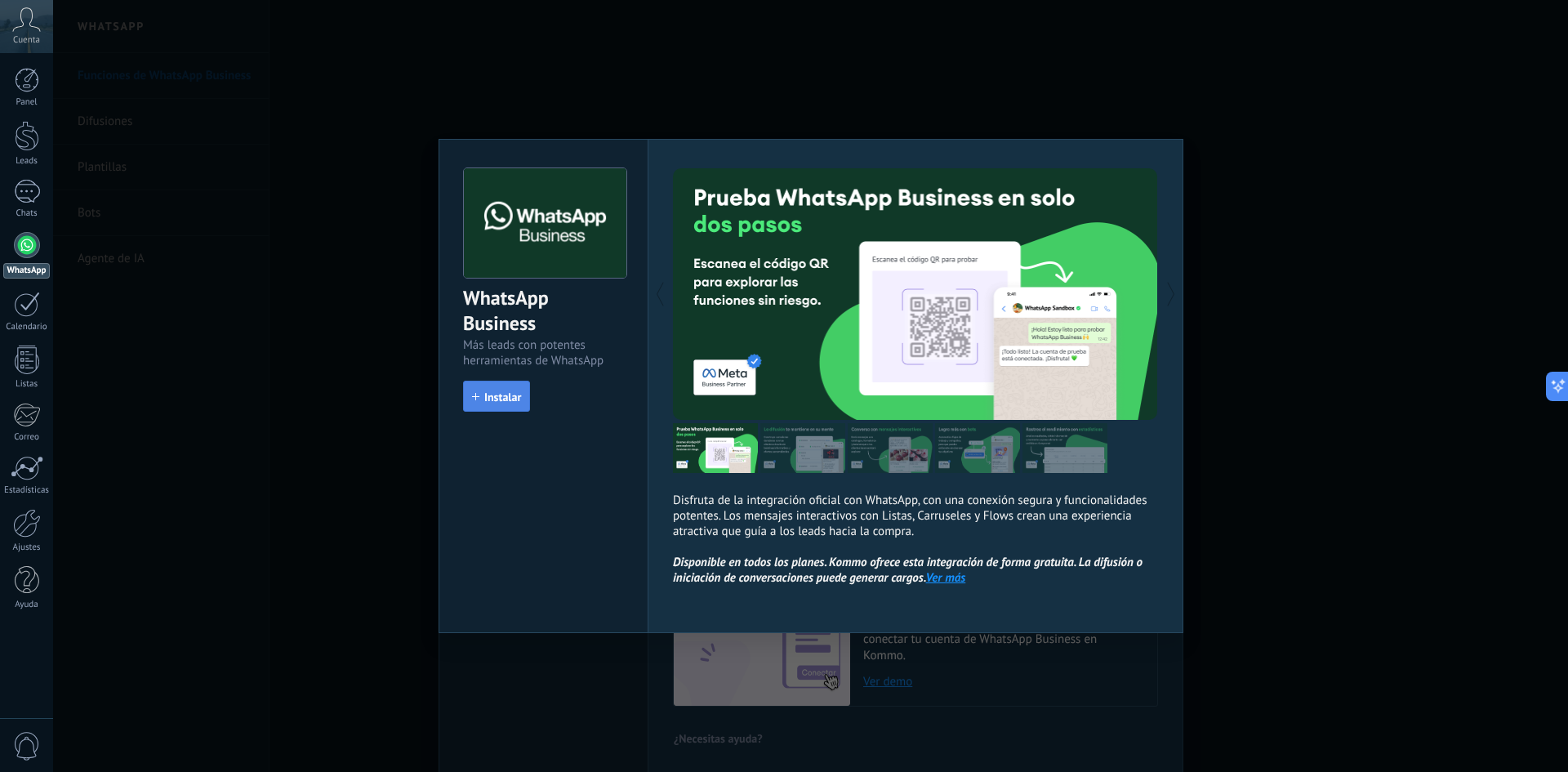
click at [512, 393] on span "Instalar" at bounding box center [502, 397] width 36 height 12
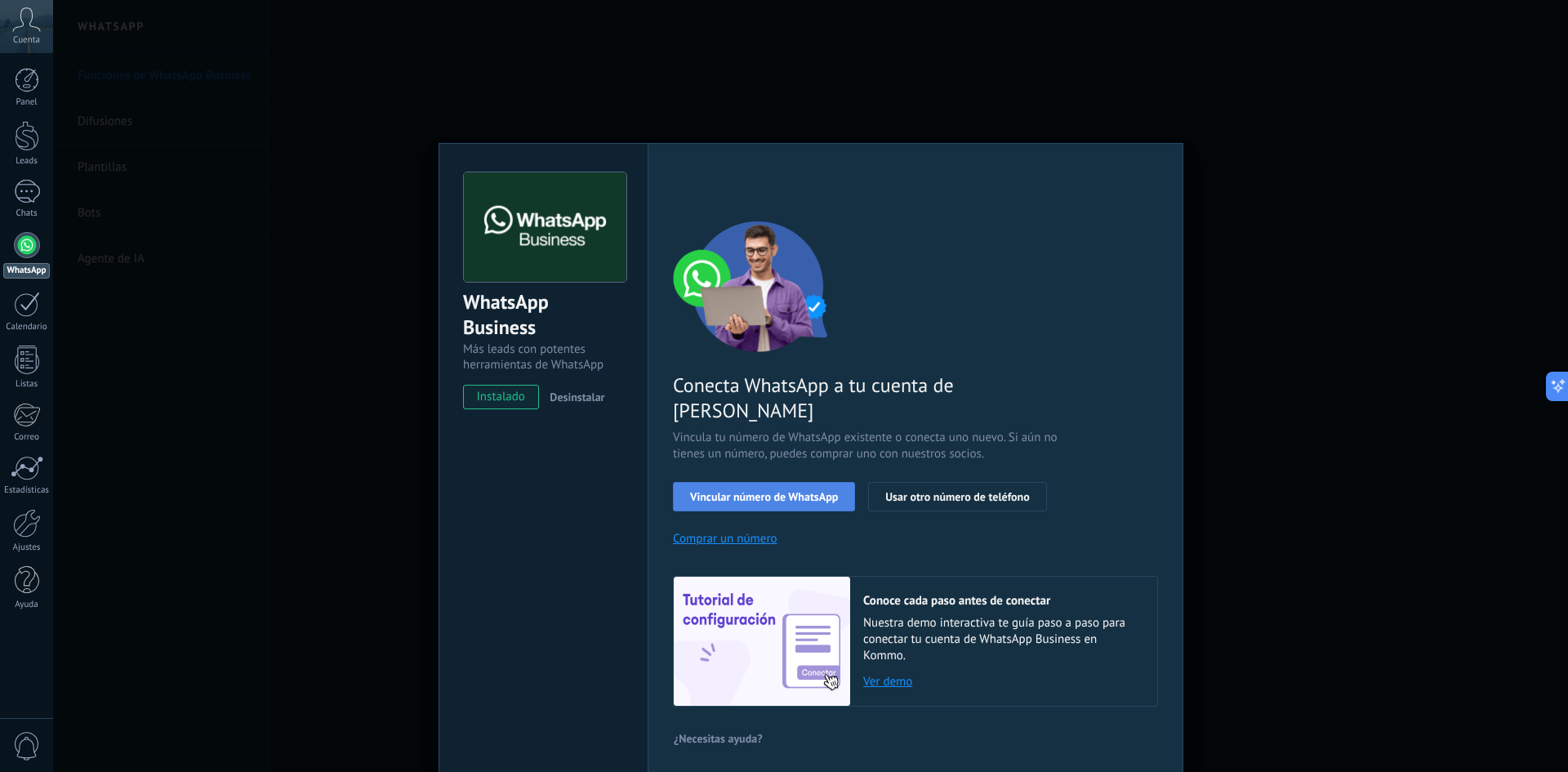
click at [763, 491] on span "Vincular número de WhatsApp" at bounding box center [764, 497] width 148 height 12
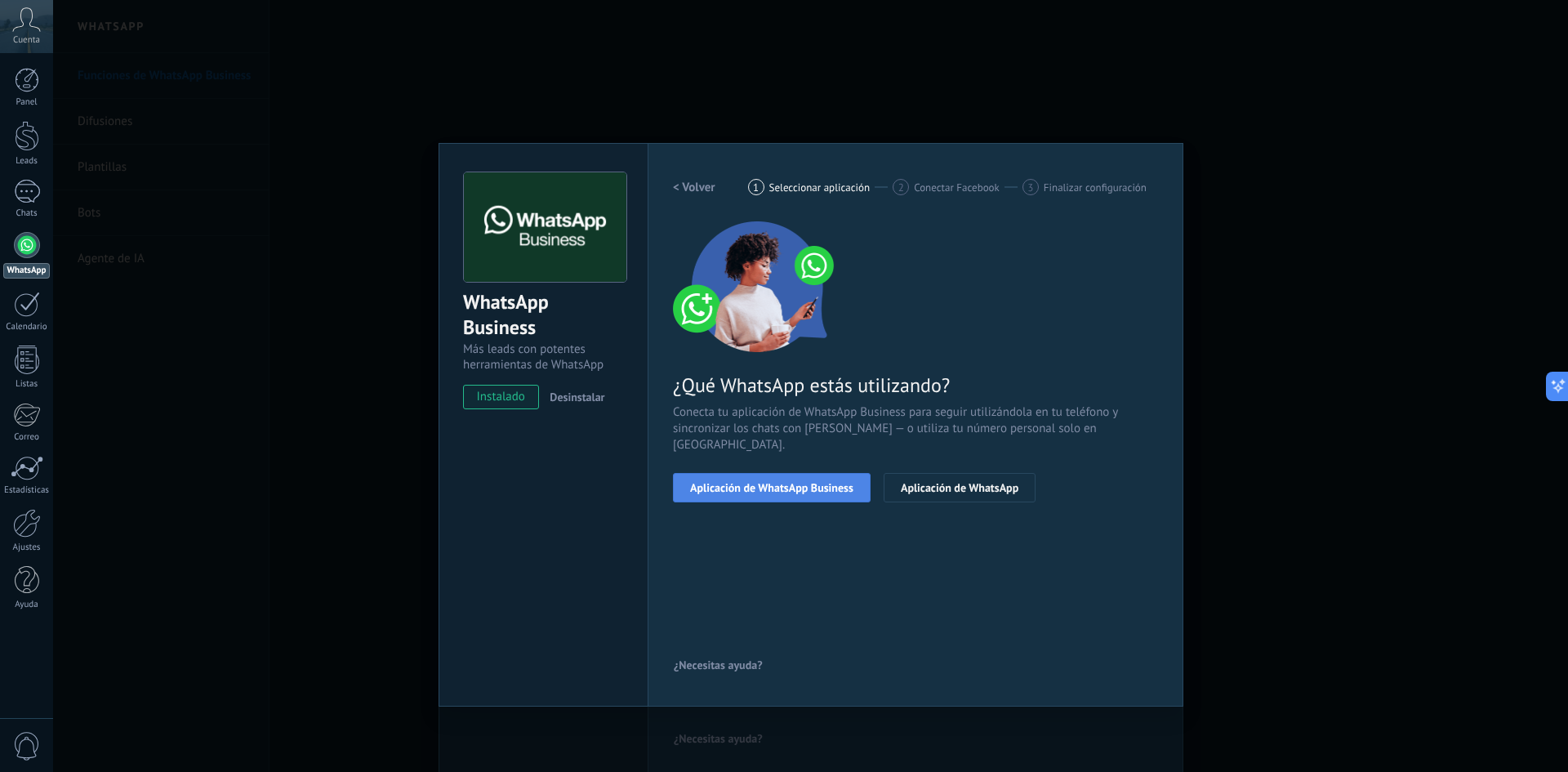
click at [788, 482] on span "Aplicación de WhatsApp Business" at bounding box center [772, 488] width 164 height 12
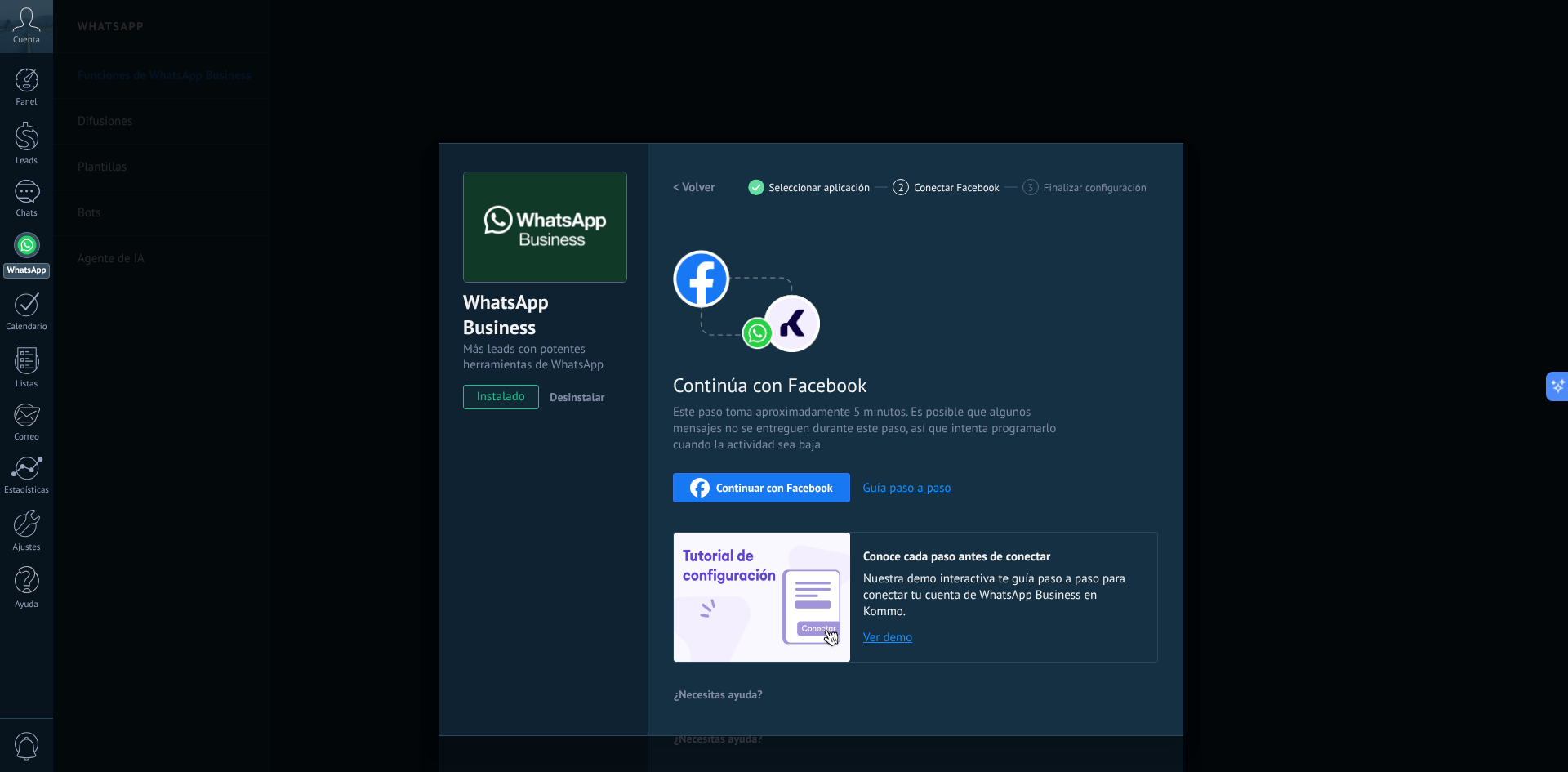
click at [803, 487] on span "Continuar con Facebook" at bounding box center [775, 488] width 116 height 12
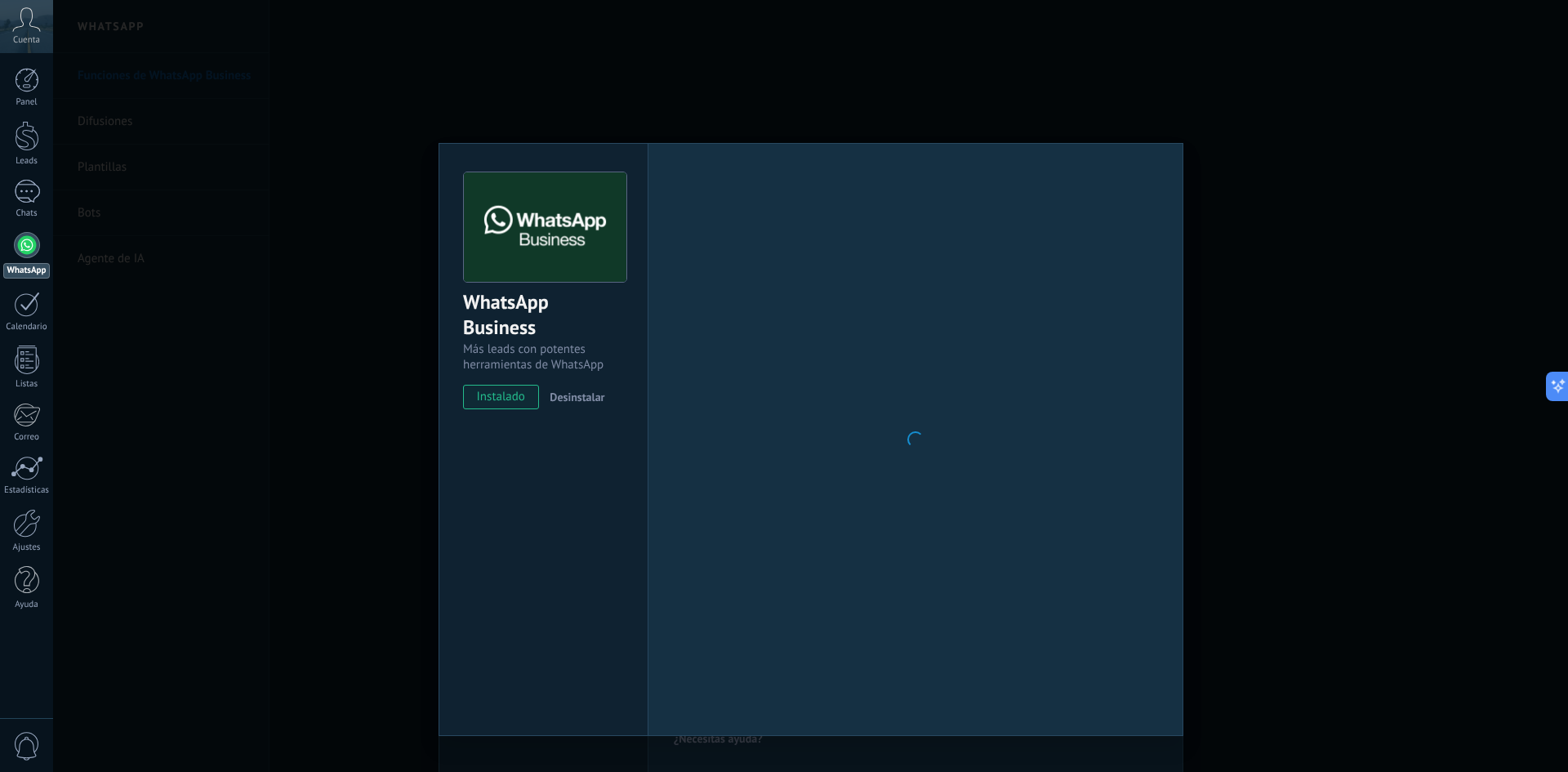
click at [354, 317] on div "WhatsApp Business Más leads con potentes herramientas de WhatsApp instalado Des…" at bounding box center [810, 386] width 1515 height 772
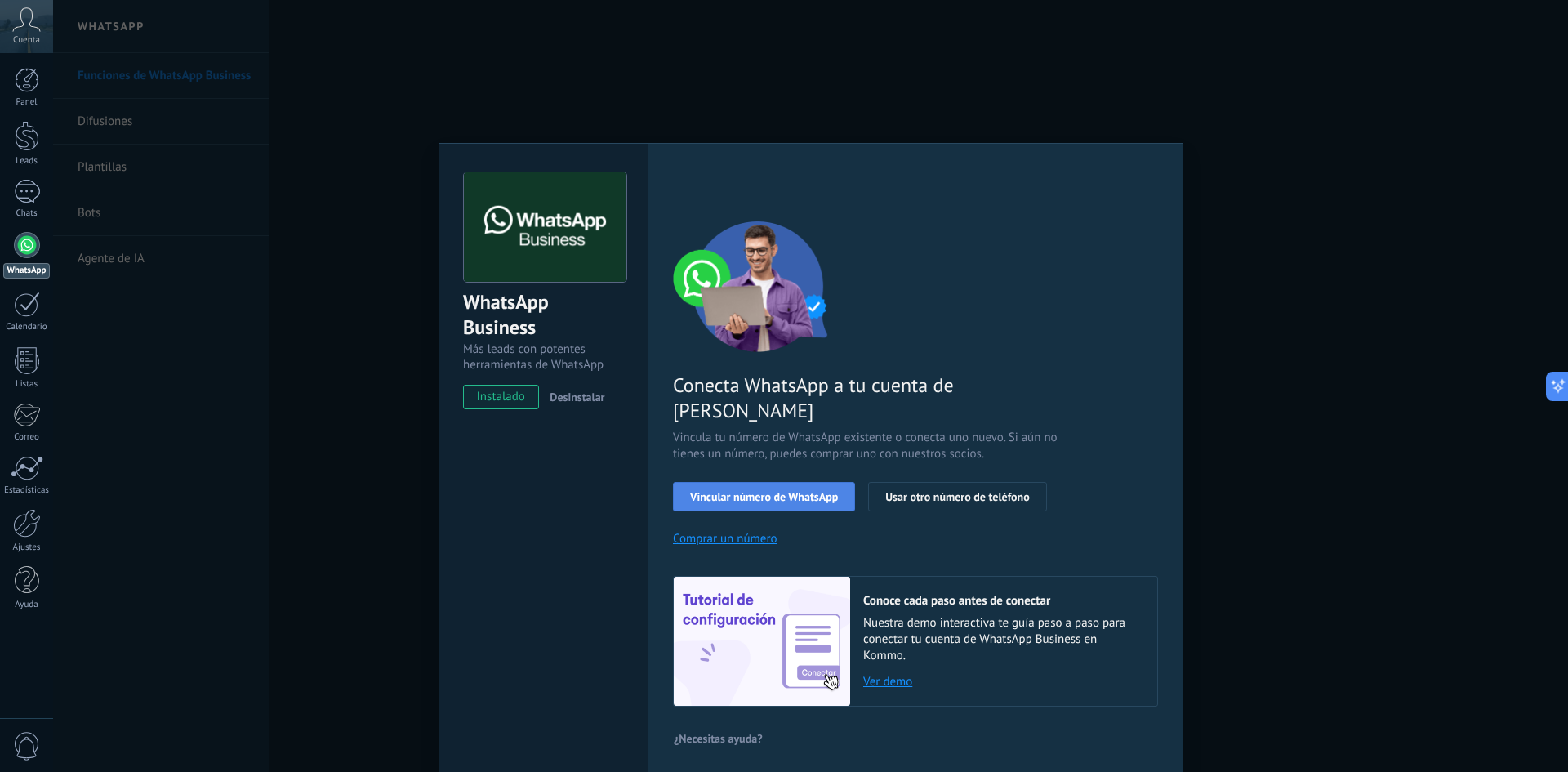
click at [800, 491] on span "Vincular número de WhatsApp" at bounding box center [764, 497] width 148 height 12
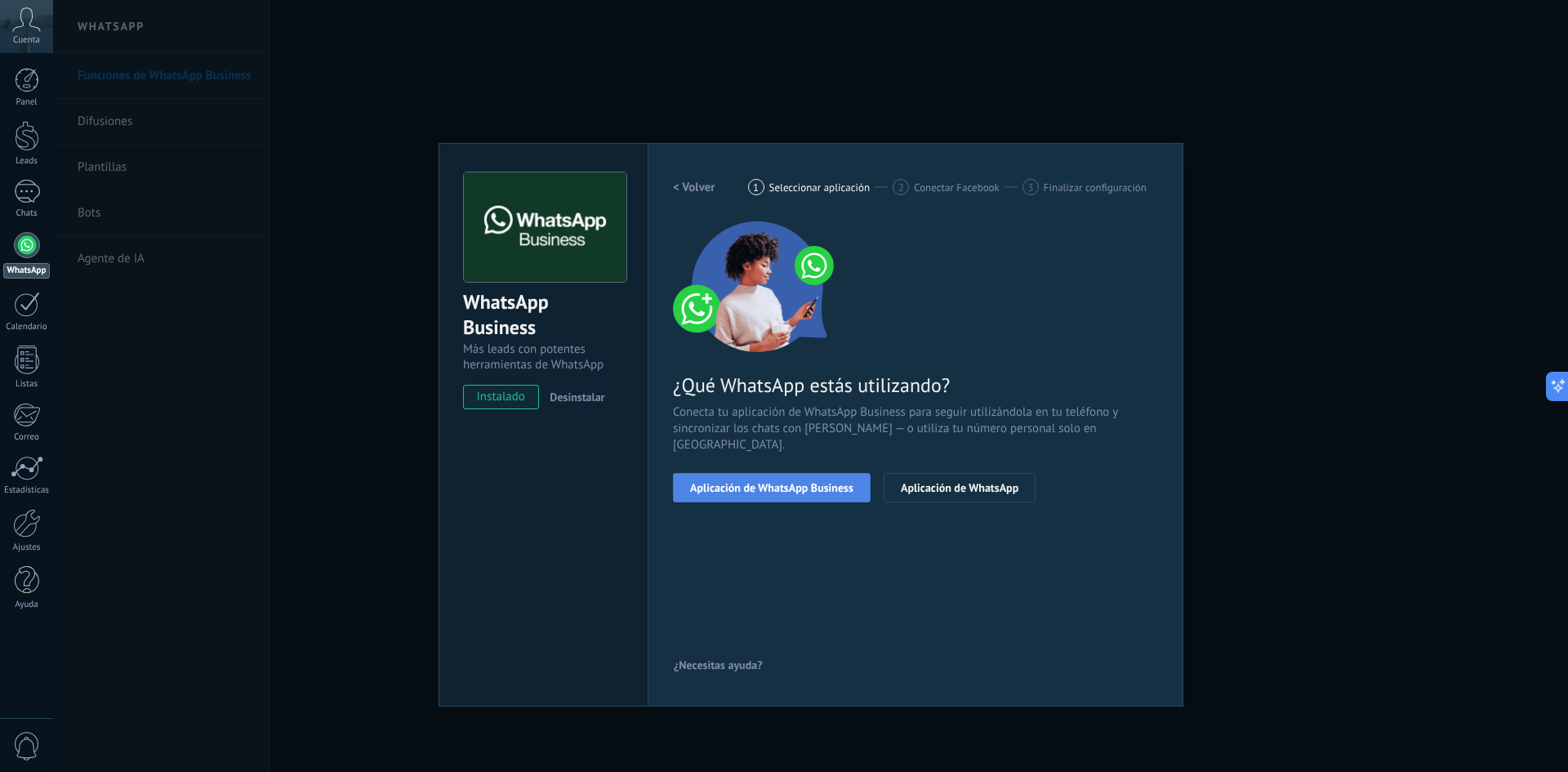
click at [798, 482] on span "Aplicación de WhatsApp Business" at bounding box center [772, 488] width 164 height 12
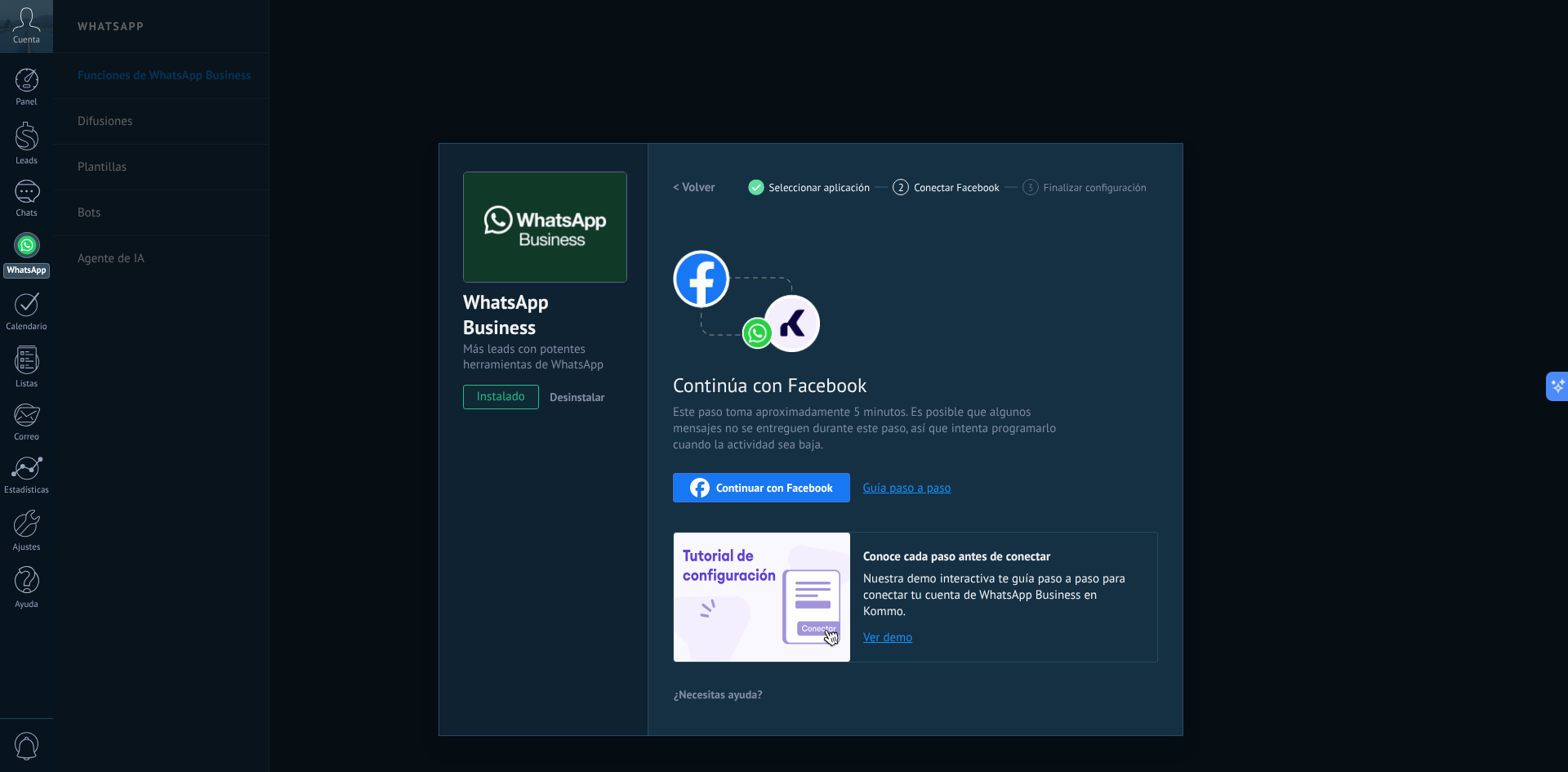
click at [777, 477] on button "Continuar con Facebook" at bounding box center [762, 488] width 177 height 30
click at [583, 396] on span "Desinstalar" at bounding box center [578, 396] width 55 height 15
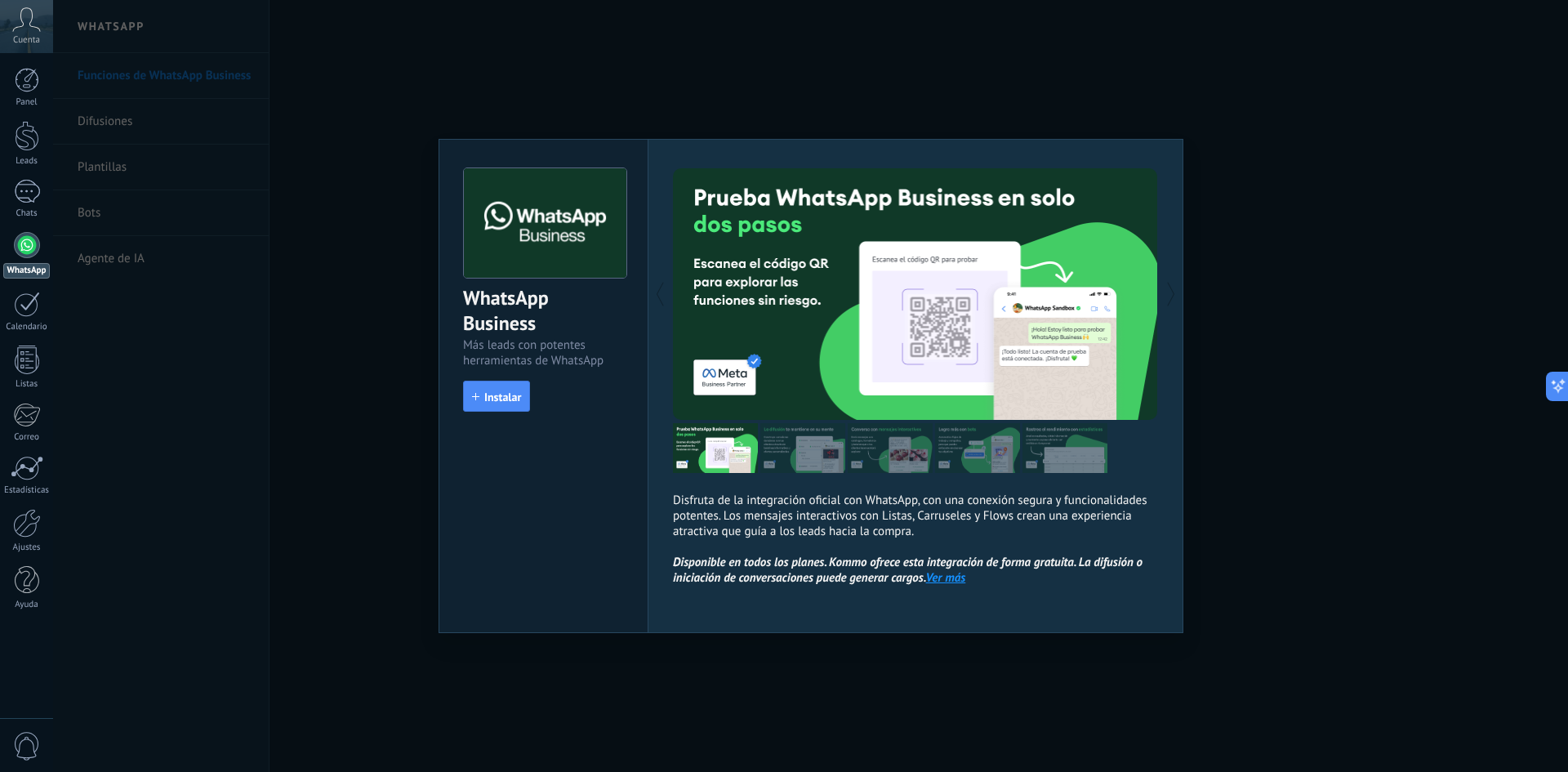
click at [508, 395] on span "Instalar" at bounding box center [502, 397] width 36 height 12
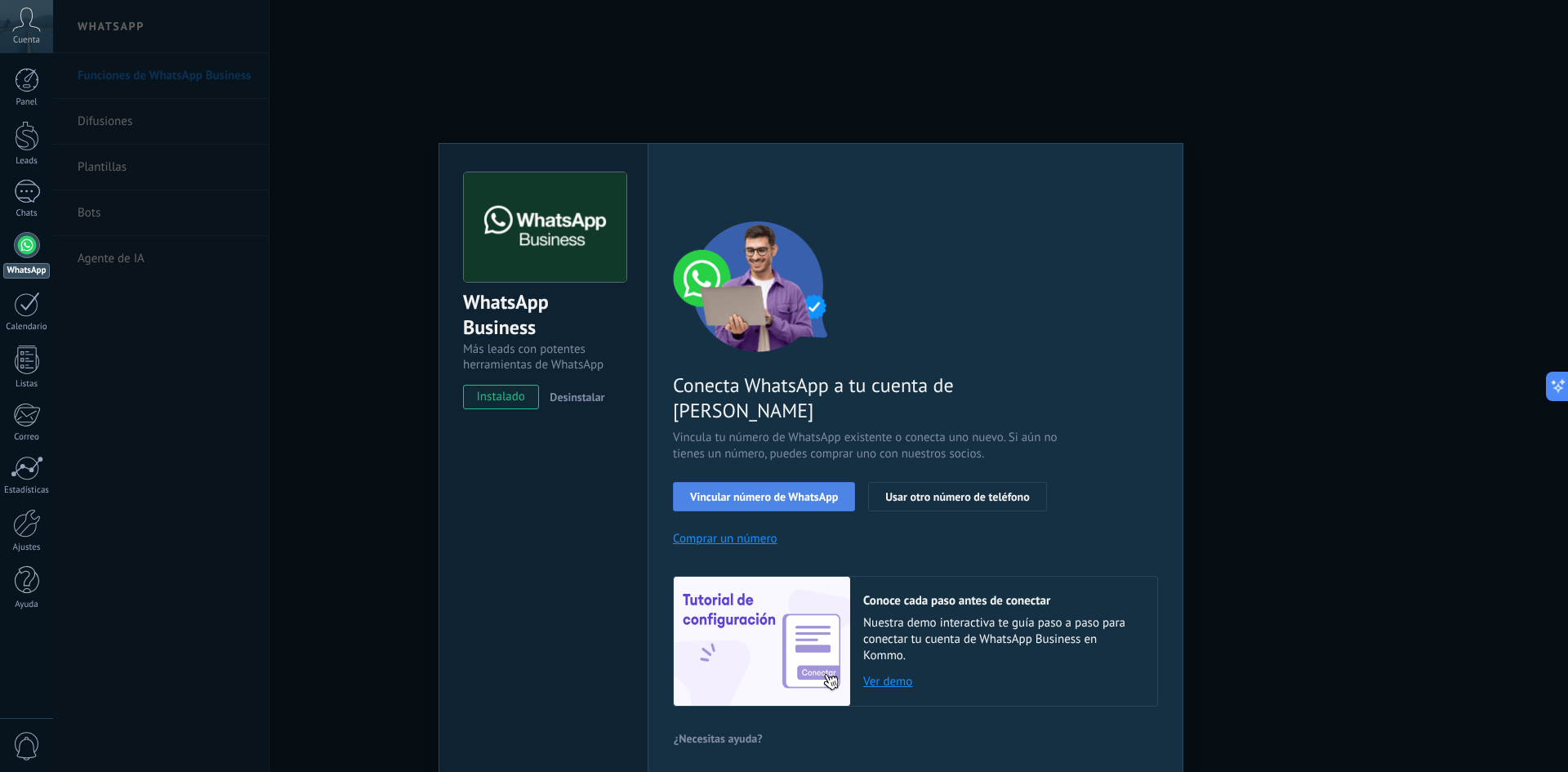
click at [798, 491] on span "Vincular número de WhatsApp" at bounding box center [764, 497] width 148 height 12
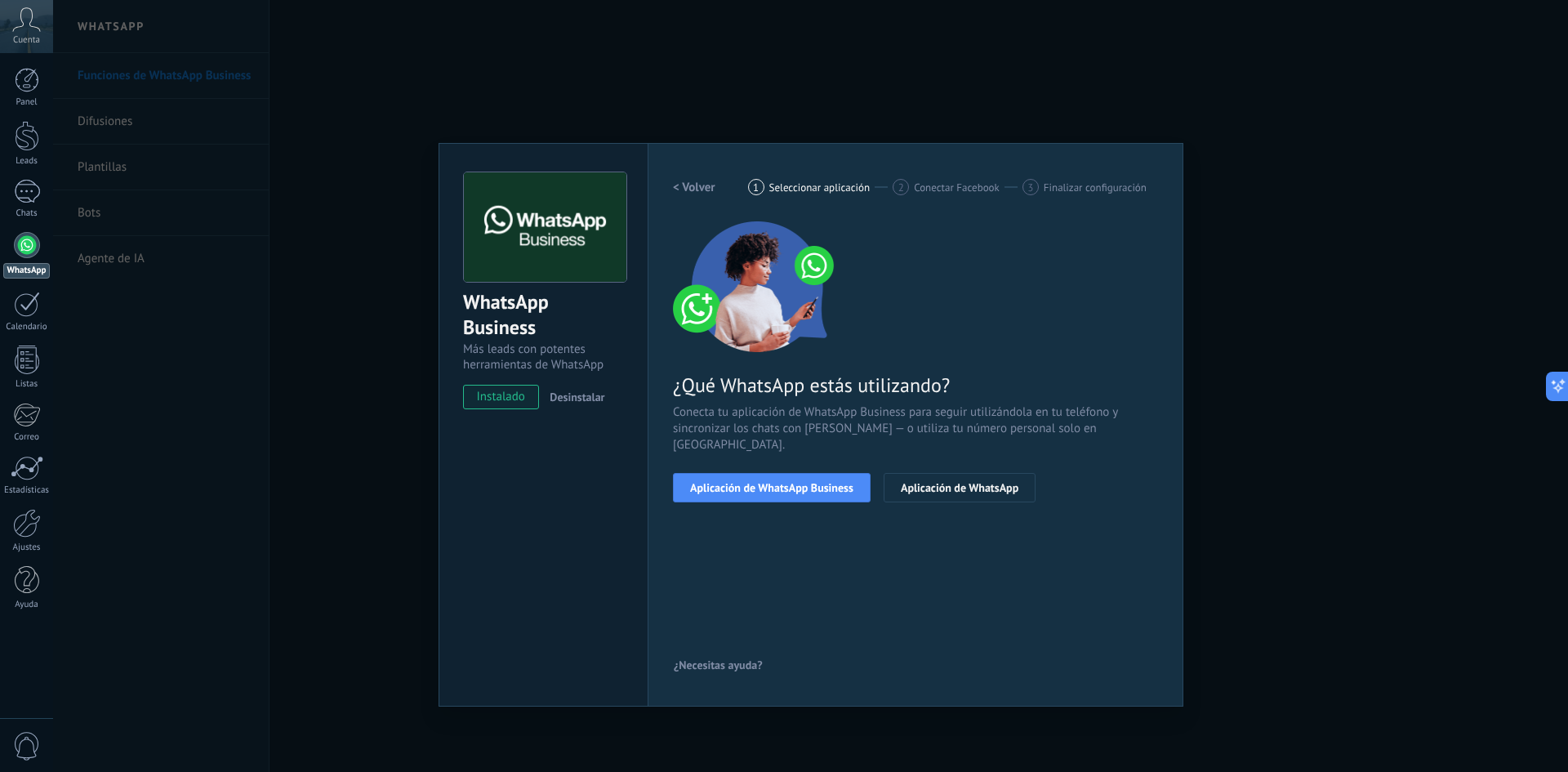
click at [798, 482] on span "Aplicación de WhatsApp Business" at bounding box center [772, 488] width 164 height 12
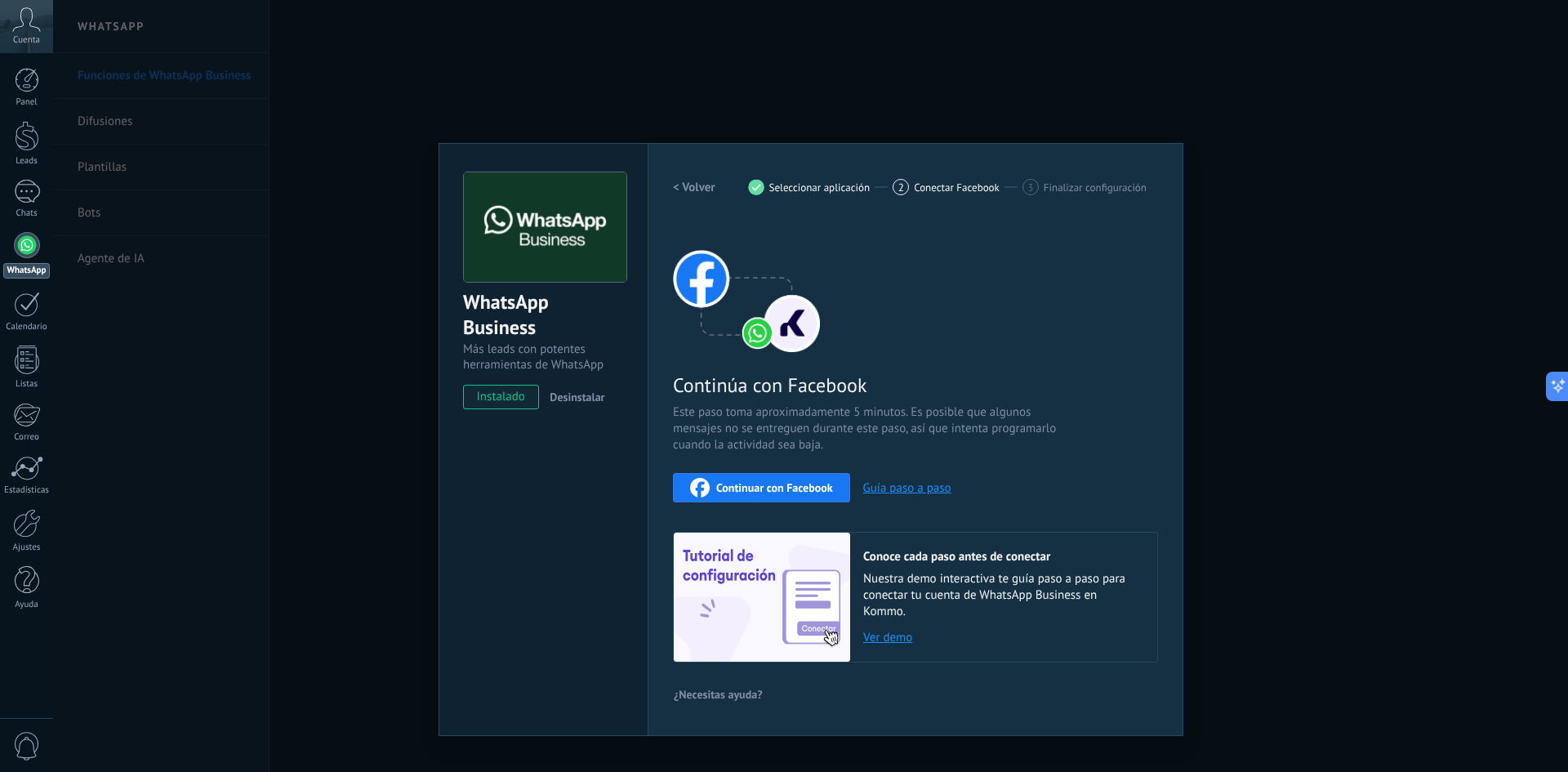
click at [787, 489] on span "Continuar con Facebook" at bounding box center [775, 488] width 116 height 12
click at [1298, 128] on div "WhatsApp Business Más leads con potentes herramientas de WhatsApp instalado Des…" at bounding box center [810, 386] width 1515 height 772
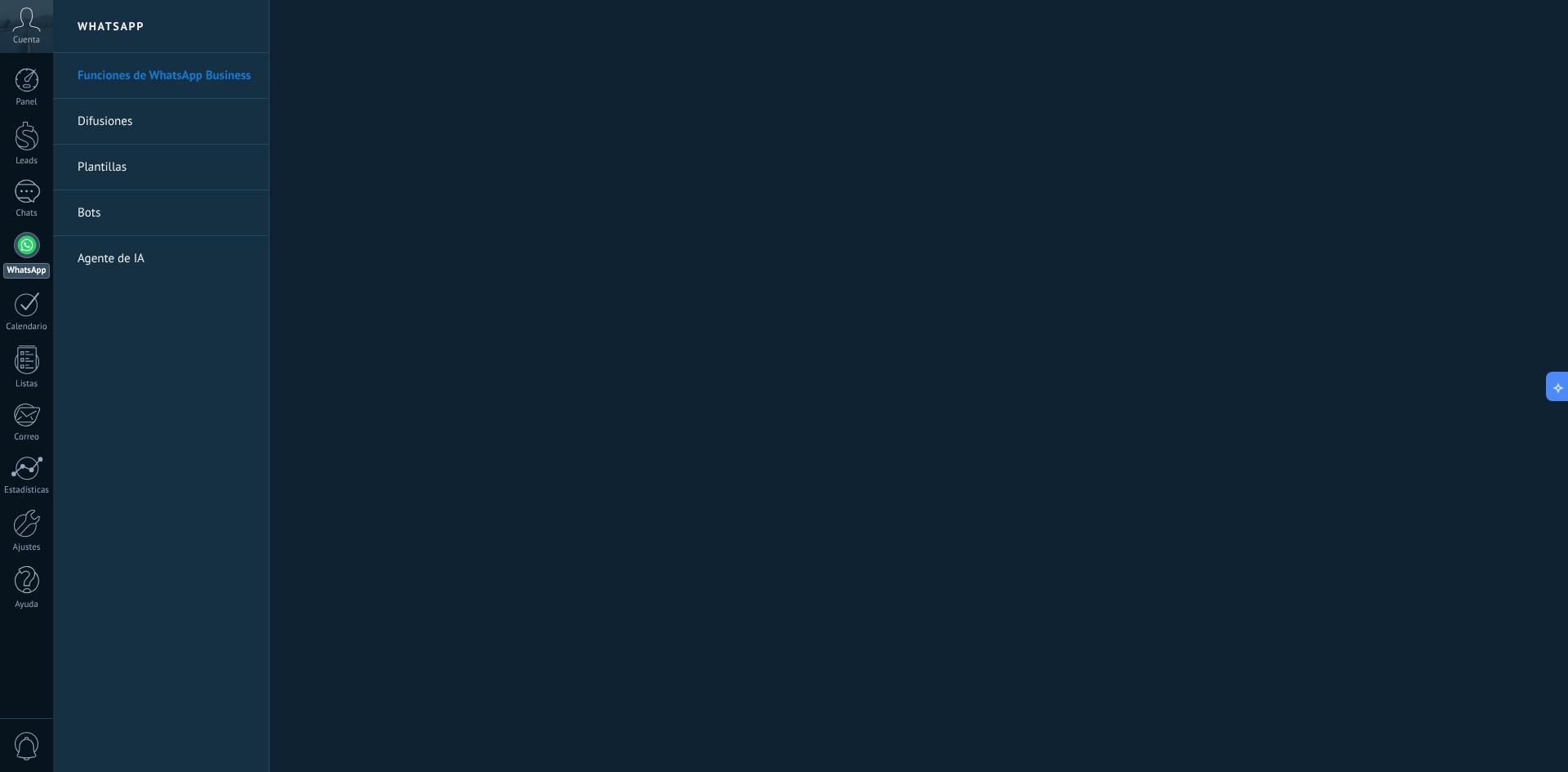
click at [27, 25] on icon at bounding box center [26, 19] width 29 height 25
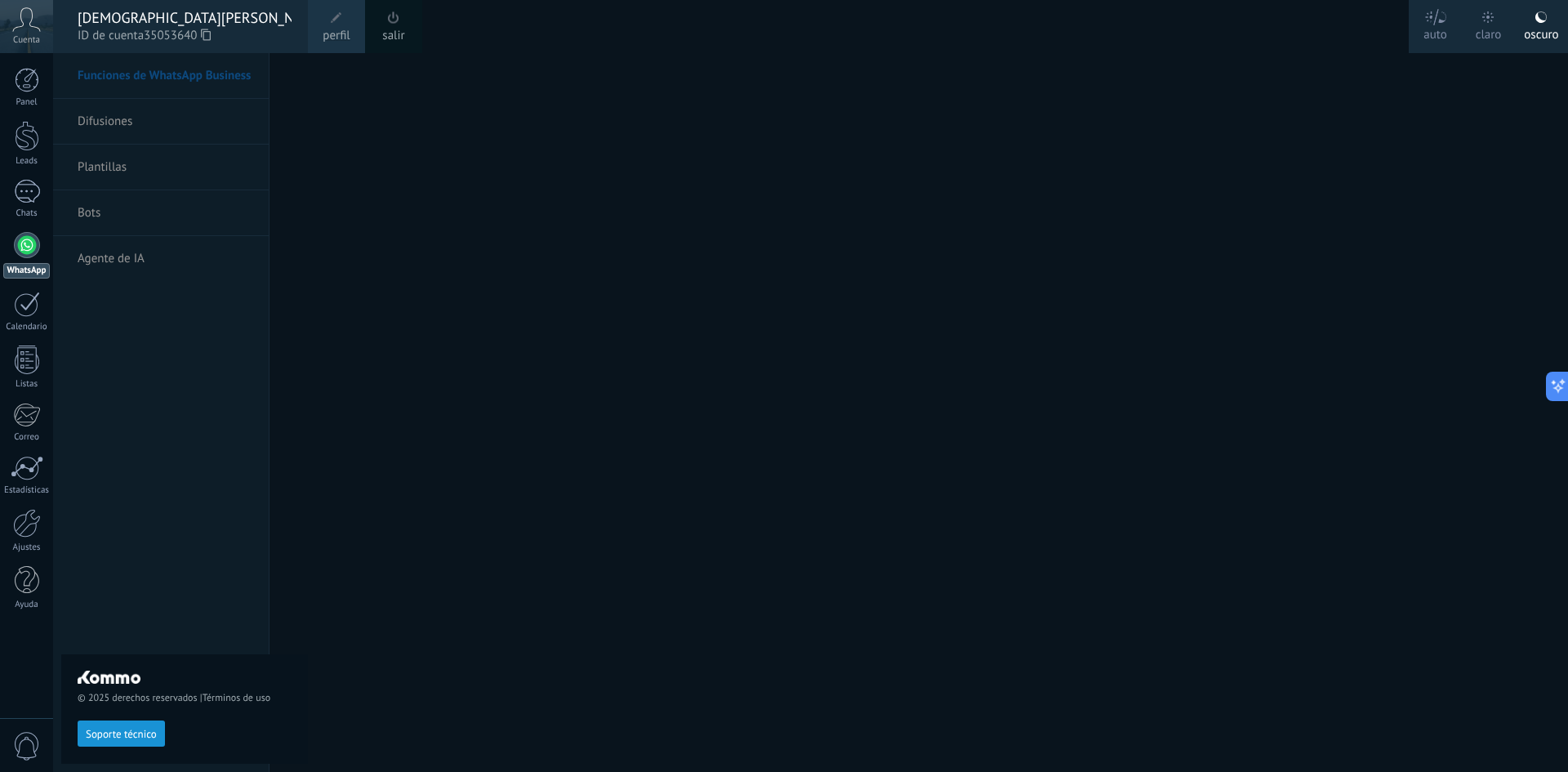
click at [111, 108] on div "© 2025 derechos reservados | Términos de uso Soporte técnico" at bounding box center [184, 412] width 246 height 719
click at [102, 117] on div "© 2025 derechos reservados | Términos de uso Soporte técnico" at bounding box center [184, 412] width 246 height 719
click at [1472, 86] on div at bounding box center [837, 386] width 1568 height 772
